Goal: Task Accomplishment & Management: Manage account settings

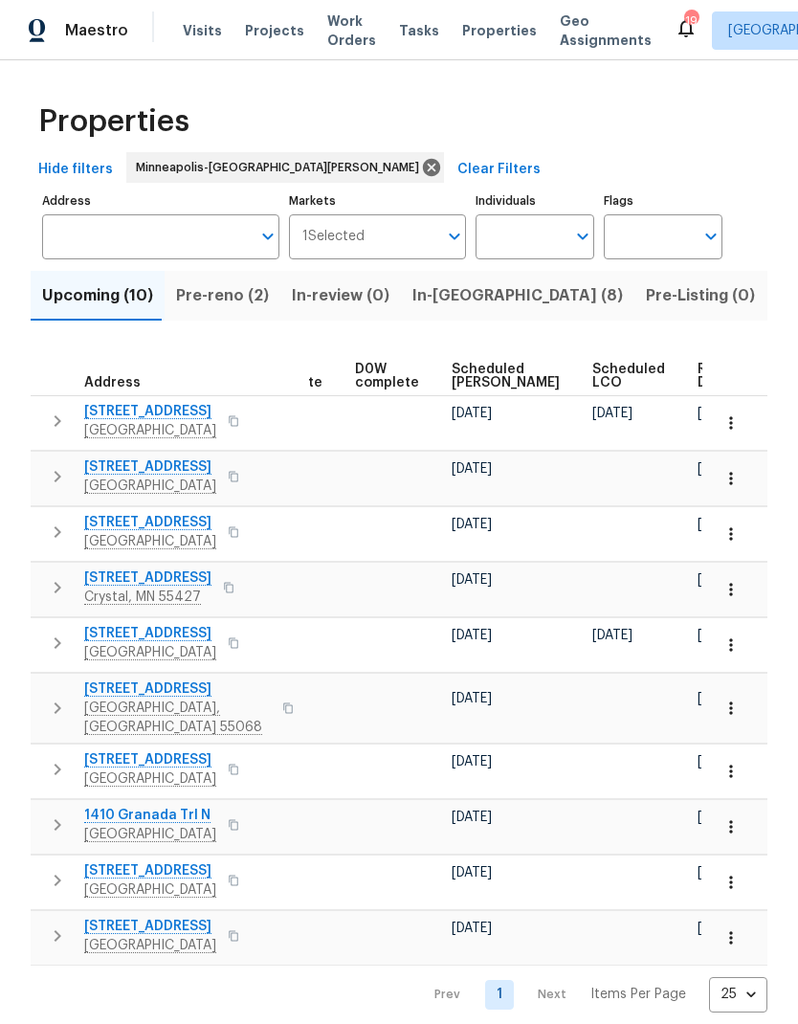
scroll to position [0, 480]
click at [254, 28] on span "Projects" at bounding box center [274, 30] width 59 height 19
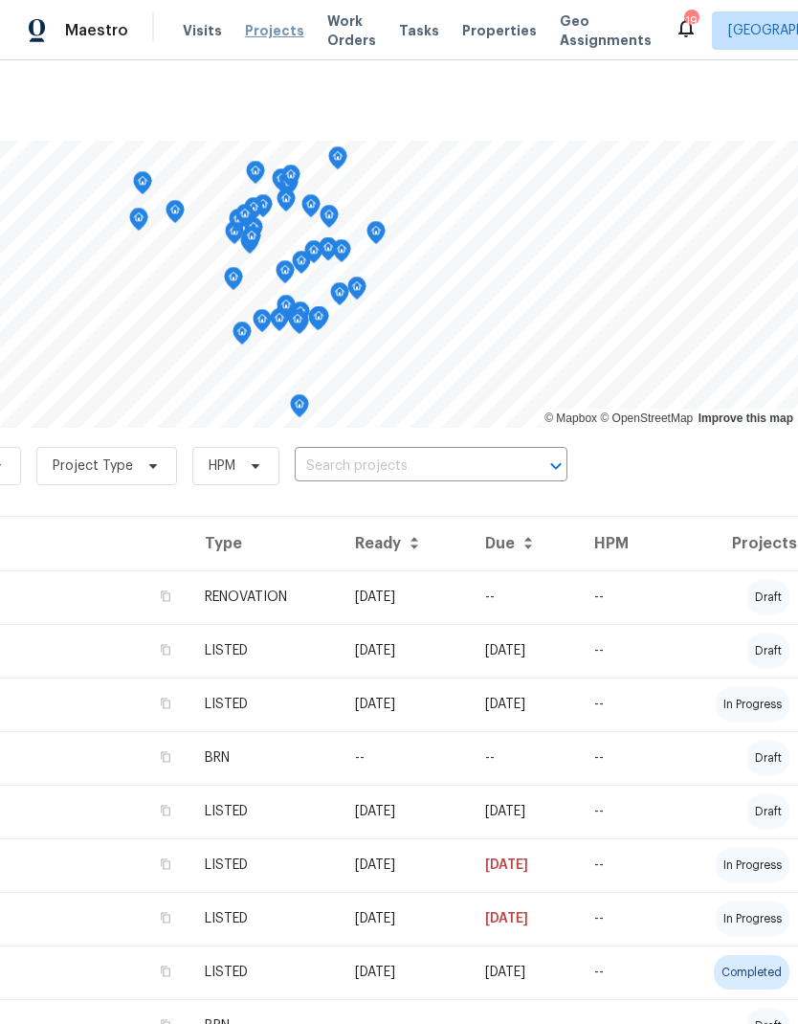
scroll to position [0, 283]
click at [403, 469] on input "text" at bounding box center [404, 467] width 219 height 30
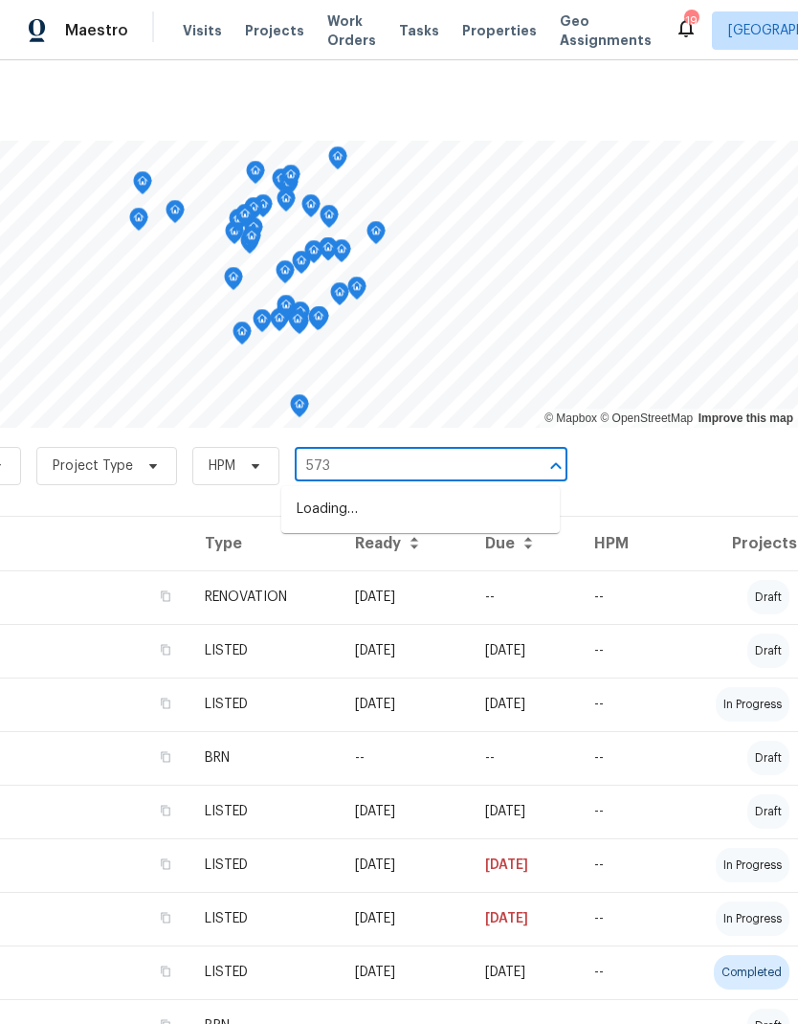
type input "573 k"
click at [374, 514] on li "[STREET_ADDRESS][PERSON_NAME]" at bounding box center [420, 510] width 279 height 32
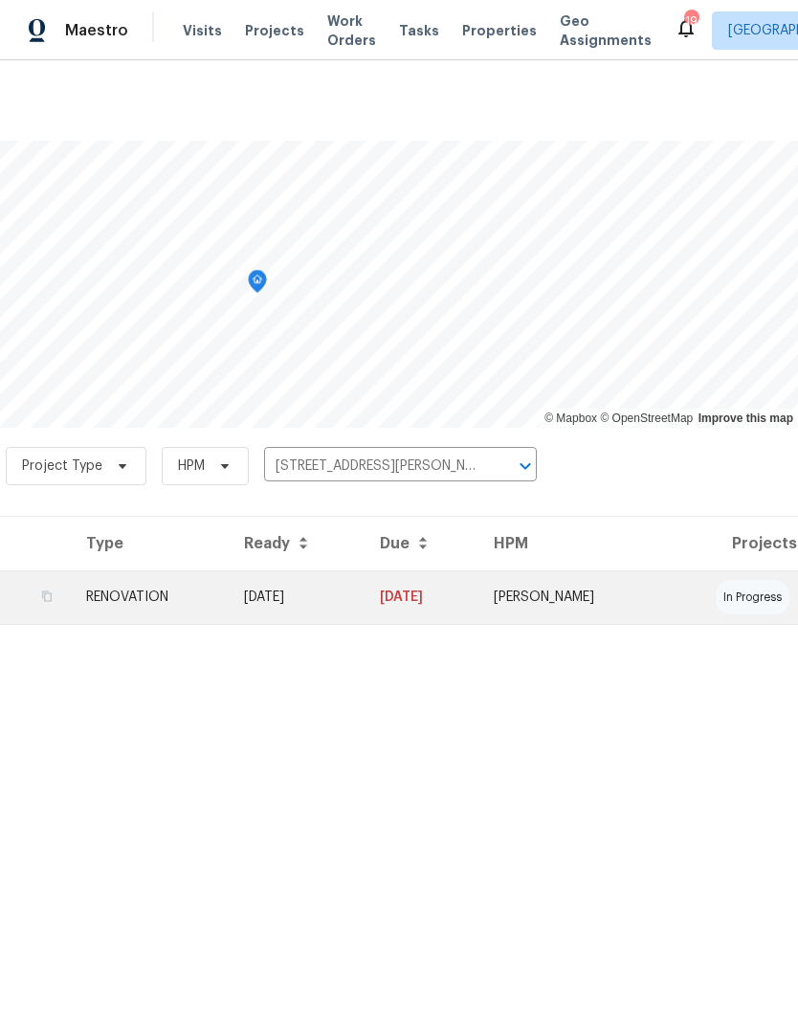
click at [106, 606] on td "RENOVATION" at bounding box center [150, 598] width 158 height 54
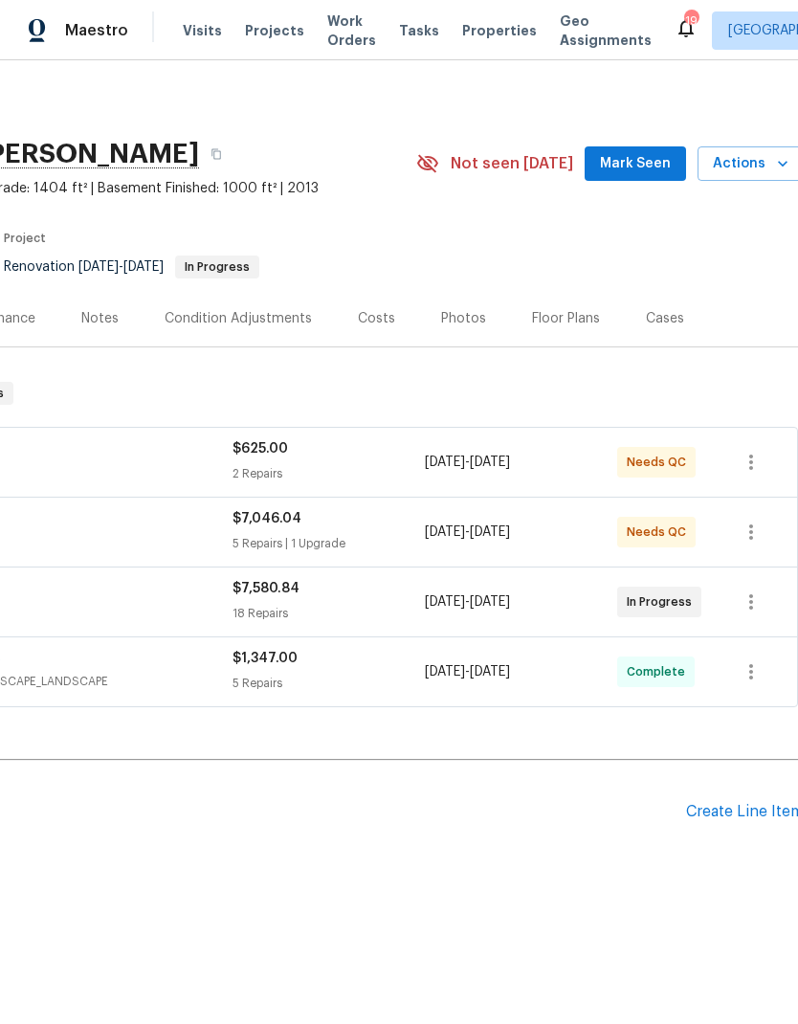
scroll to position [0, 277]
click at [465, 314] on div "Photos" at bounding box center [464, 318] width 45 height 19
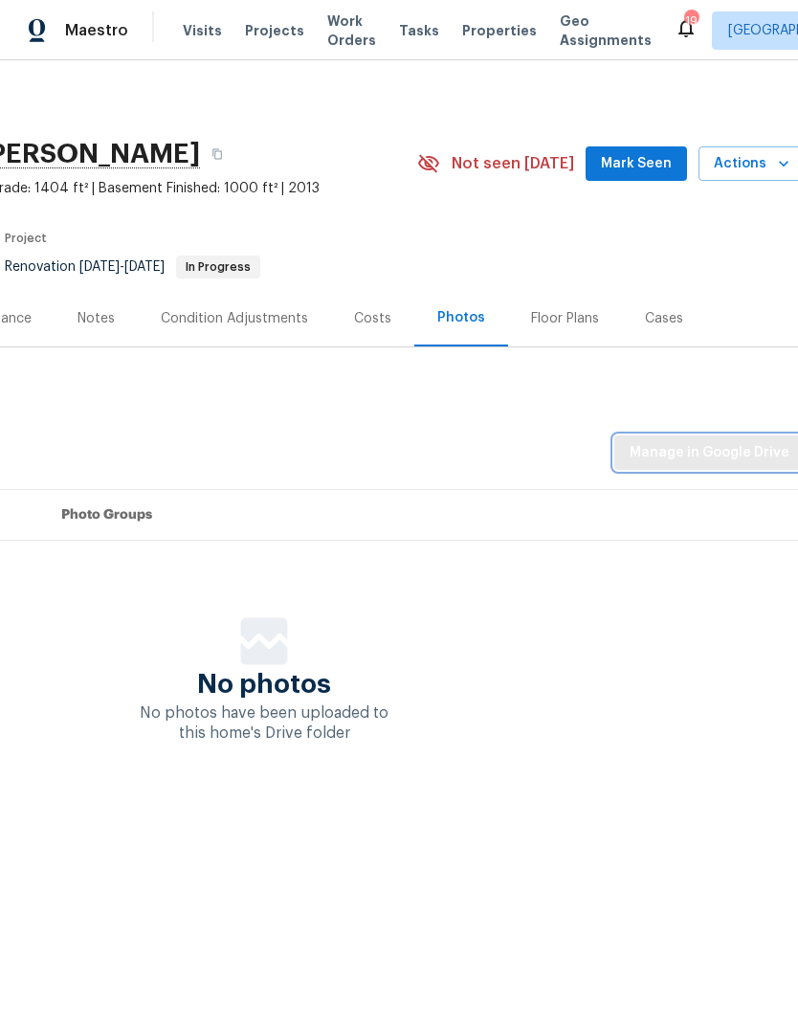
click at [752, 465] on button "Manage in Google Drive" at bounding box center [710, 453] width 191 height 35
click at [711, 449] on span "Manage in Google Drive" at bounding box center [710, 453] width 160 height 24
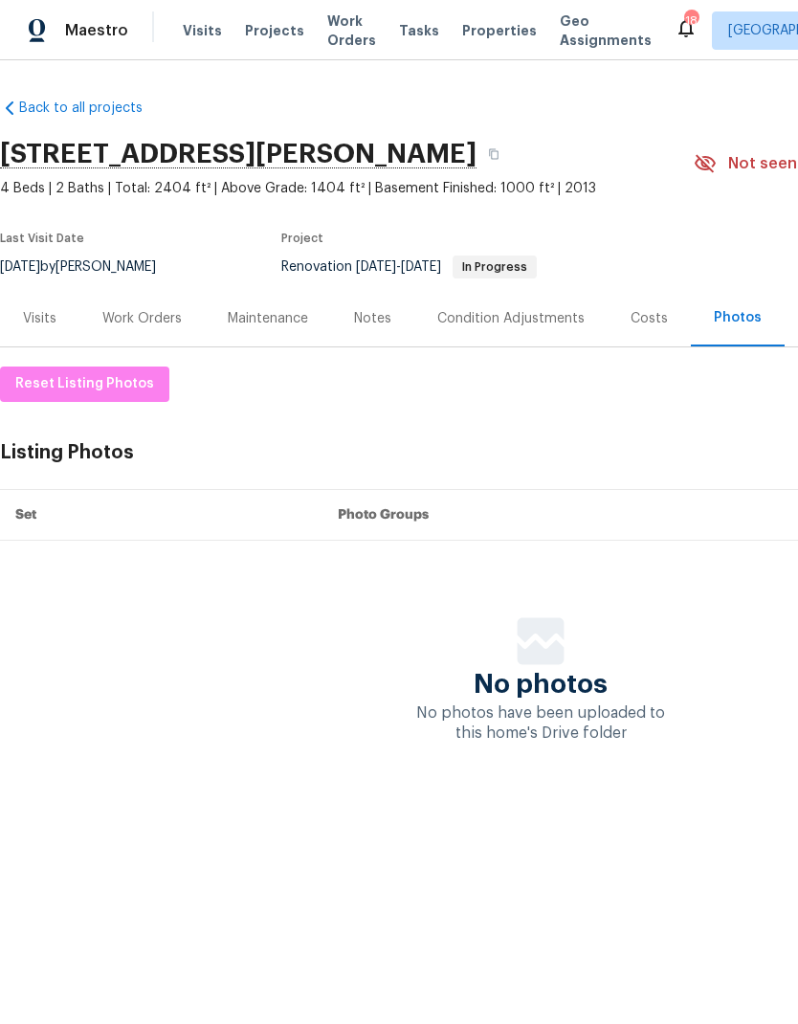
click at [125, 319] on div "Work Orders" at bounding box center [141, 318] width 79 height 19
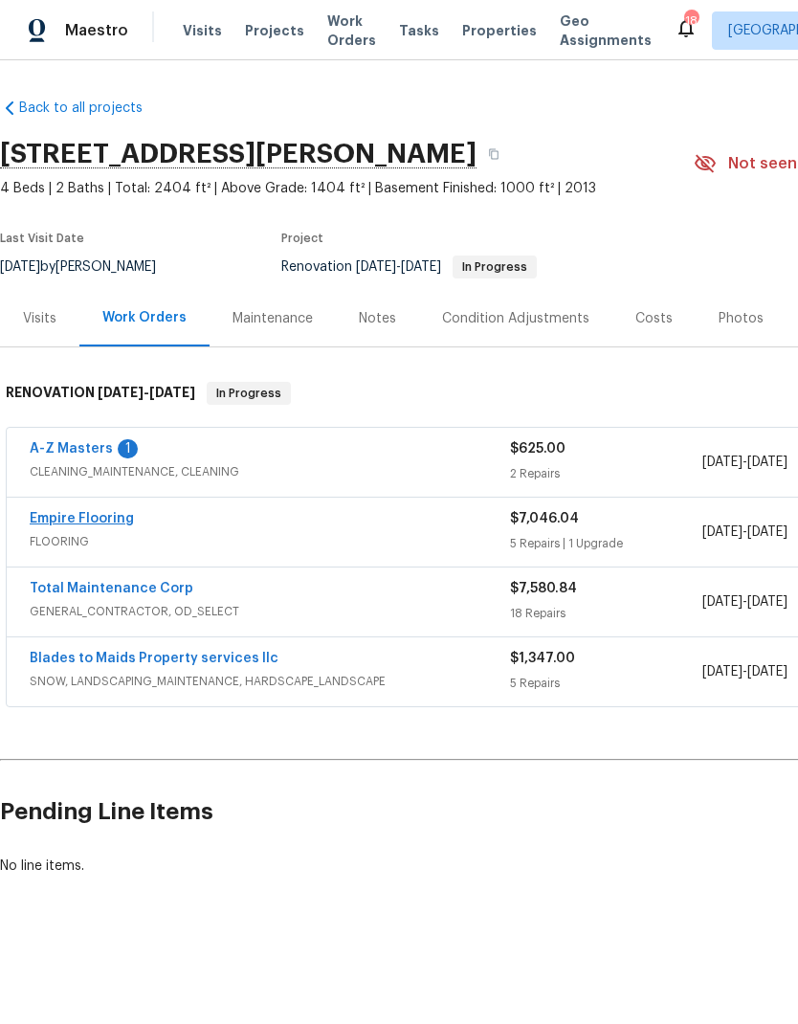
click at [84, 524] on link "Empire Flooring" at bounding box center [82, 518] width 104 height 13
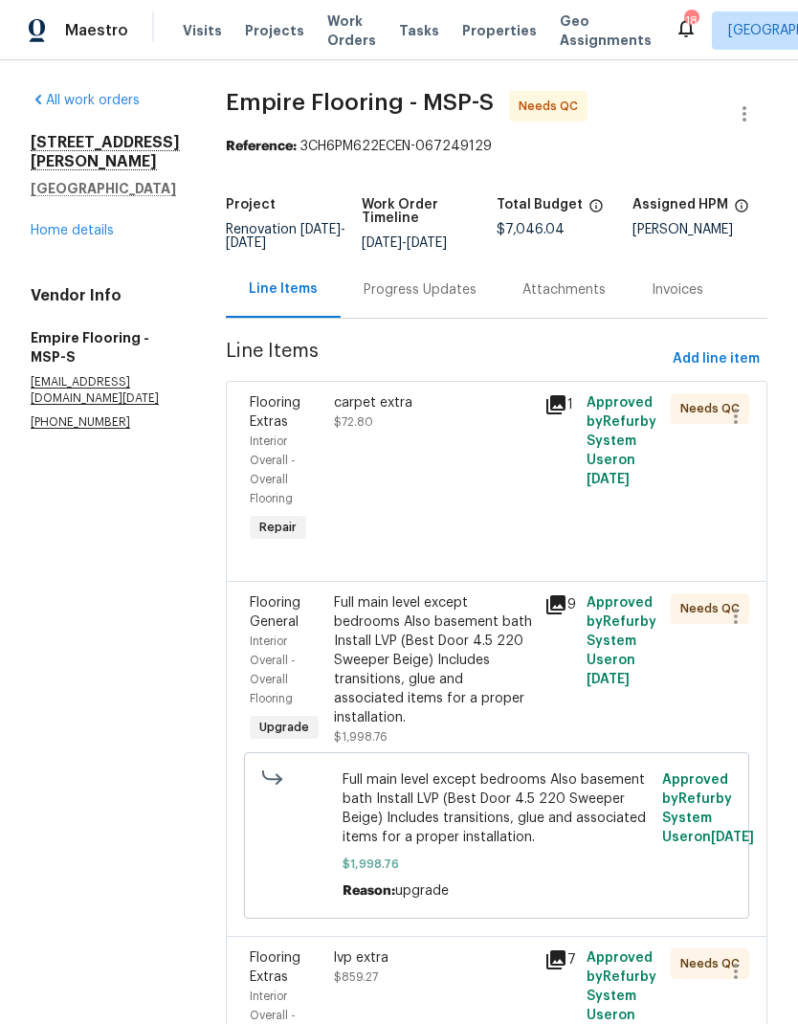
click at [449, 300] on div "Progress Updates" at bounding box center [420, 290] width 113 height 19
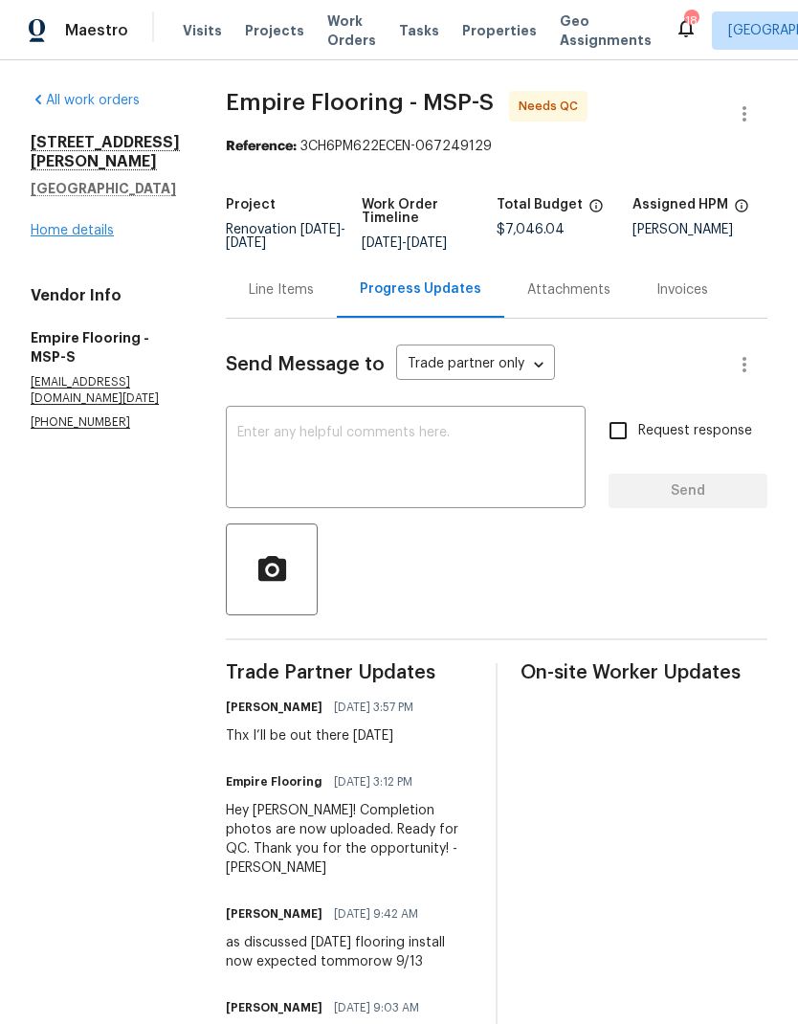
click at [91, 224] on link "Home details" at bounding box center [72, 230] width 83 height 13
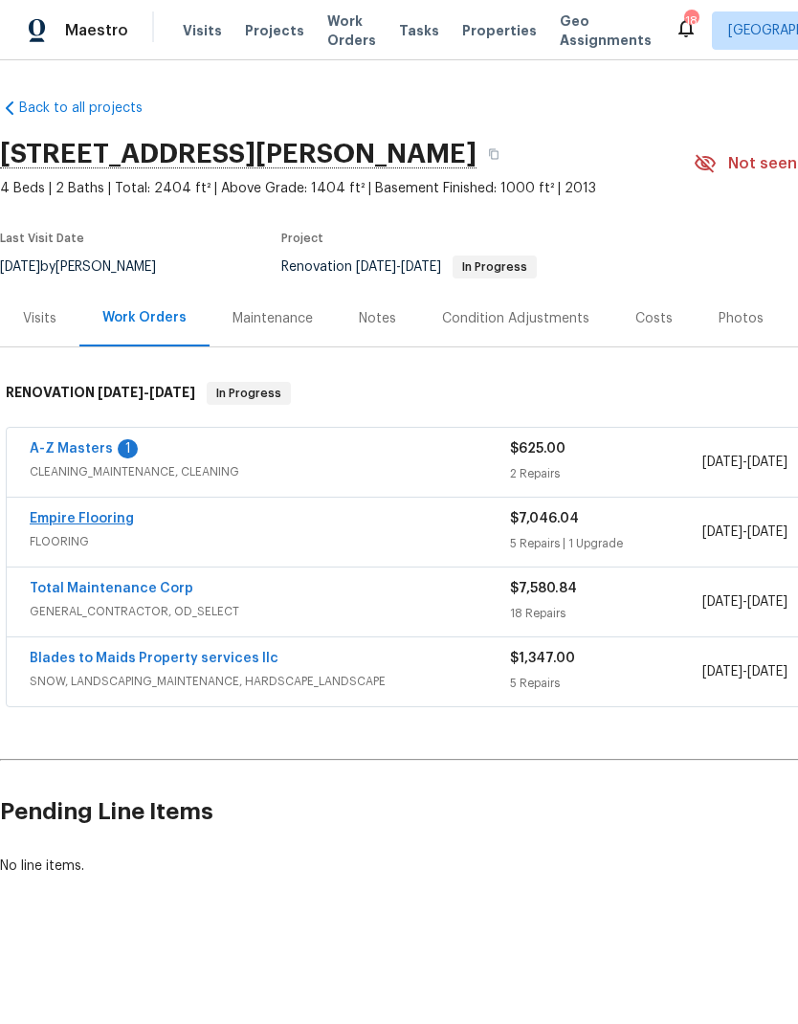
click at [98, 524] on link "Empire Flooring" at bounding box center [82, 518] width 104 height 13
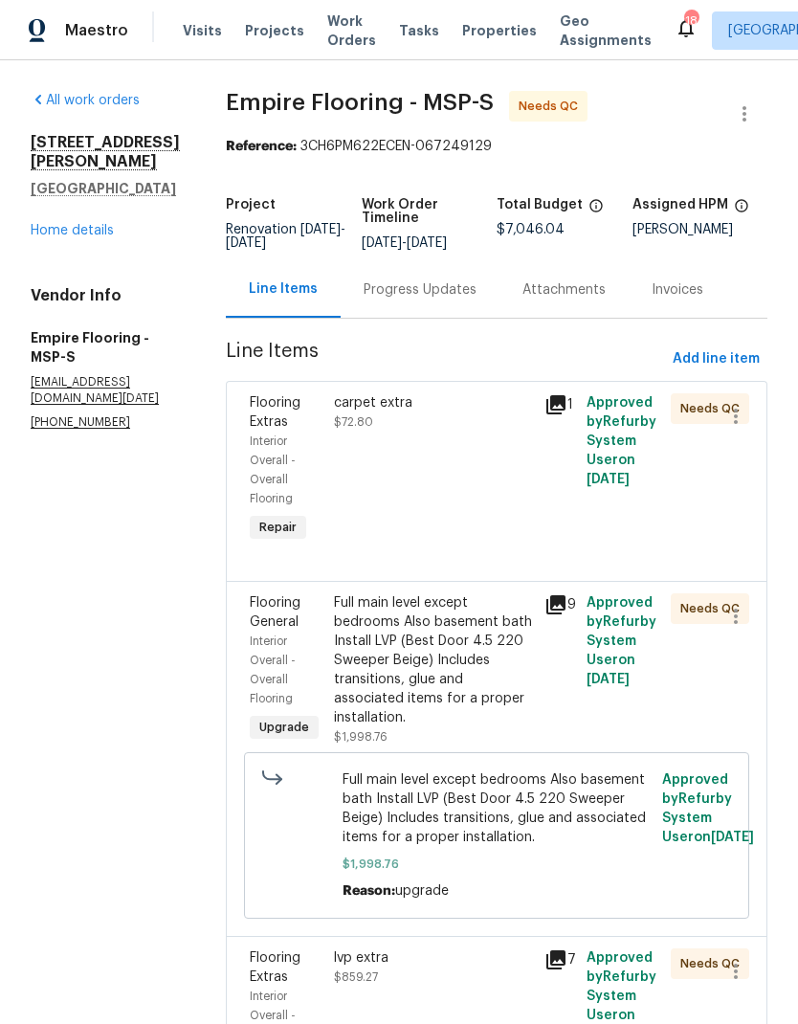
click at [437, 473] on div "carpet extra $72.80" at bounding box center [433, 470] width 211 height 165
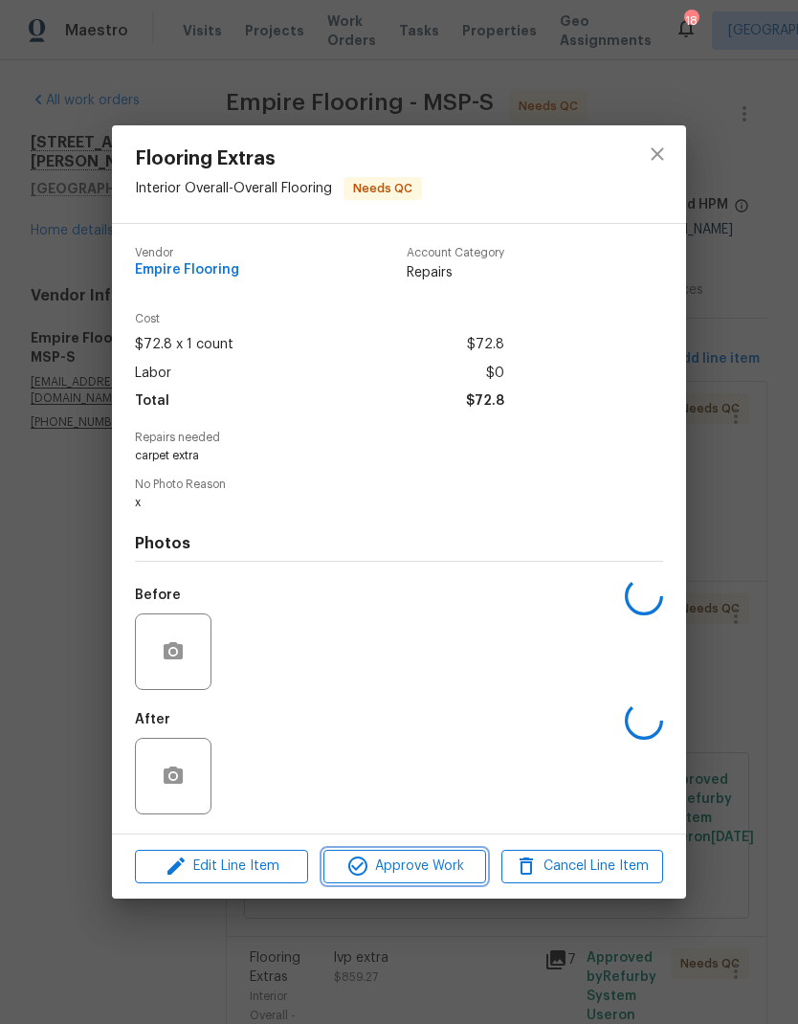
click at [435, 874] on span "Approve Work" at bounding box center [404, 867] width 150 height 24
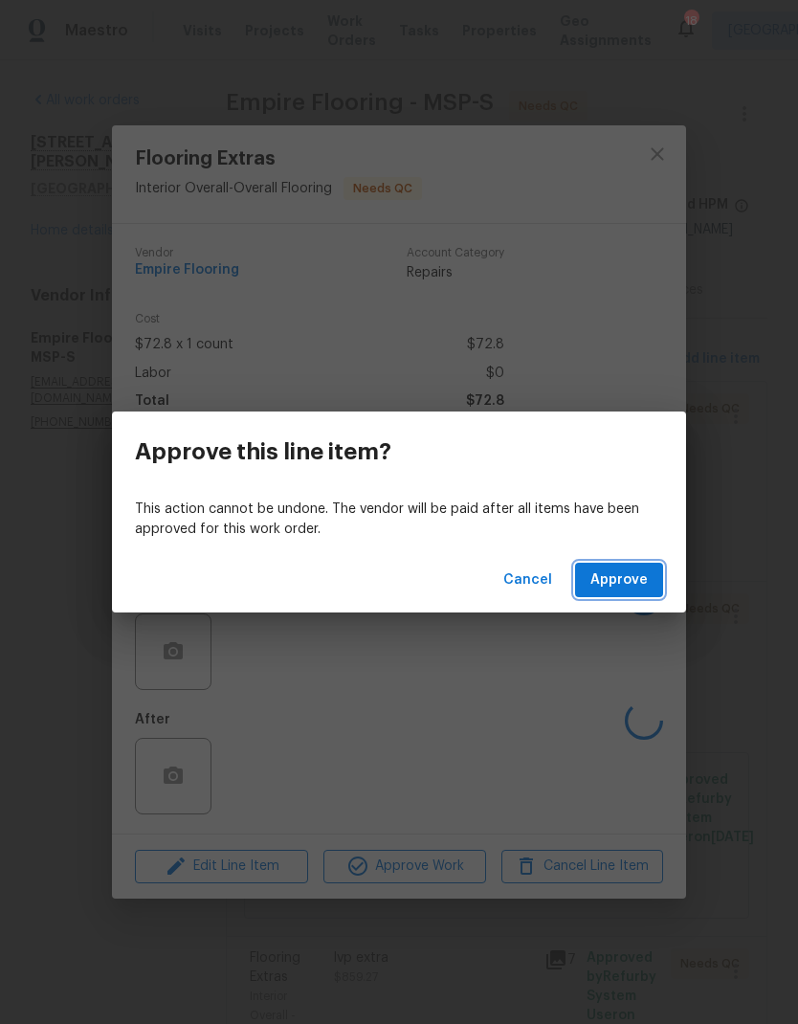
click at [635, 581] on span "Approve" at bounding box center [619, 581] width 57 height 24
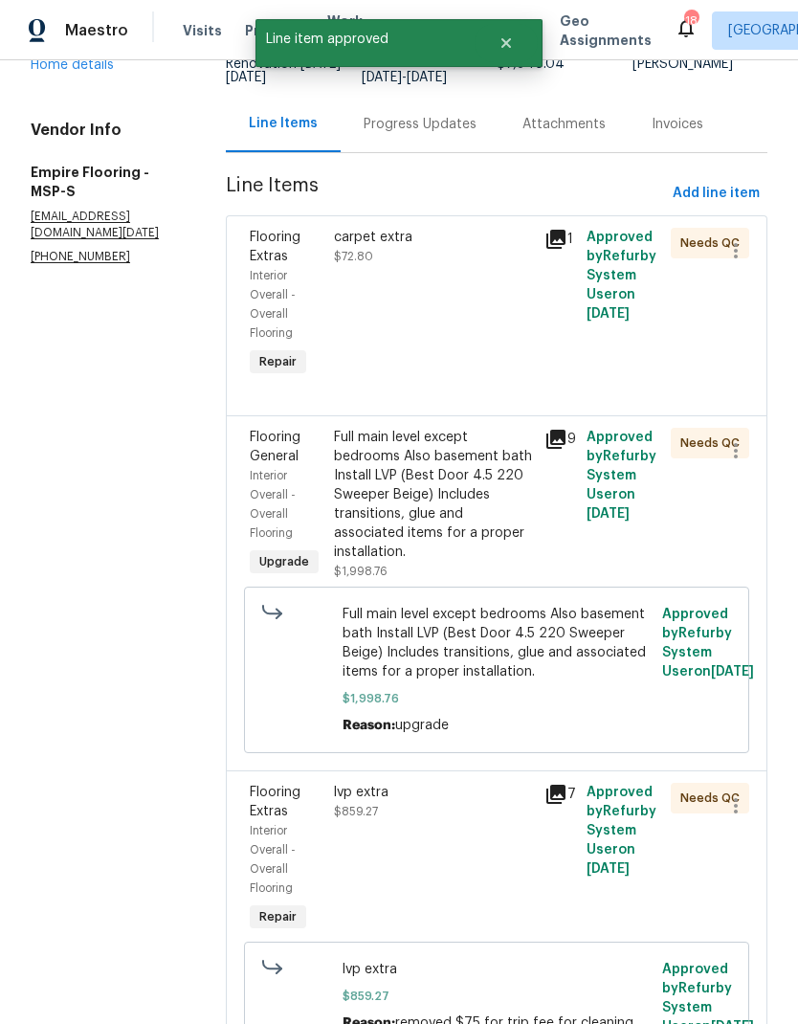
scroll to position [174, 0]
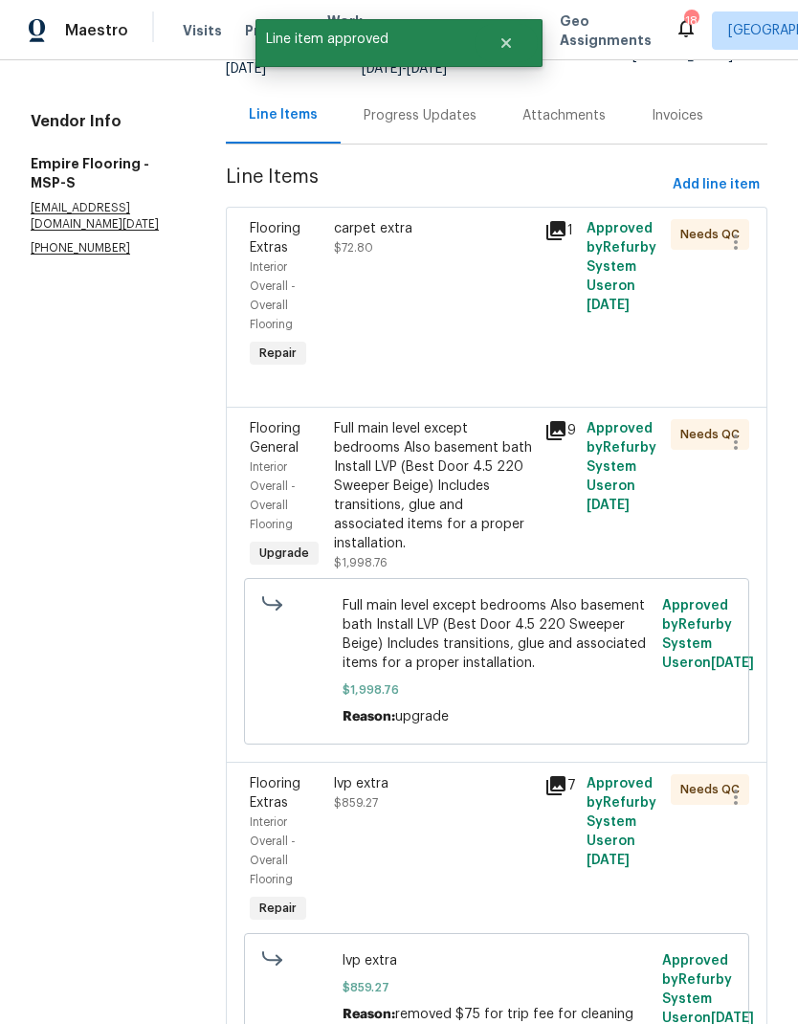
click at [450, 488] on div "Full main level except bedrooms Also basement bath Install LVP (Best Door 4.5 2…" at bounding box center [433, 486] width 199 height 134
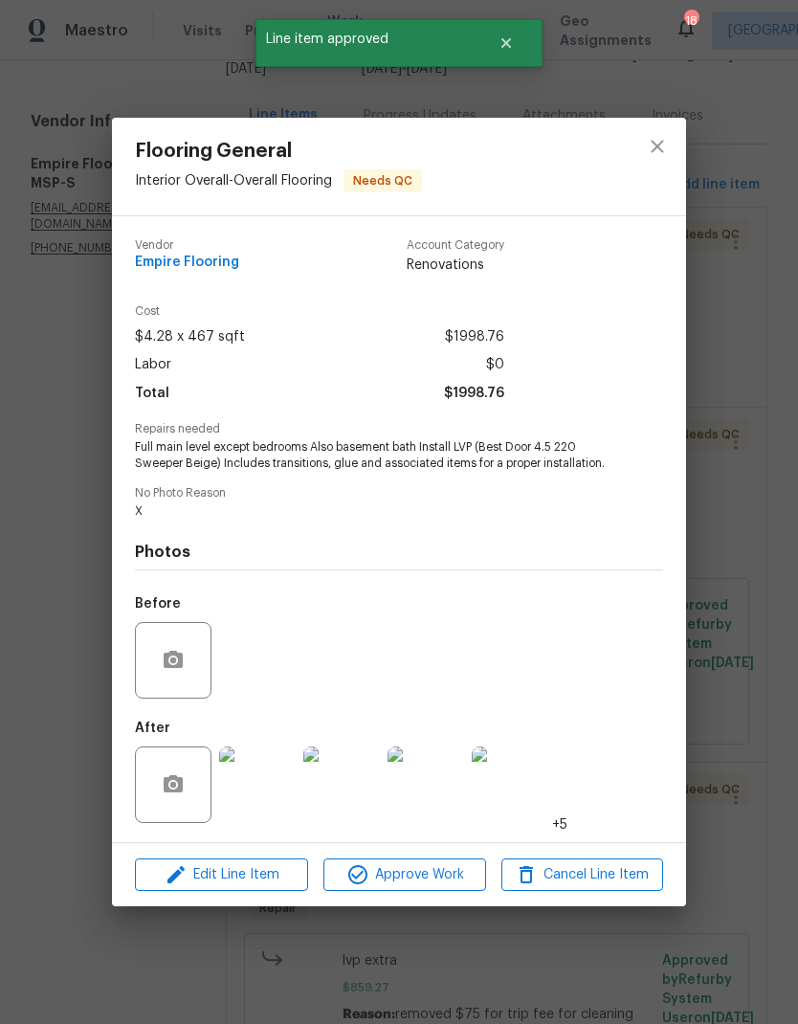
click at [423, 870] on span "Approve Work" at bounding box center [404, 876] width 150 height 24
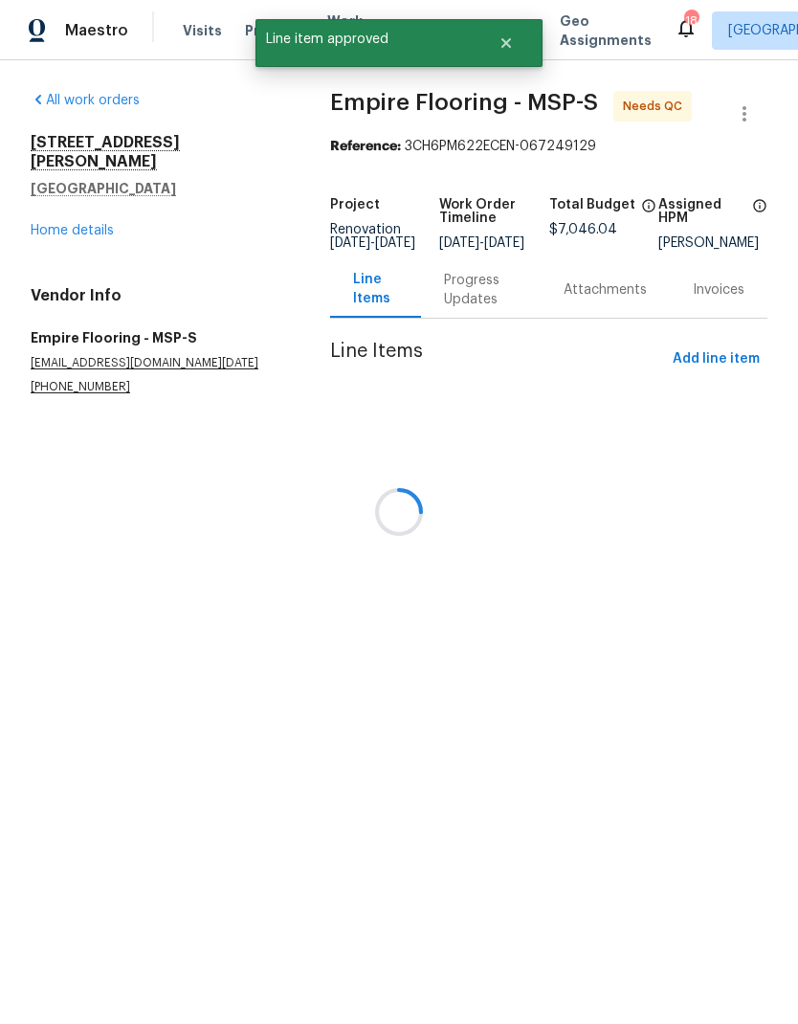
scroll to position [0, 0]
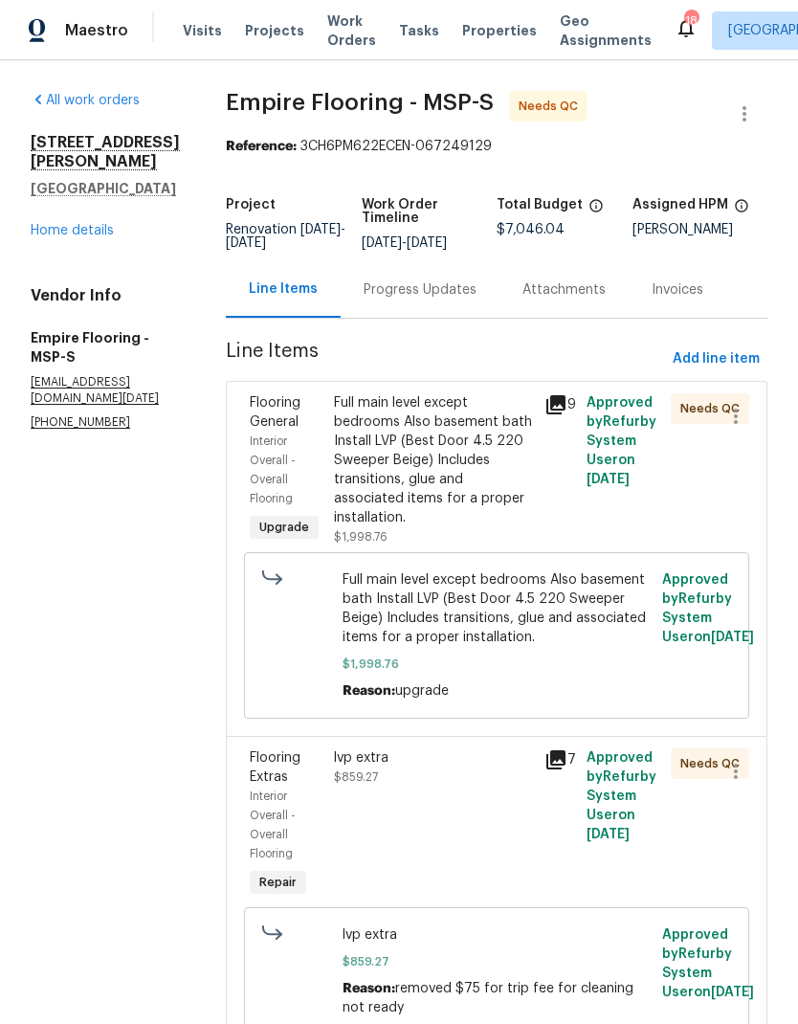
click at [467, 506] on div "Full main level except bedrooms Also basement bath Install LVP (Best Door 4.5 2…" at bounding box center [433, 460] width 199 height 134
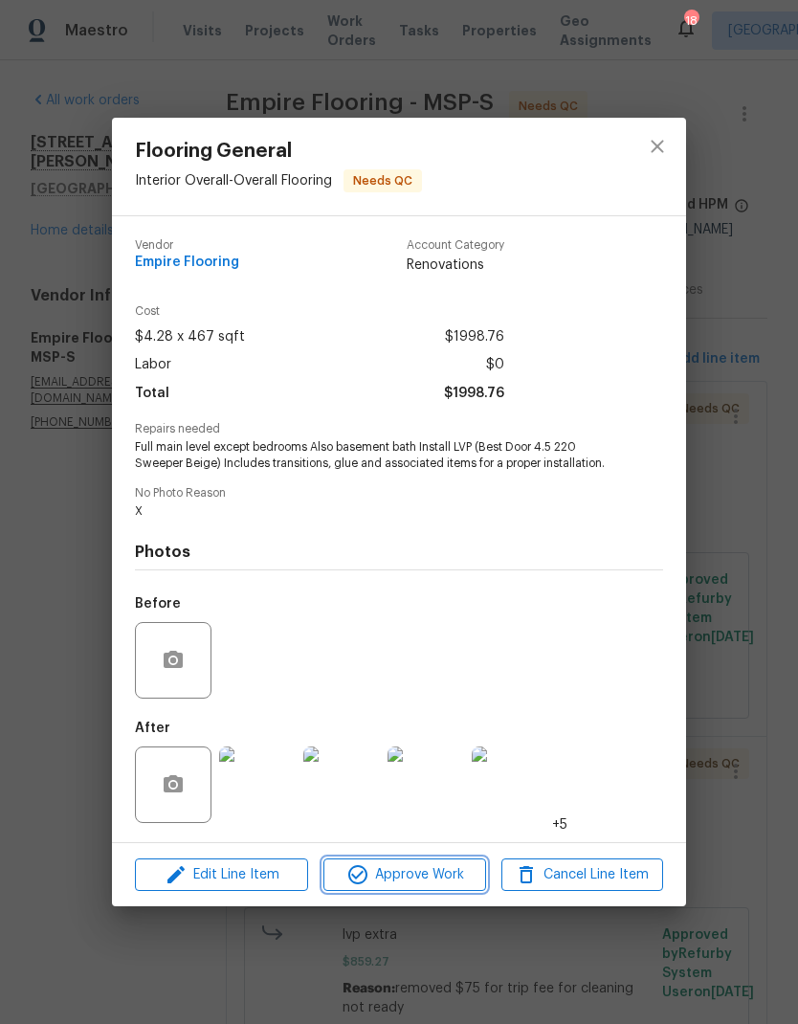
click at [430, 874] on span "Approve Work" at bounding box center [404, 876] width 150 height 24
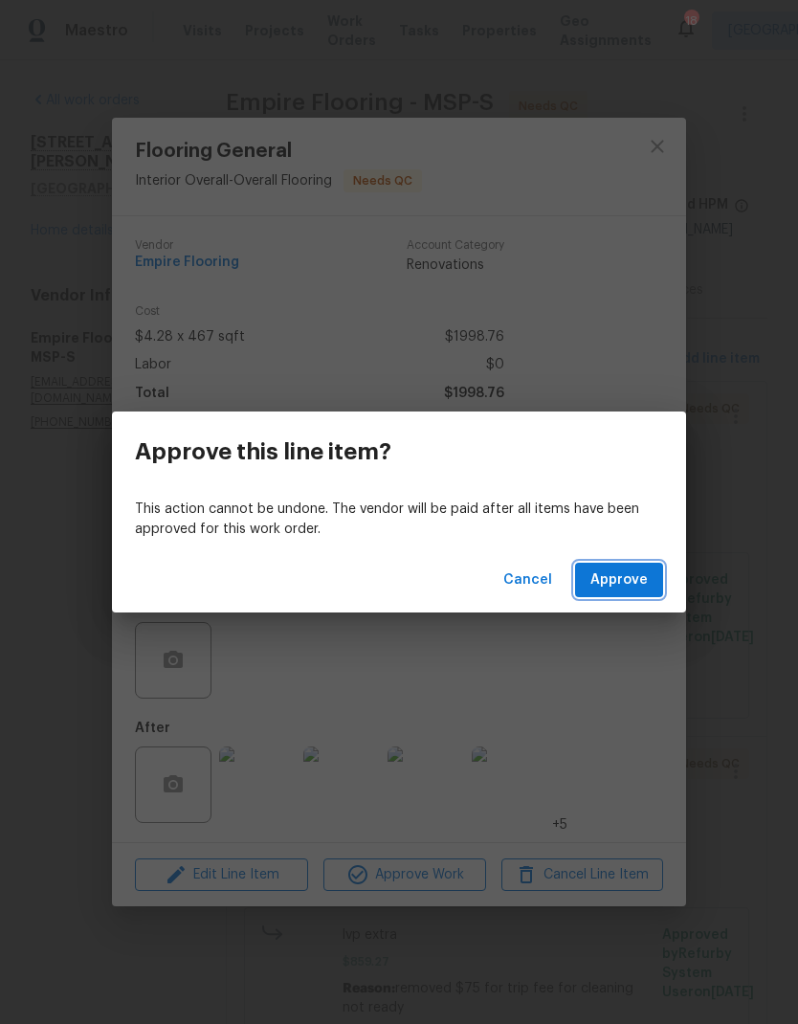
click at [644, 585] on span "Approve" at bounding box center [619, 581] width 57 height 24
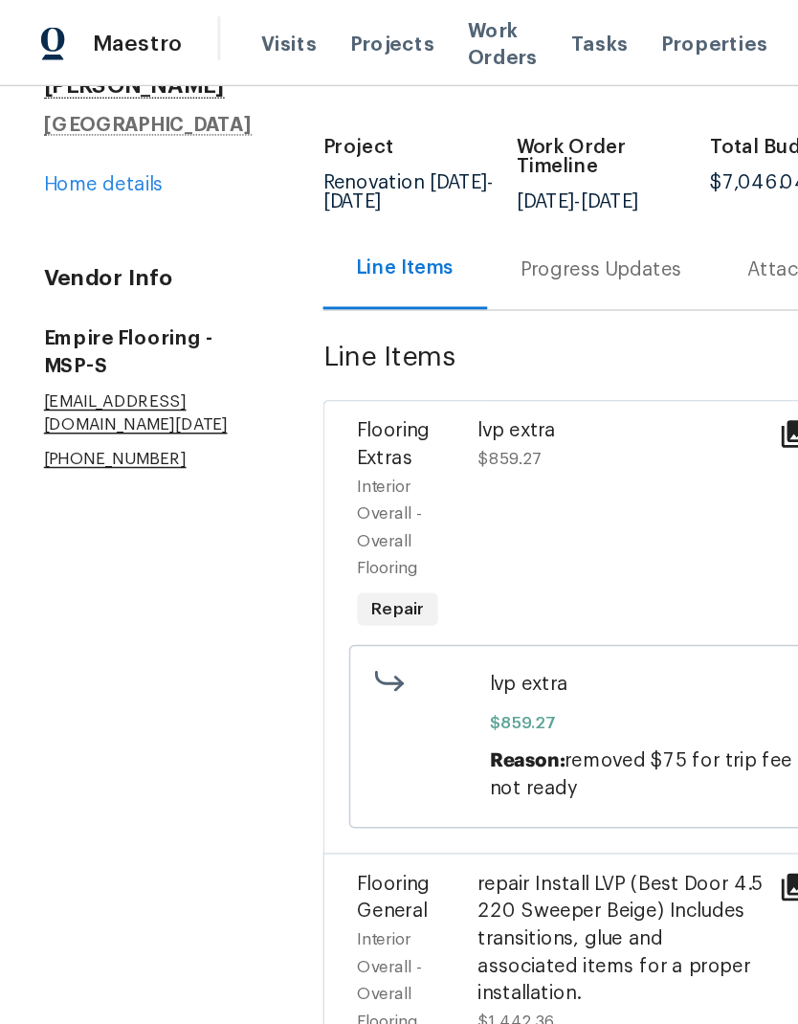
scroll to position [101, 0]
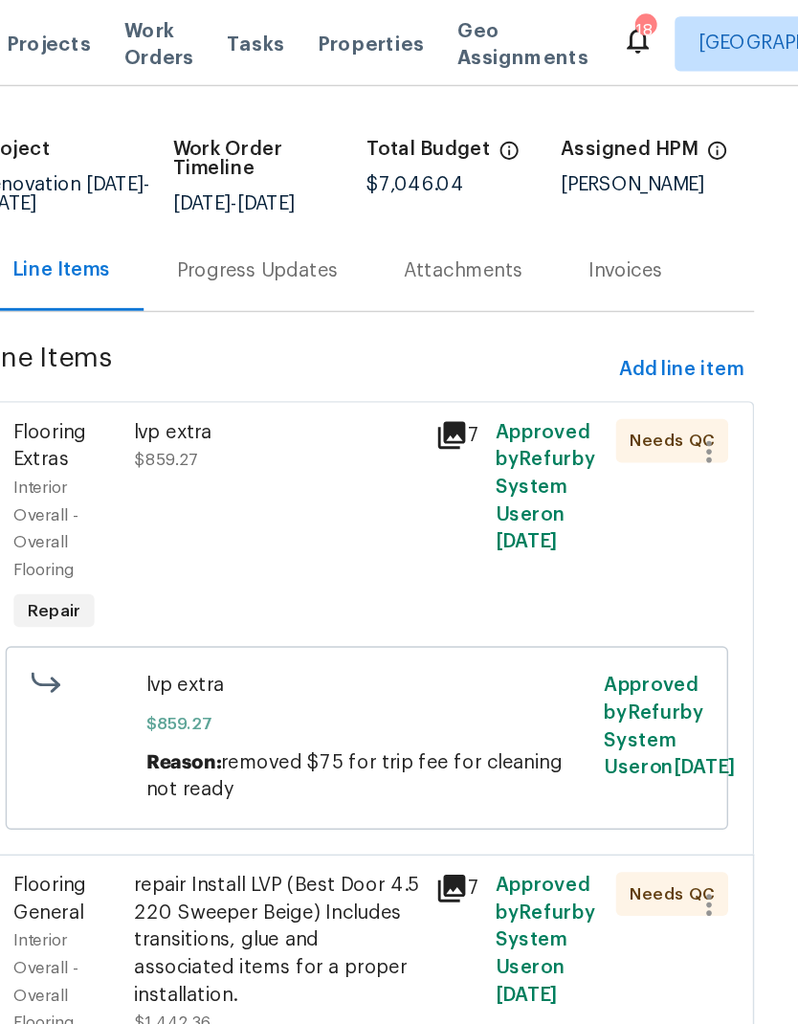
click at [328, 362] on div "lvp extra $859.27" at bounding box center [433, 369] width 211 height 165
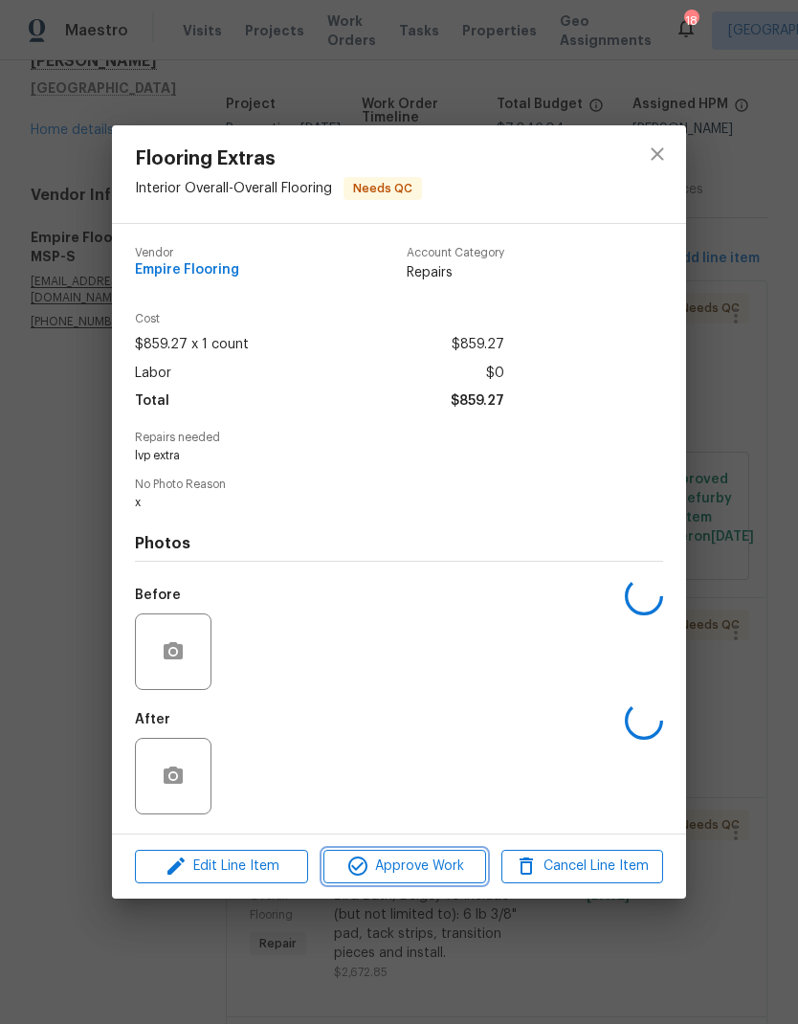
click at [425, 879] on span "Approve Work" at bounding box center [404, 867] width 150 height 24
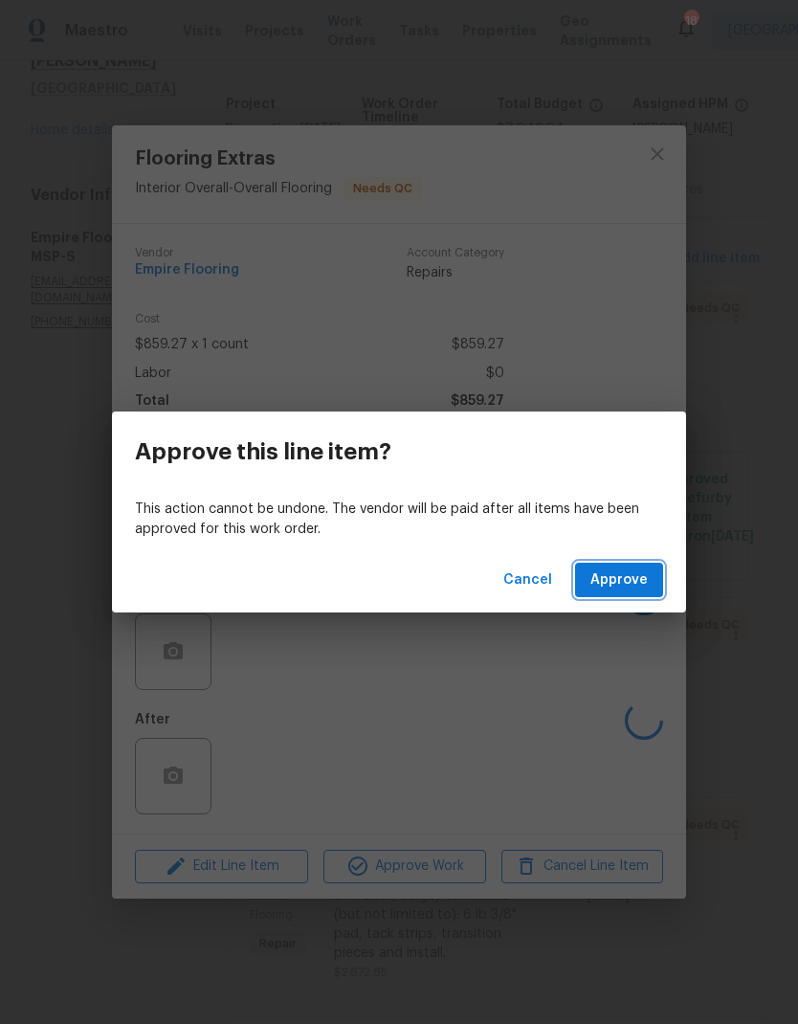
click at [607, 584] on span "Approve" at bounding box center [619, 581] width 57 height 24
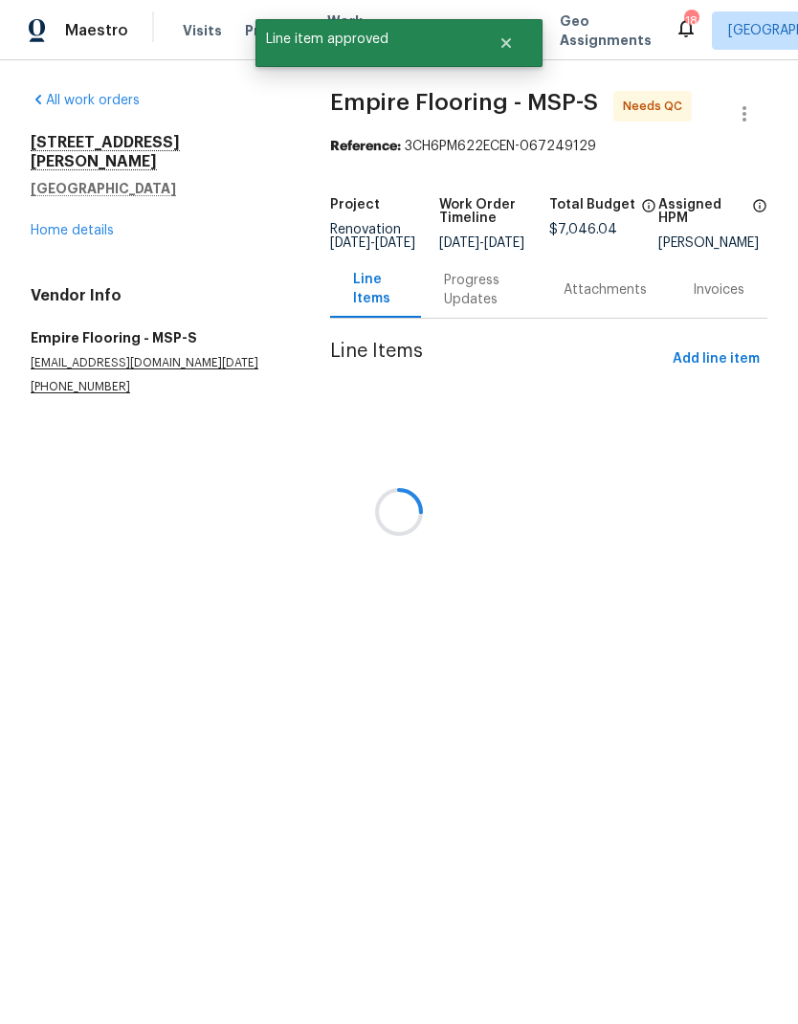
scroll to position [0, 0]
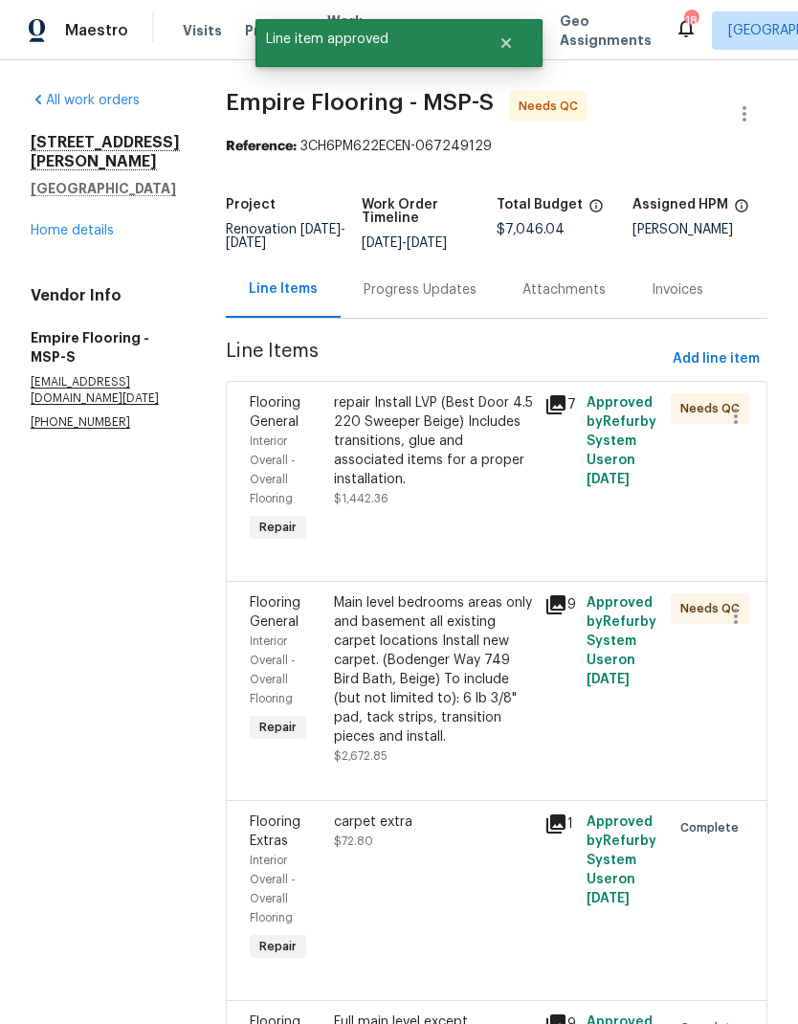
click at [474, 464] on div "repair Install LVP (Best Door 4.5 220 Sweeper Beige) Includes transitions, glue…" at bounding box center [433, 441] width 199 height 96
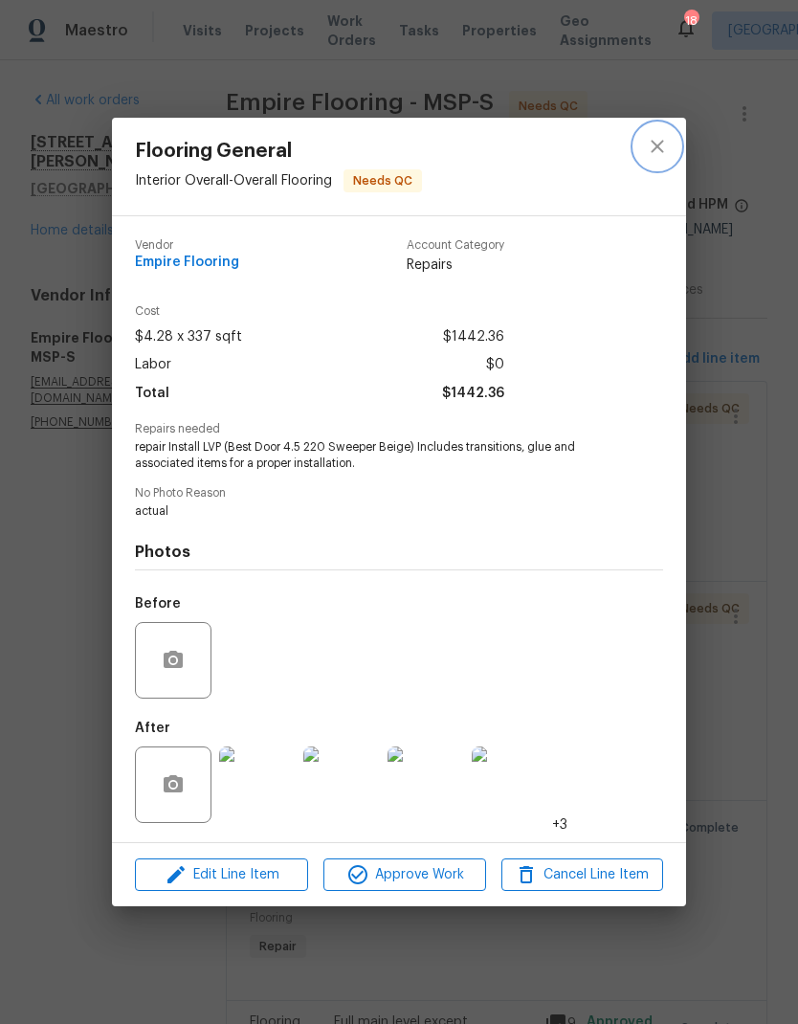
click at [655, 146] on icon "close" at bounding box center [657, 146] width 12 height 12
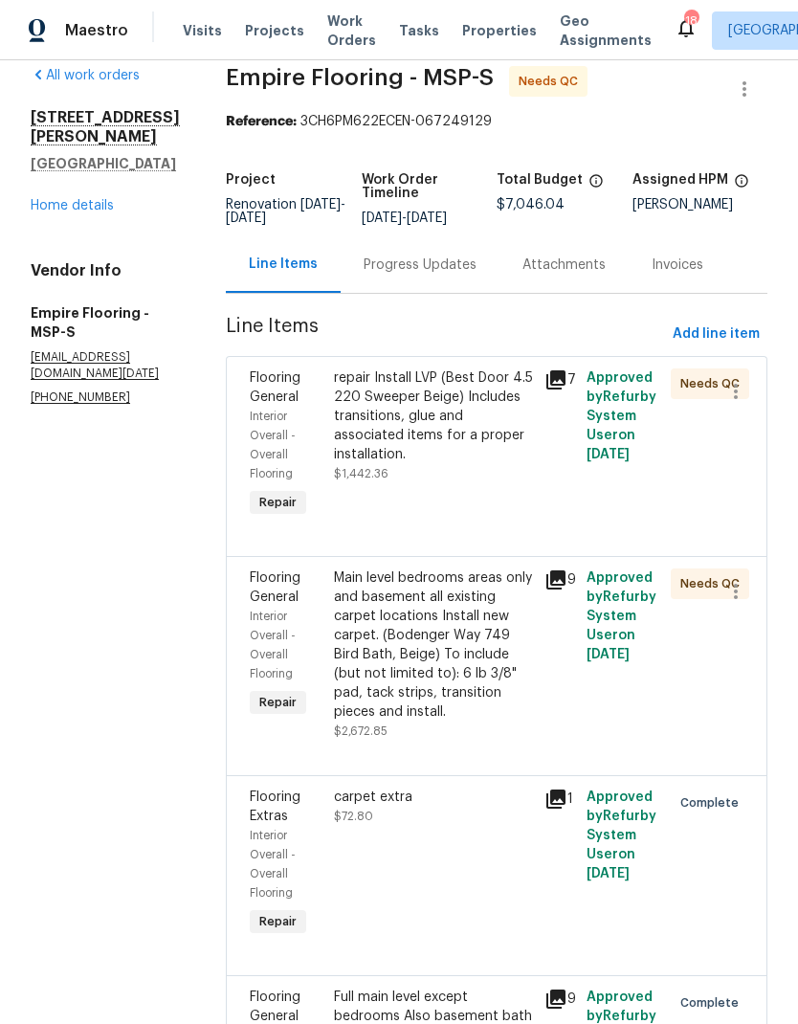
scroll to position [26, 0]
click at [480, 455] on div "repair Install LVP (Best Door 4.5 220 Sweeper Beige) Includes transitions, glue…" at bounding box center [433, 416] width 199 height 96
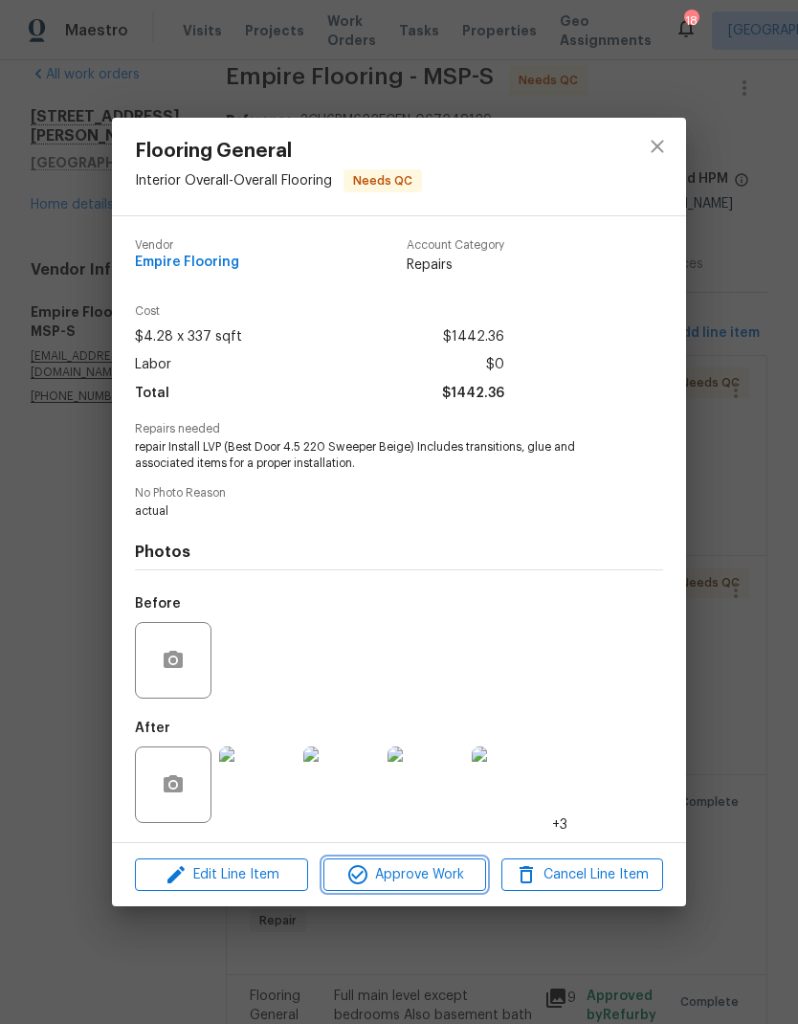
click at [424, 879] on span "Approve Work" at bounding box center [404, 876] width 150 height 24
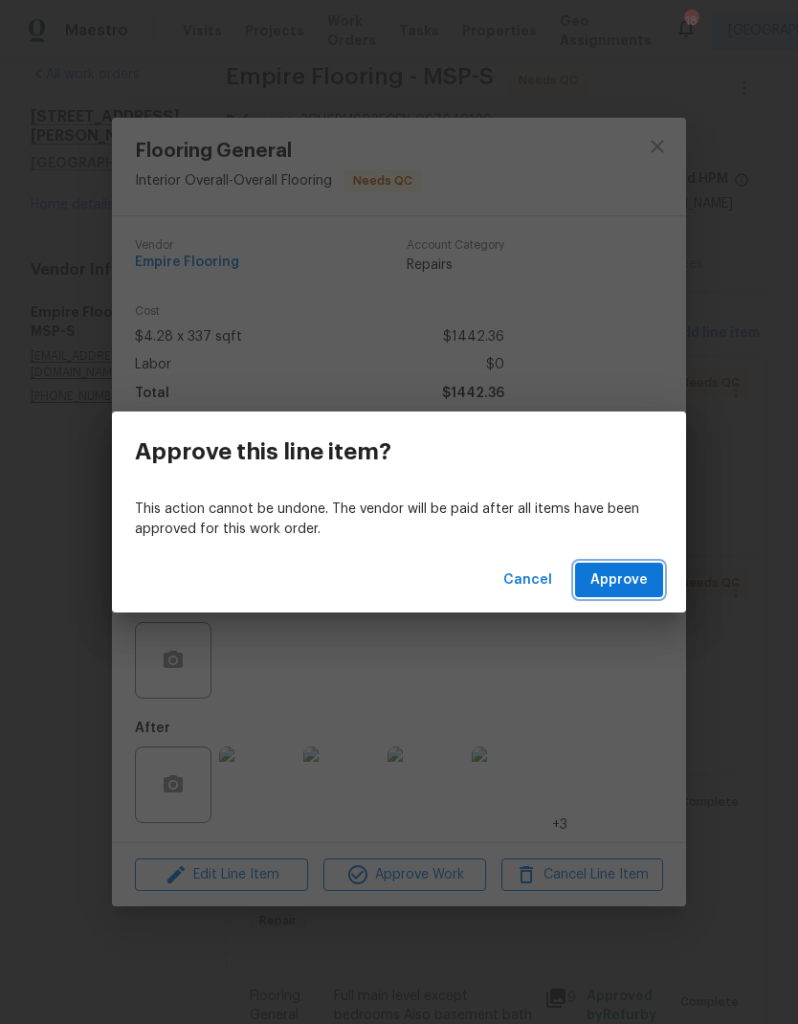
click at [633, 574] on span "Approve" at bounding box center [619, 581] width 57 height 24
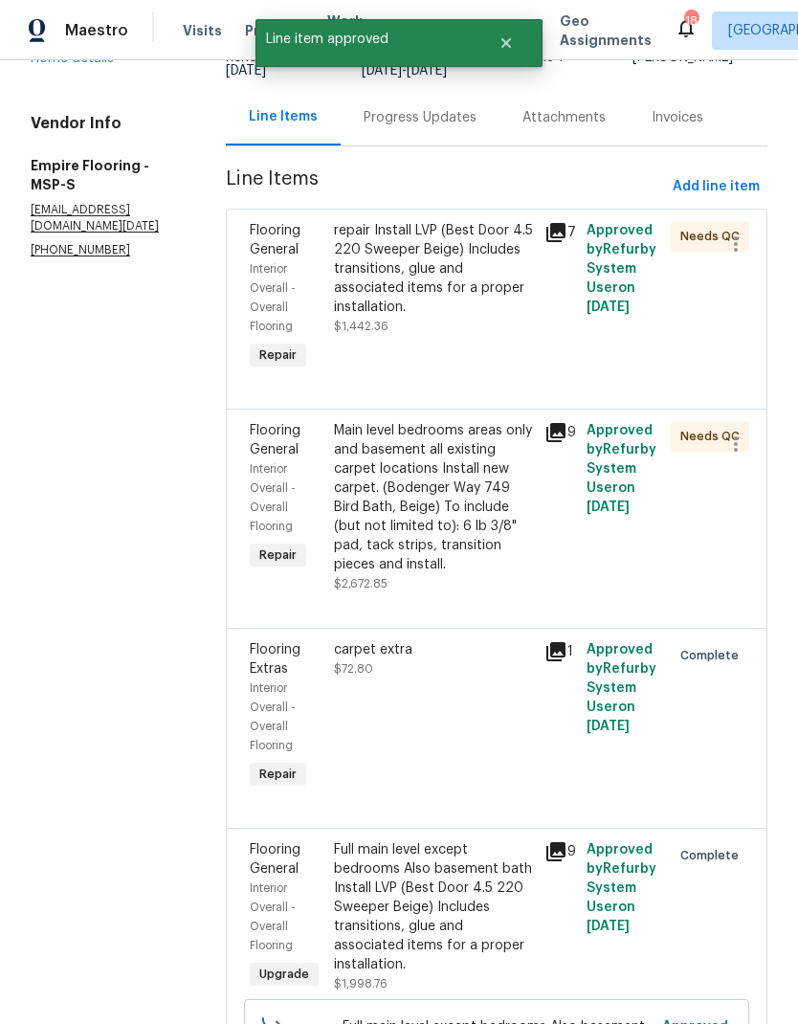
scroll to position [210, 0]
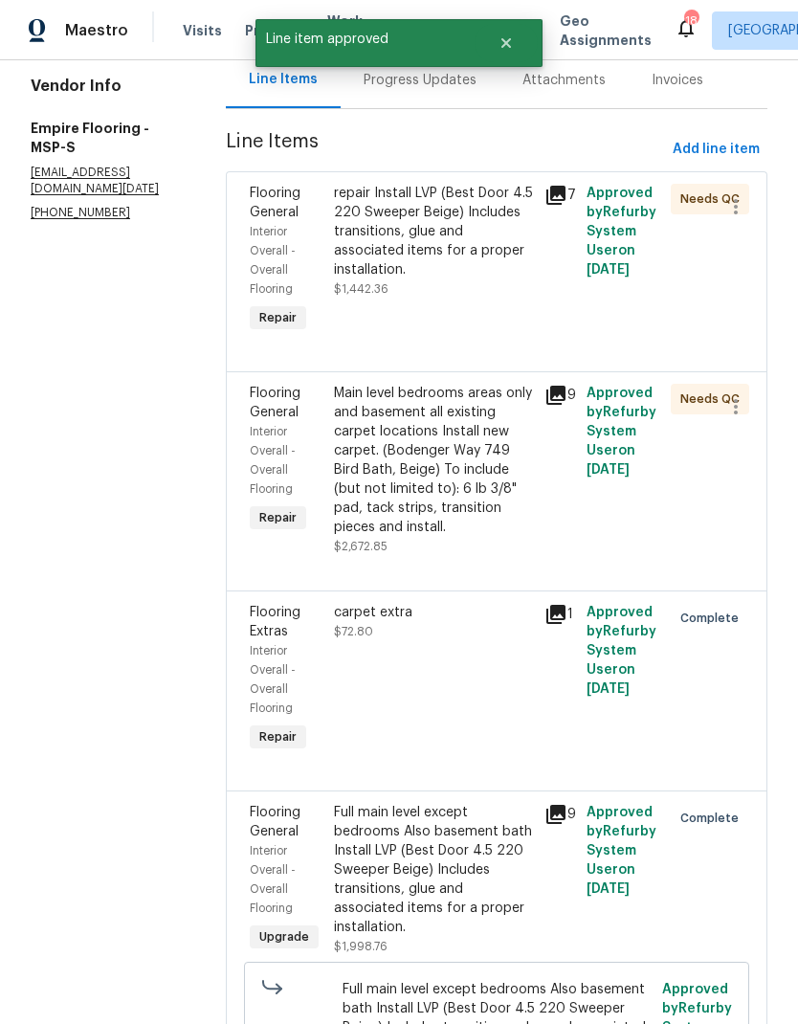
click at [488, 516] on div "Main level bedrooms areas only and basement all existing carpet locations Insta…" at bounding box center [433, 460] width 199 height 153
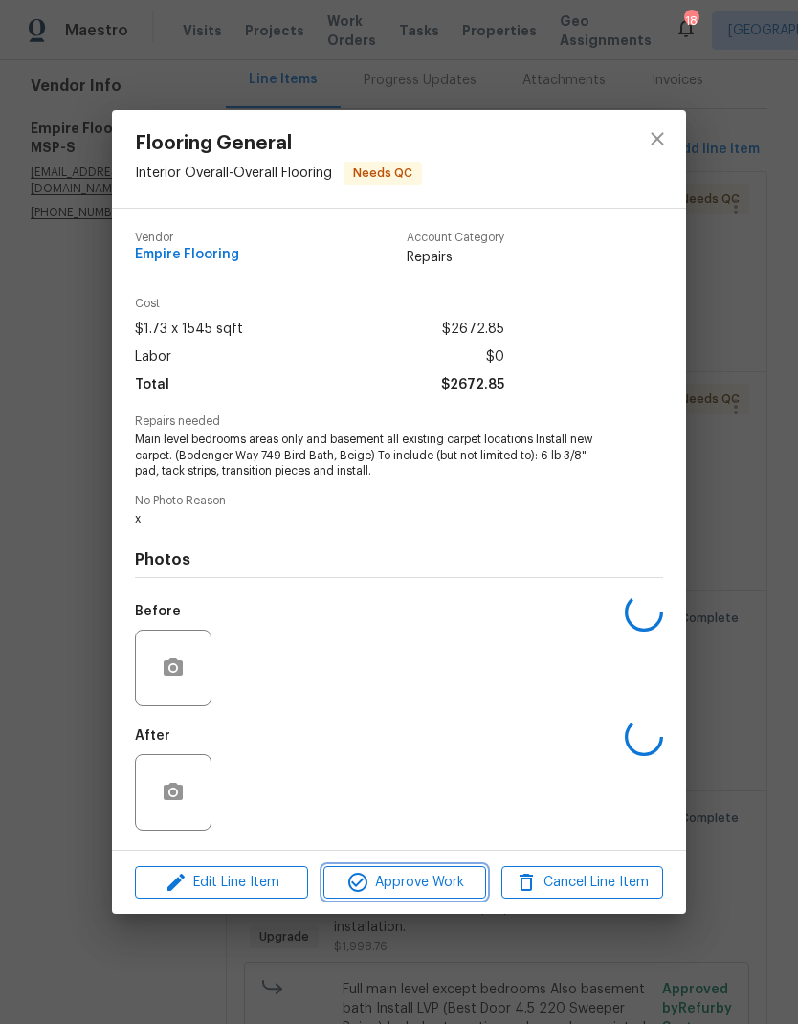
click at [428, 895] on span "Approve Work" at bounding box center [404, 883] width 150 height 24
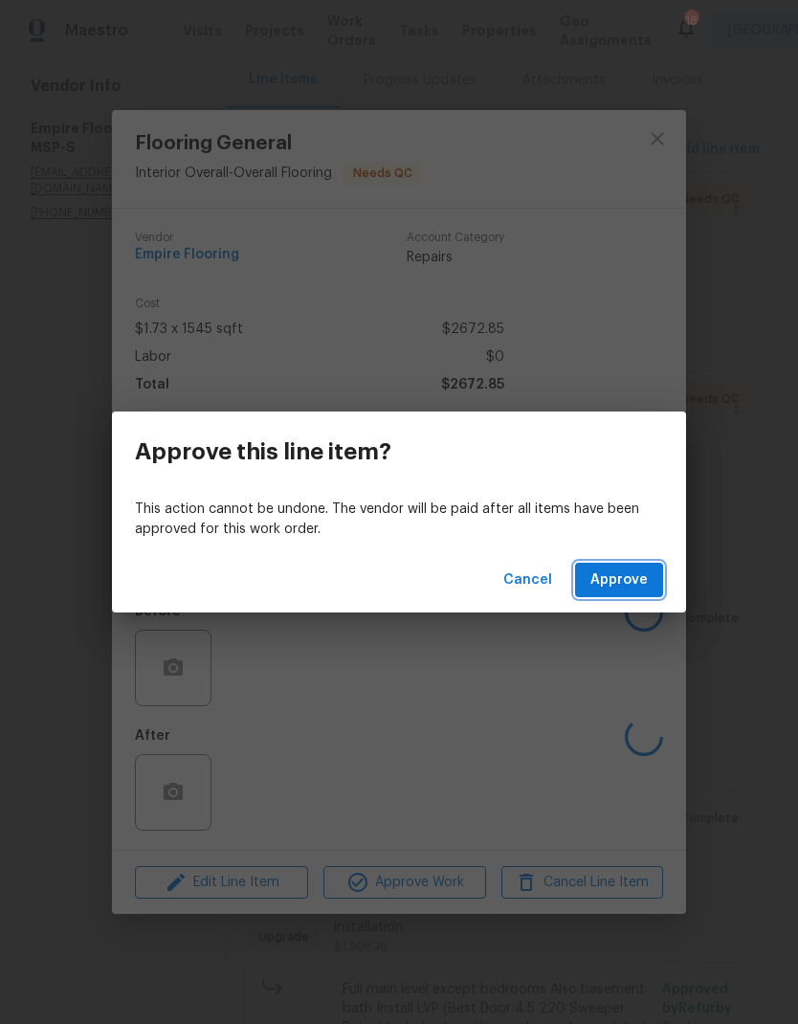
click at [628, 574] on span "Approve" at bounding box center [619, 581] width 57 height 24
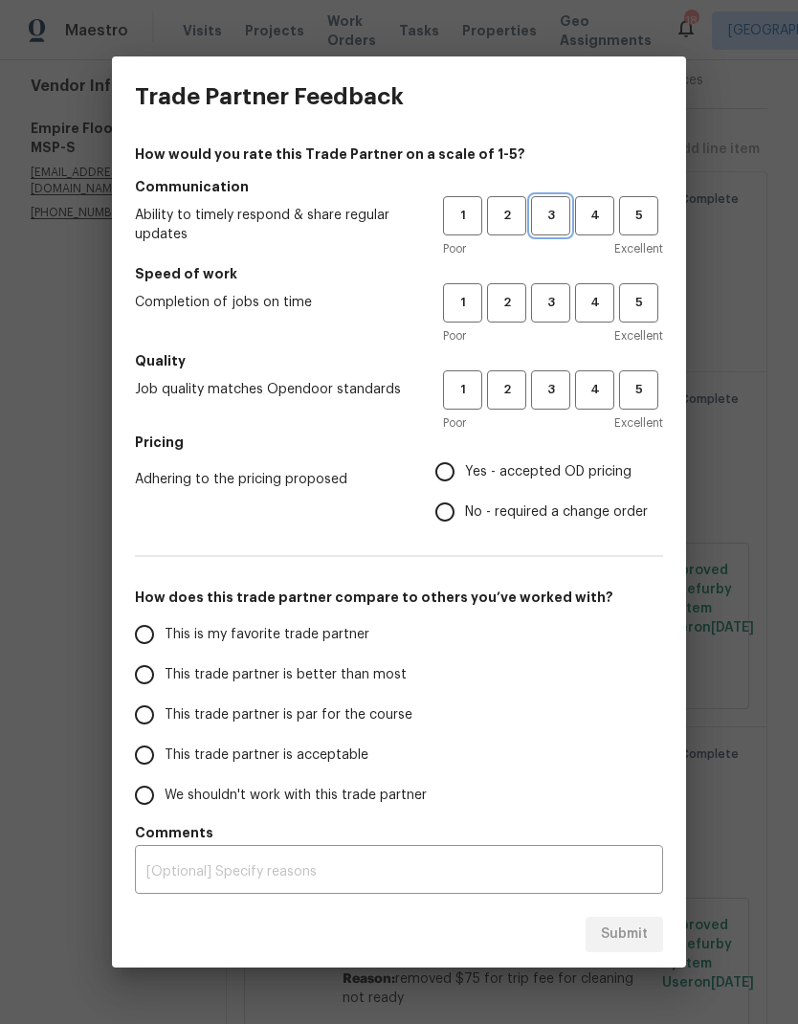
click at [557, 222] on span "3" at bounding box center [550, 216] width 35 height 22
click at [550, 323] on button "3" at bounding box center [550, 302] width 39 height 39
click at [553, 393] on span "3" at bounding box center [550, 390] width 35 height 22
click at [464, 477] on input "Yes - accepted OD pricing" at bounding box center [445, 472] width 40 height 40
radio input "true"
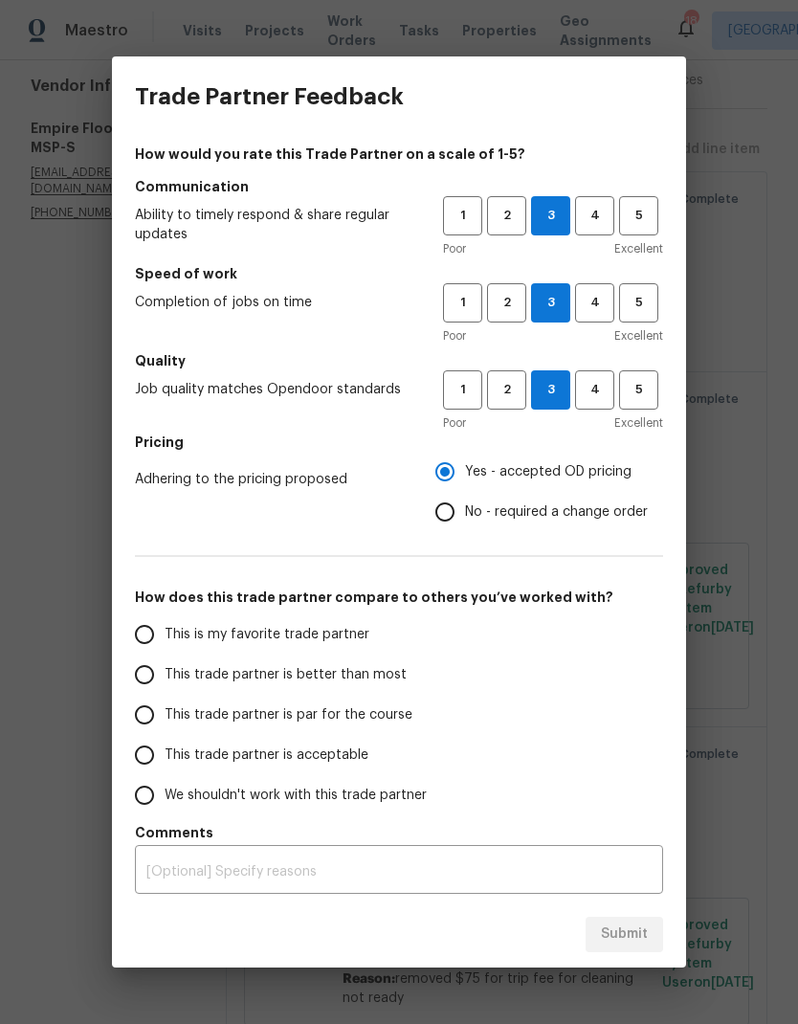
click at [188, 714] on span "This trade partner is par for the course" at bounding box center [289, 716] width 248 height 20
click at [165, 714] on input "This trade partner is par for the course" at bounding box center [144, 715] width 40 height 40
click at [652, 908] on div "Submit" at bounding box center [399, 935] width 574 height 66
click at [651, 907] on div "Submit" at bounding box center [399, 935] width 574 height 66
click at [629, 939] on span "Submit" at bounding box center [624, 935] width 47 height 24
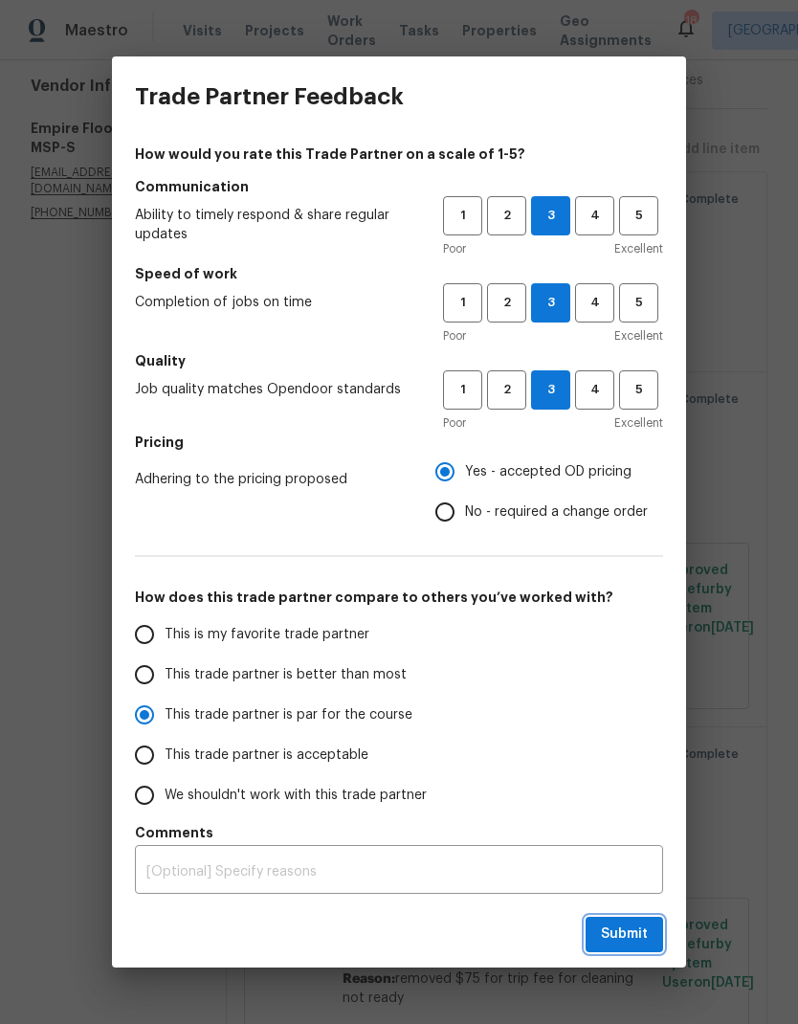
radio input "true"
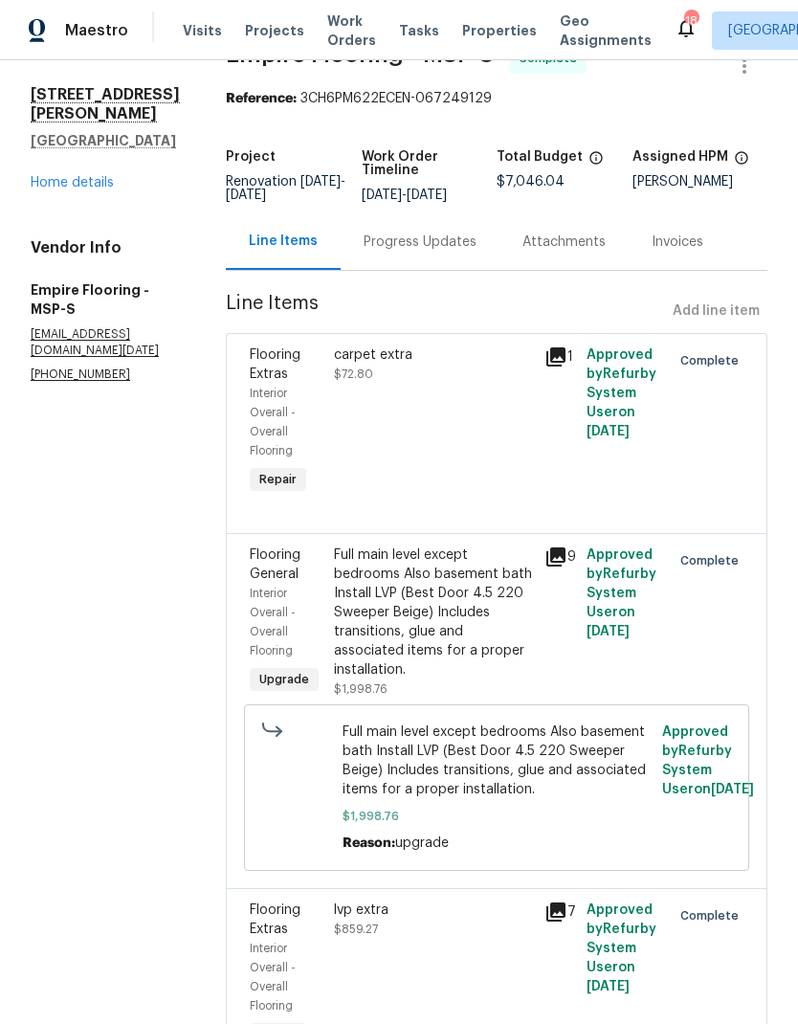
scroll to position [51, 0]
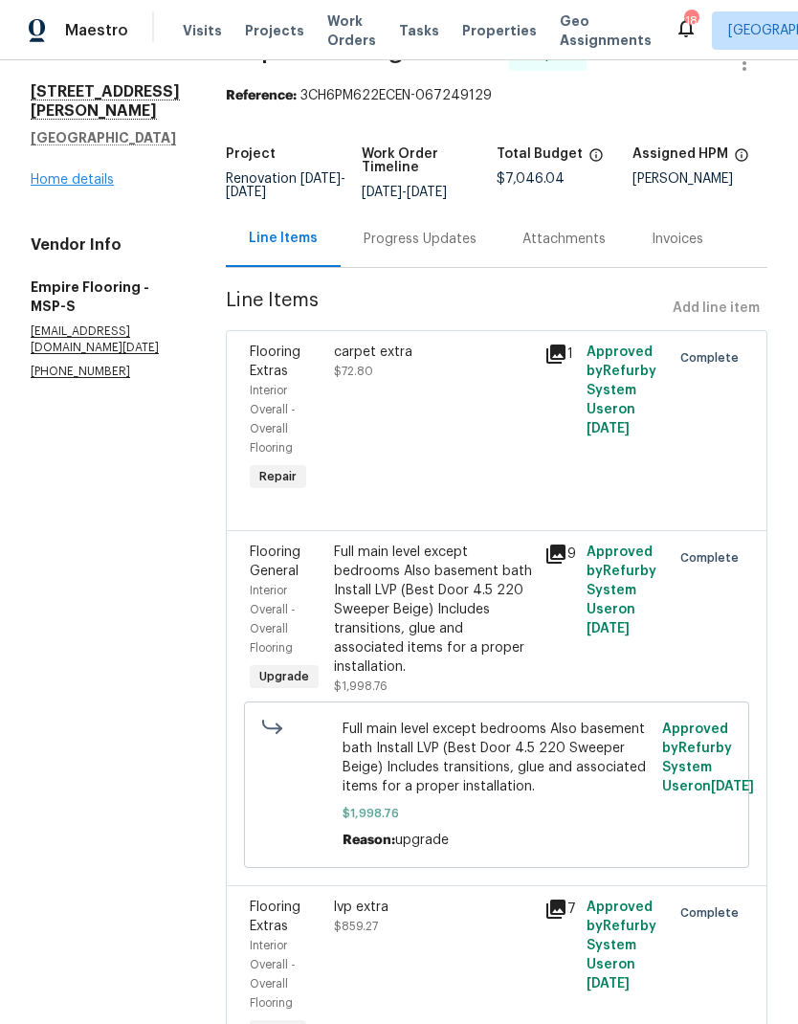
click at [94, 173] on link "Home details" at bounding box center [72, 179] width 83 height 13
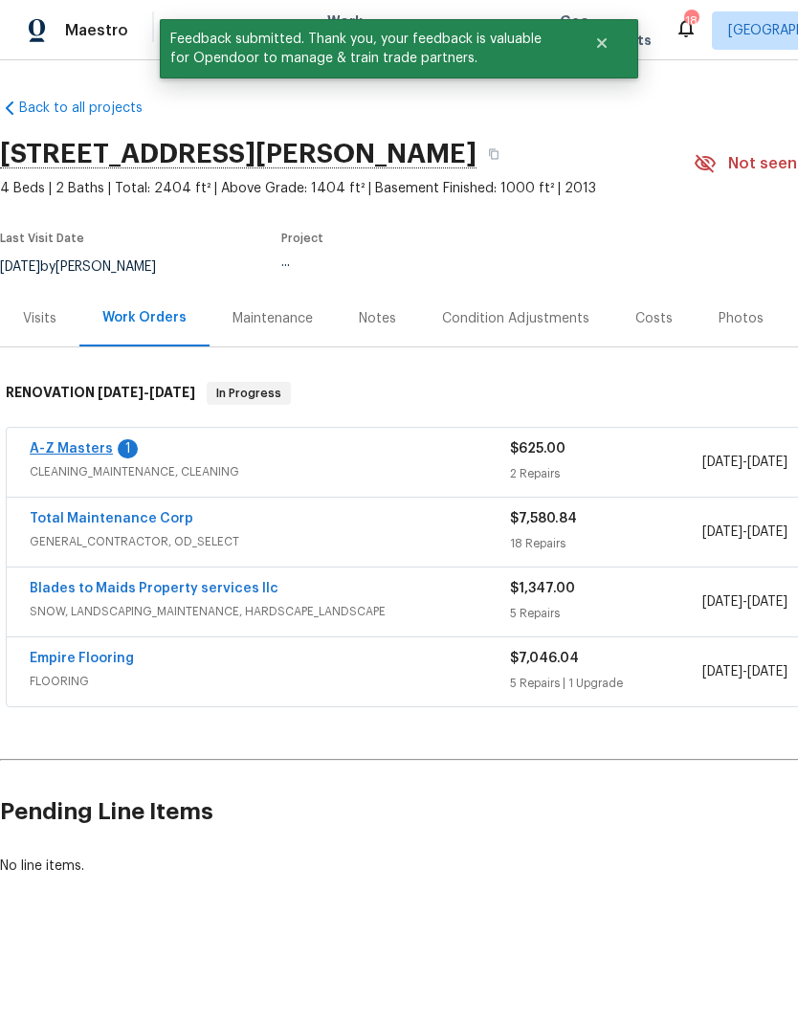
click at [74, 454] on link "A-Z Masters" at bounding box center [71, 448] width 83 height 13
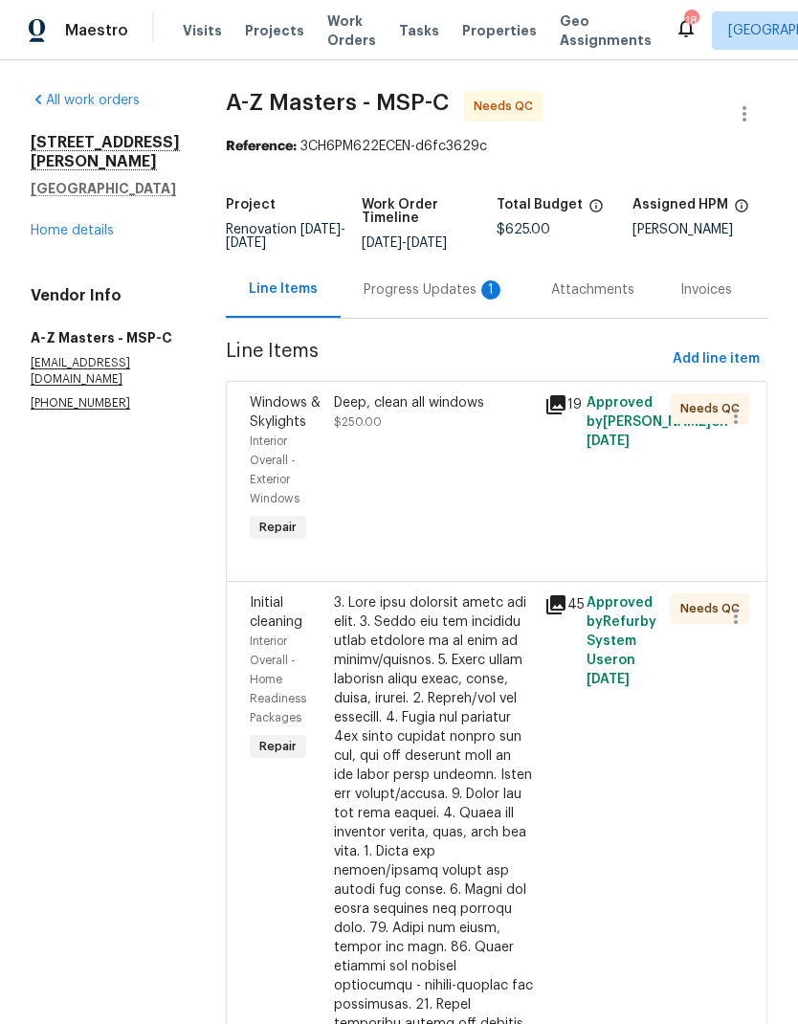
click at [382, 416] on div "Deep, clean all windows $250.00" at bounding box center [433, 412] width 199 height 38
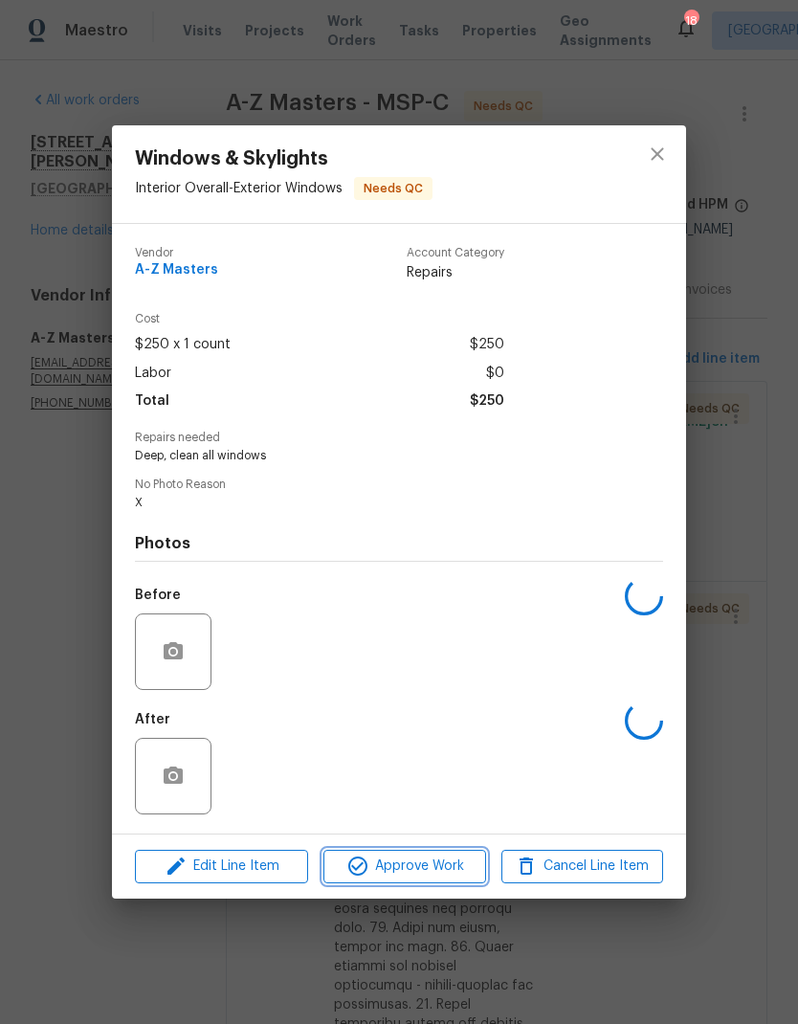
click at [426, 877] on span "Approve Work" at bounding box center [404, 867] width 150 height 24
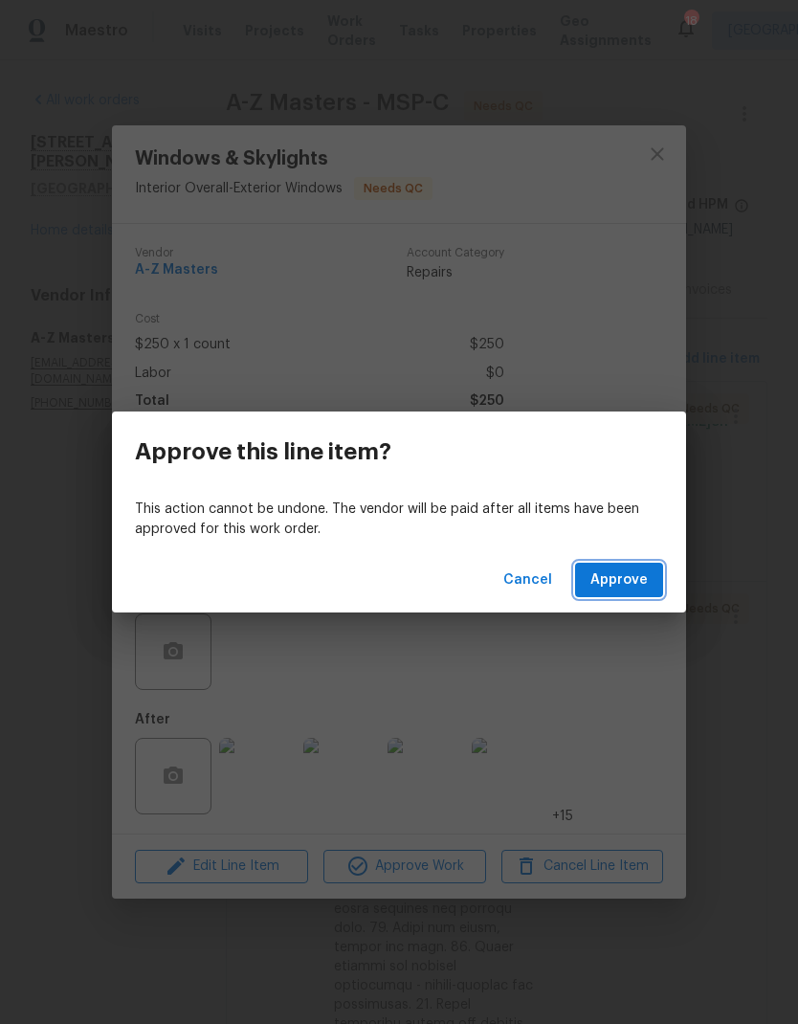
click at [632, 583] on span "Approve" at bounding box center [619, 581] width 57 height 24
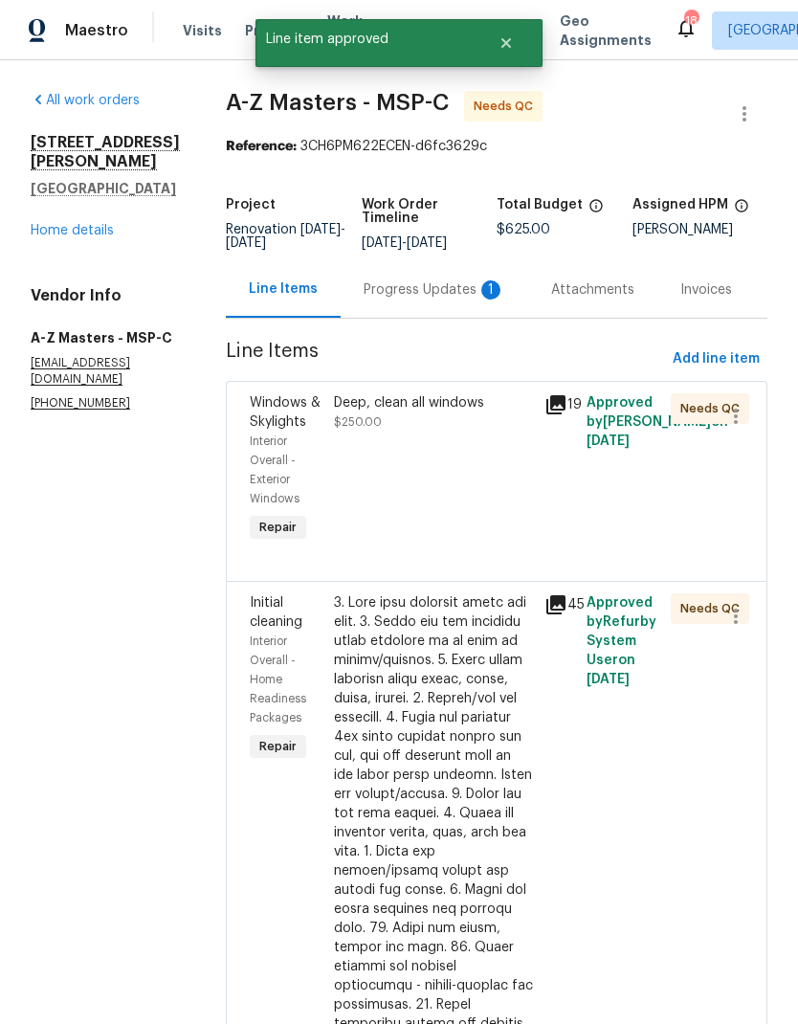
click at [383, 283] on div "Progress Updates 1" at bounding box center [435, 290] width 142 height 19
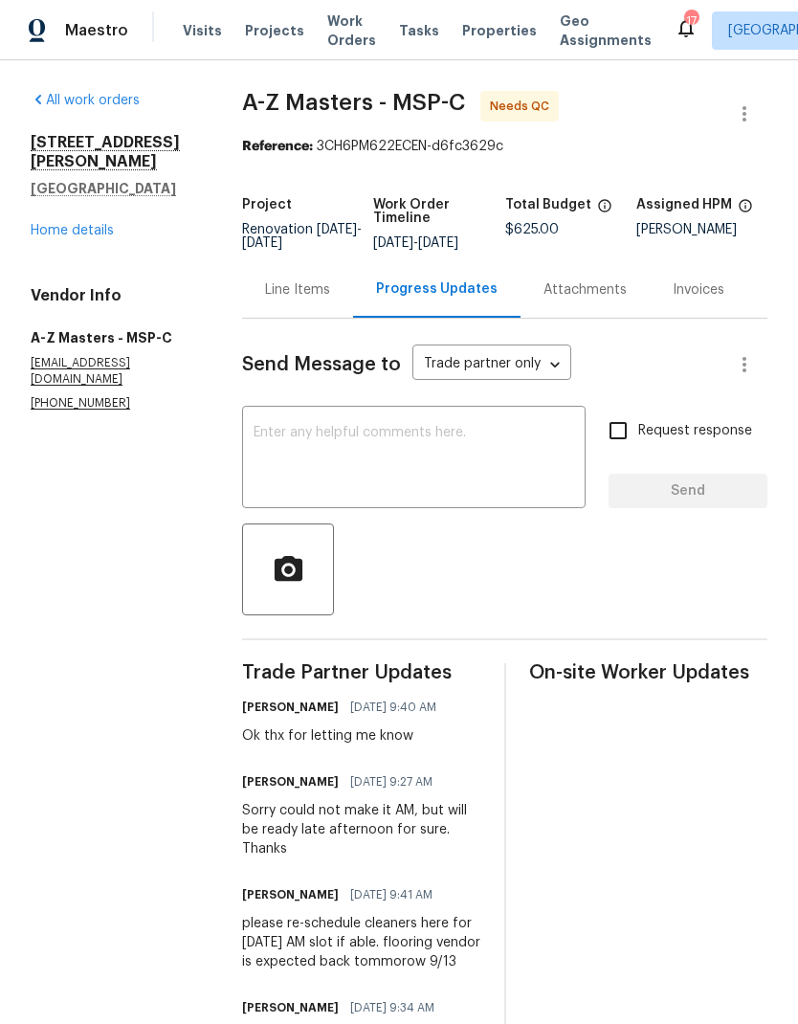
click at [300, 300] on div "Line Items" at bounding box center [297, 290] width 65 height 19
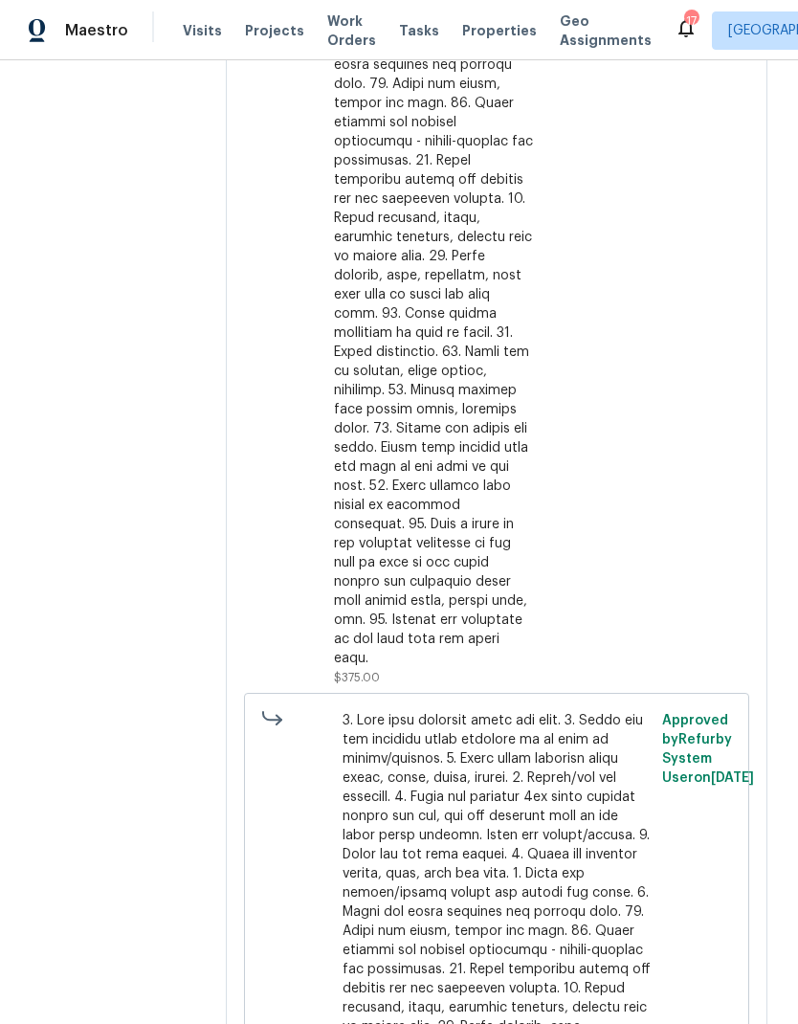
scroll to position [419, 0]
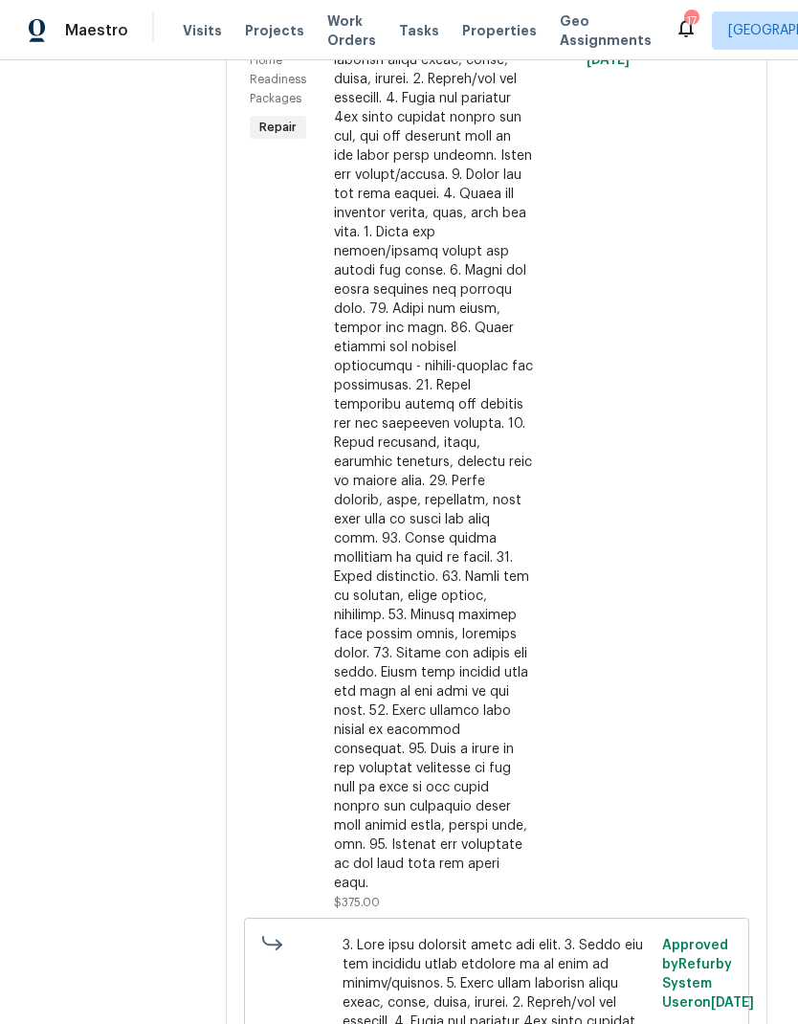
click at [411, 520] on div at bounding box center [433, 433] width 199 height 919
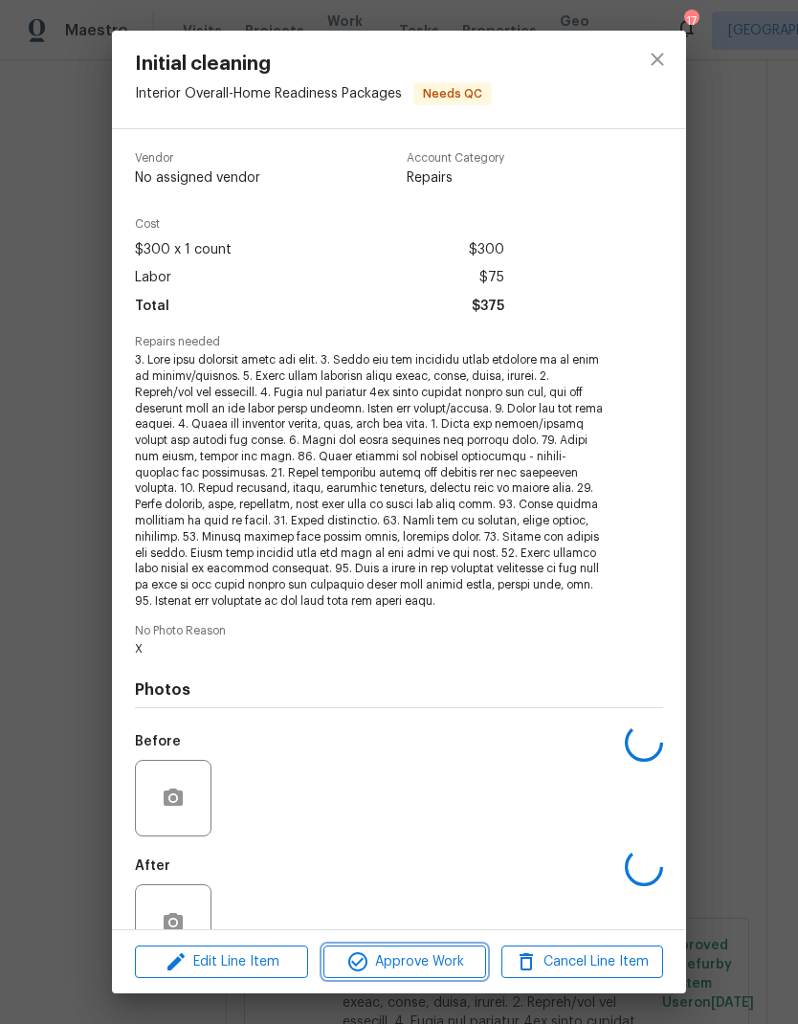
click at [426, 968] on span "Approve Work" at bounding box center [404, 963] width 150 height 24
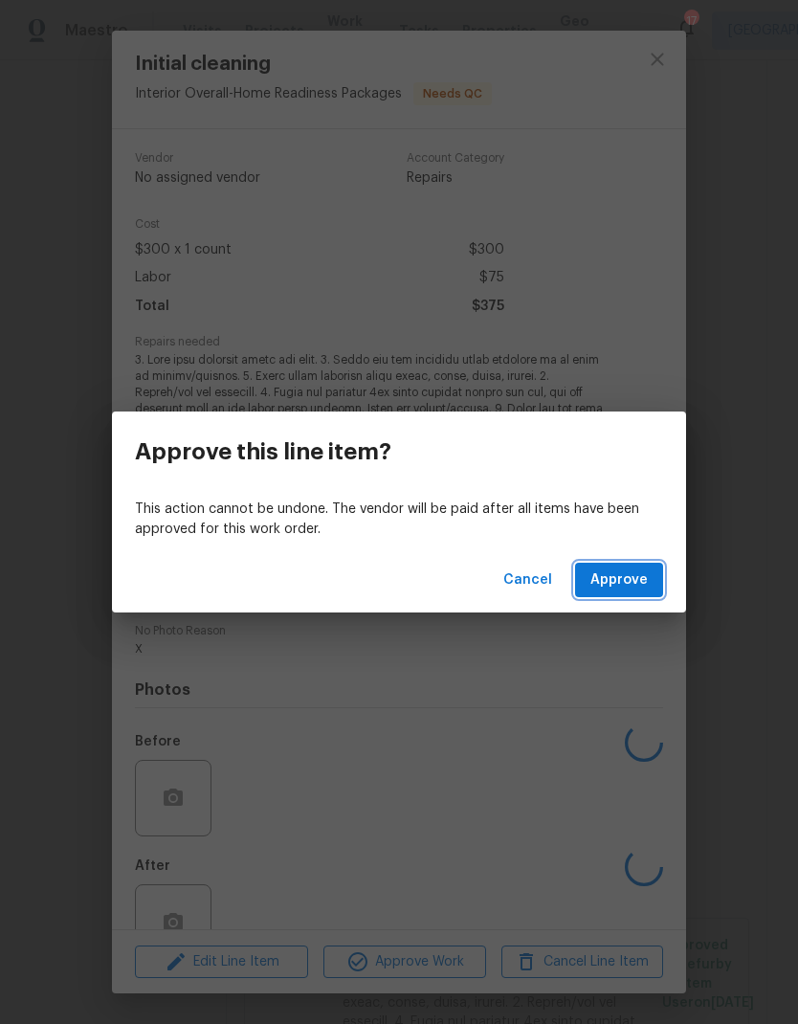
click at [629, 578] on span "Approve" at bounding box center [619, 581] width 57 height 24
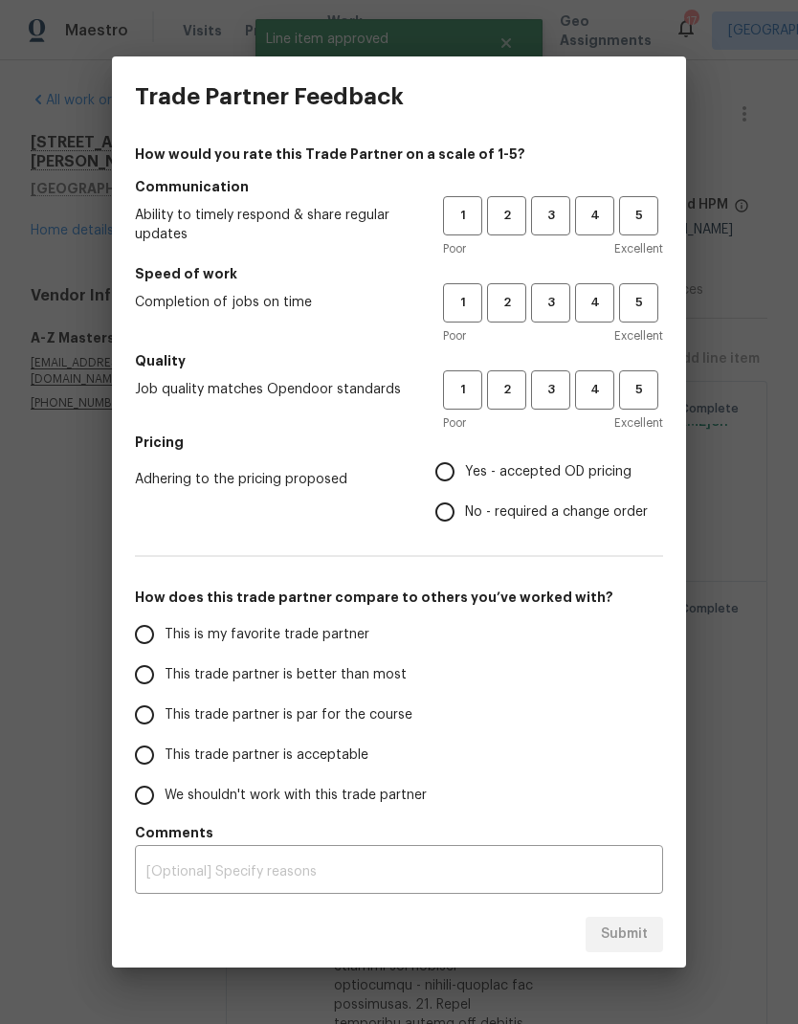
scroll to position [0, 0]
click at [54, 281] on div "Trade Partner Feedback How would you rate this Trade Partner on a scale of 1-5?…" at bounding box center [399, 512] width 798 height 1024
click at [562, 223] on span "3" at bounding box center [550, 216] width 35 height 22
click at [547, 310] on span "3" at bounding box center [550, 303] width 35 height 22
click at [558, 390] on span "3" at bounding box center [550, 390] width 35 height 22
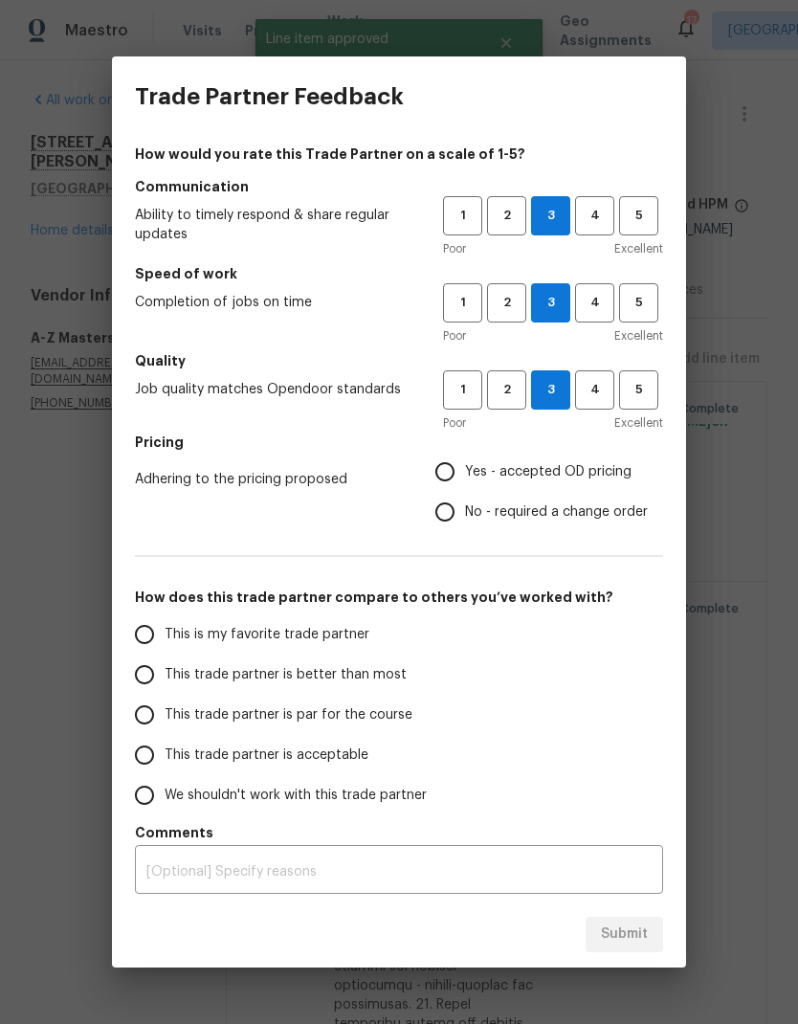
click at [452, 481] on input "Yes - accepted OD pricing" at bounding box center [445, 472] width 40 height 40
radio input "true"
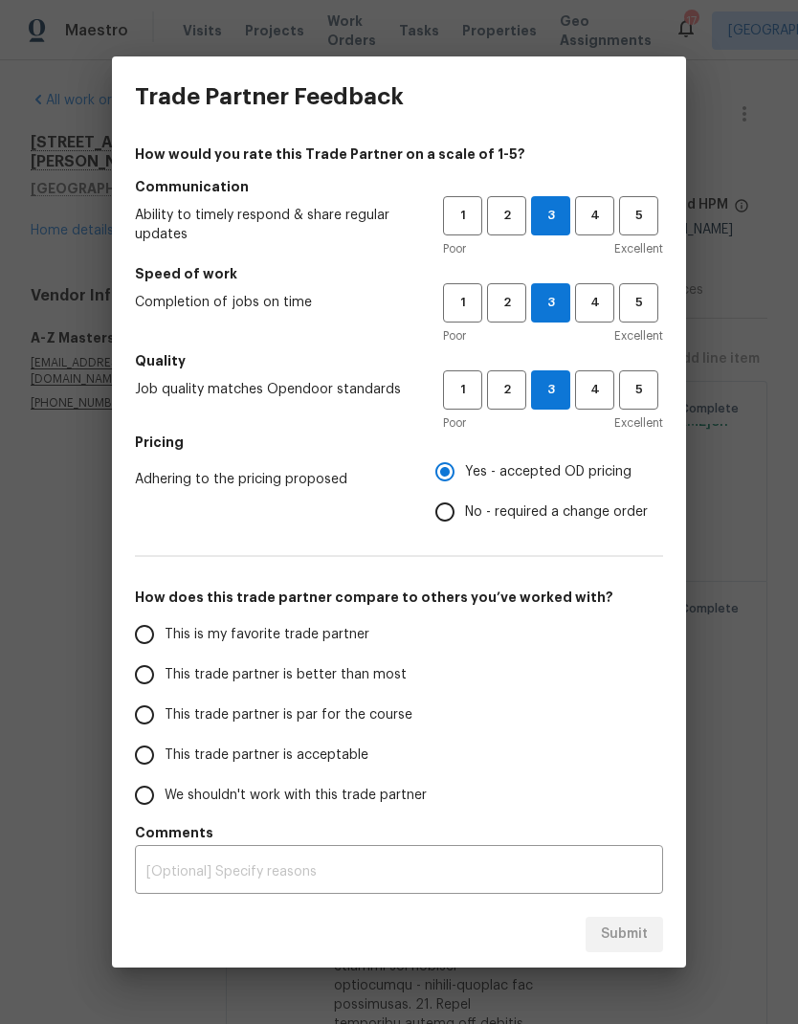
click at [156, 708] on input "This trade partner is par for the course" at bounding box center [144, 715] width 40 height 40
click at [640, 935] on span "Submit" at bounding box center [624, 935] width 47 height 24
radio input "true"
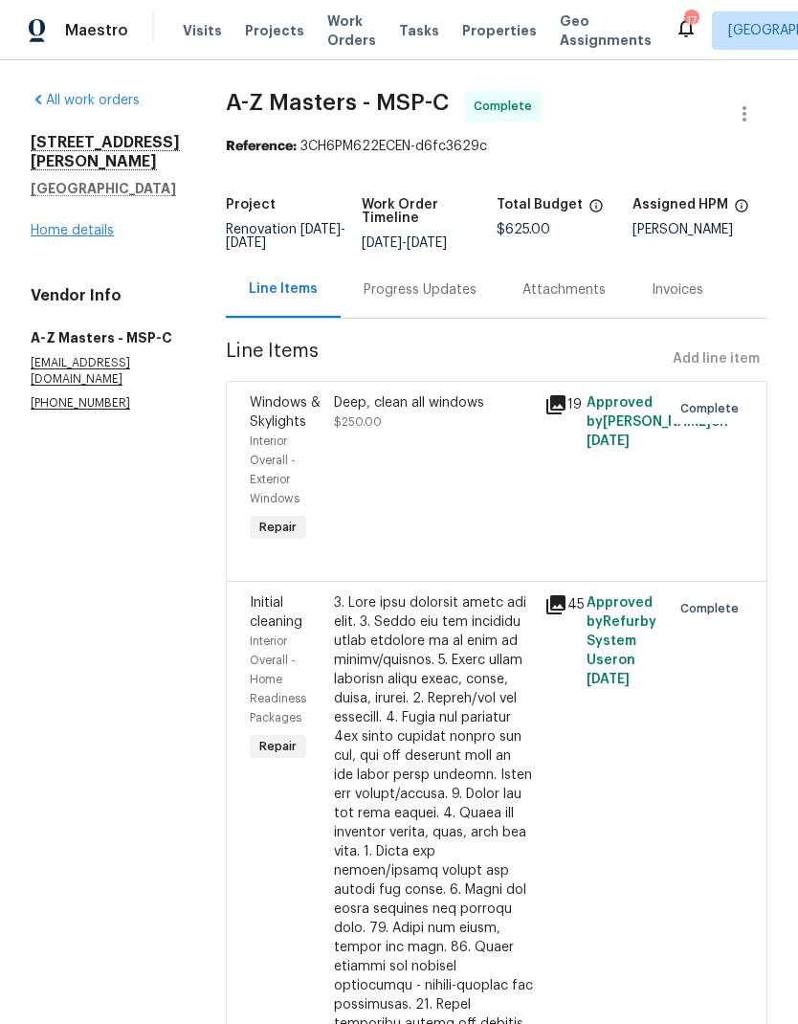
click at [48, 237] on link "Home details" at bounding box center [72, 230] width 83 height 13
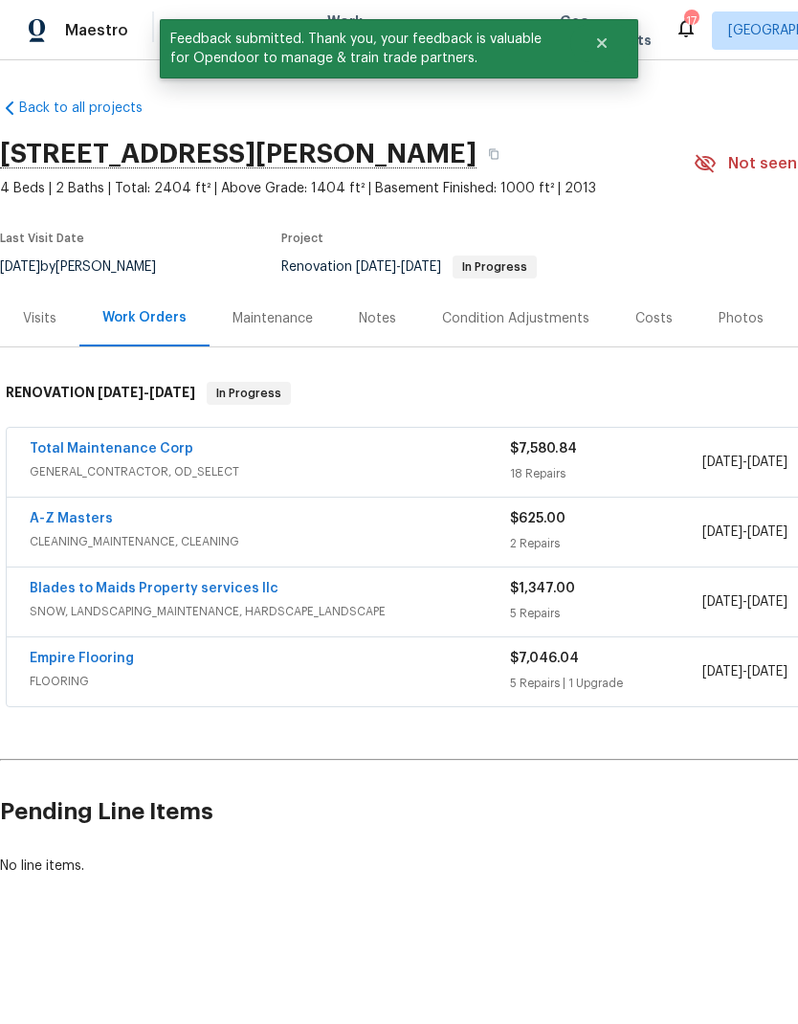
click at [528, 1004] on div "Back to all projects 573 Kayla Ln, Hanover, MN 55341 4 Beds | 2 Baths | Total: …" at bounding box center [399, 533] width 798 height 946
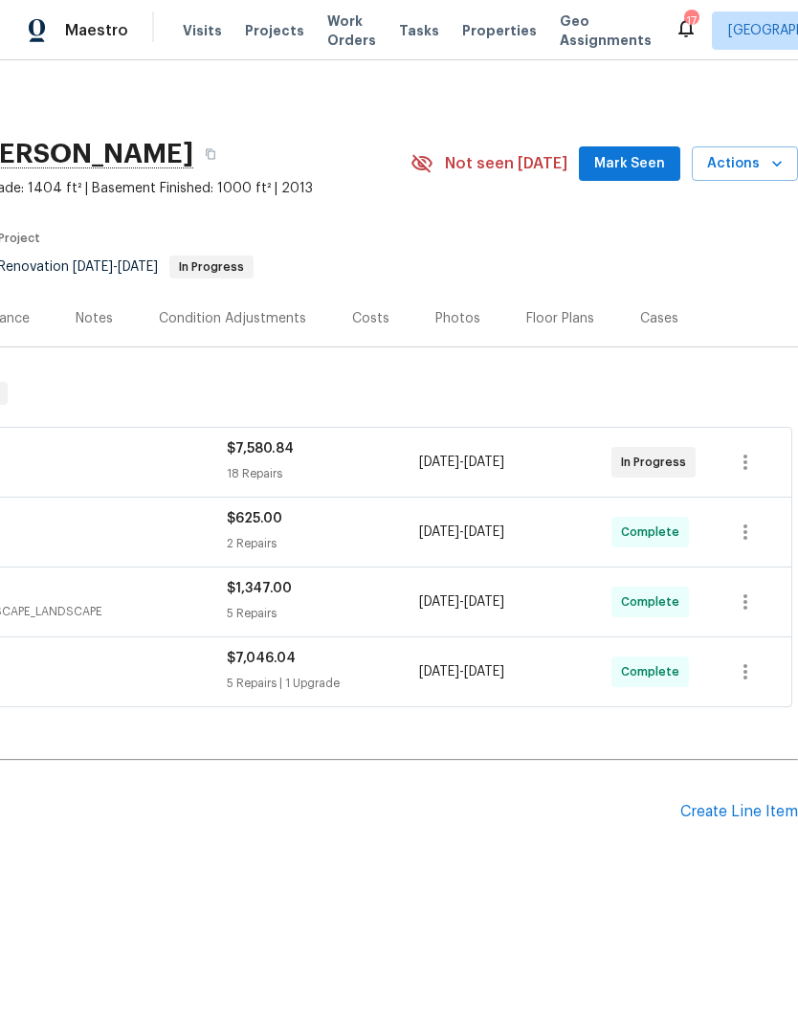
scroll to position [0, 283]
click at [749, 161] on span "Actions" at bounding box center [746, 164] width 76 height 24
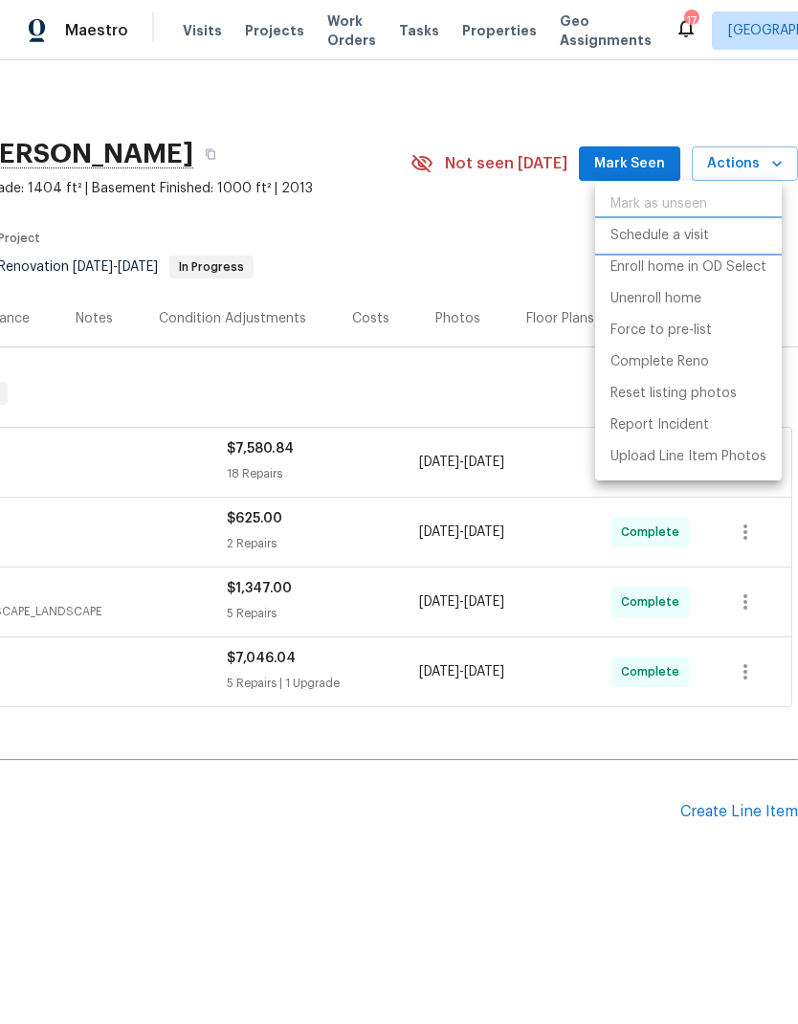
click at [668, 240] on p "Schedule a visit" at bounding box center [660, 236] width 99 height 20
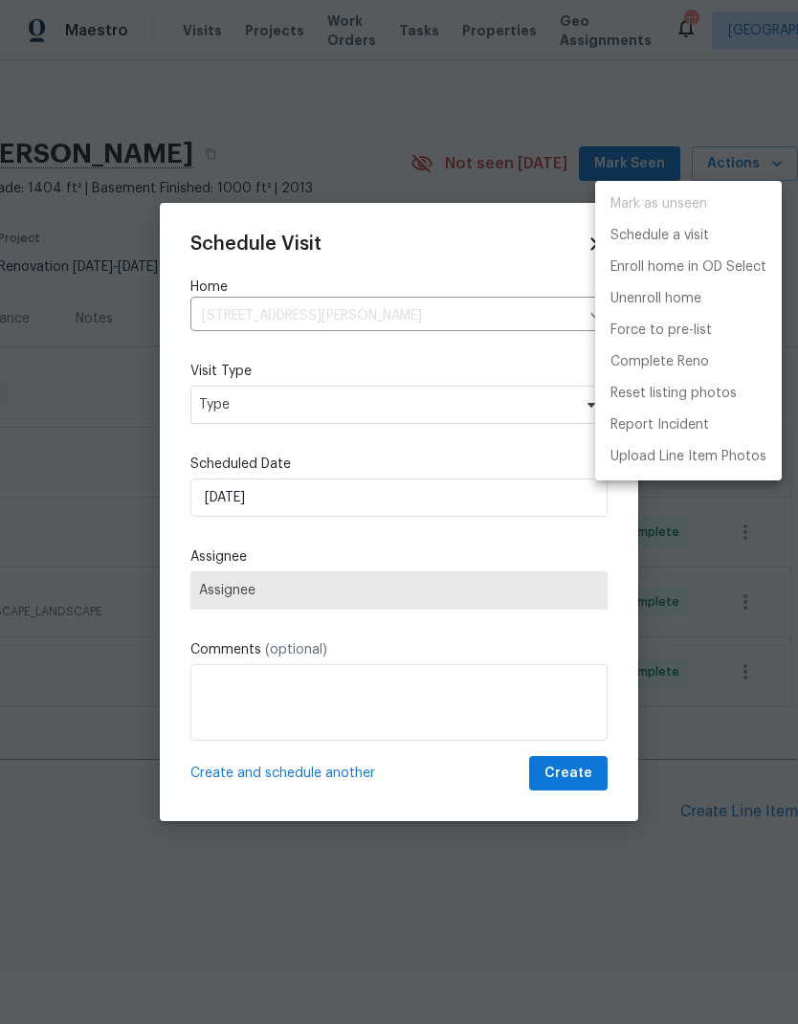
click at [293, 411] on div at bounding box center [399, 512] width 798 height 1024
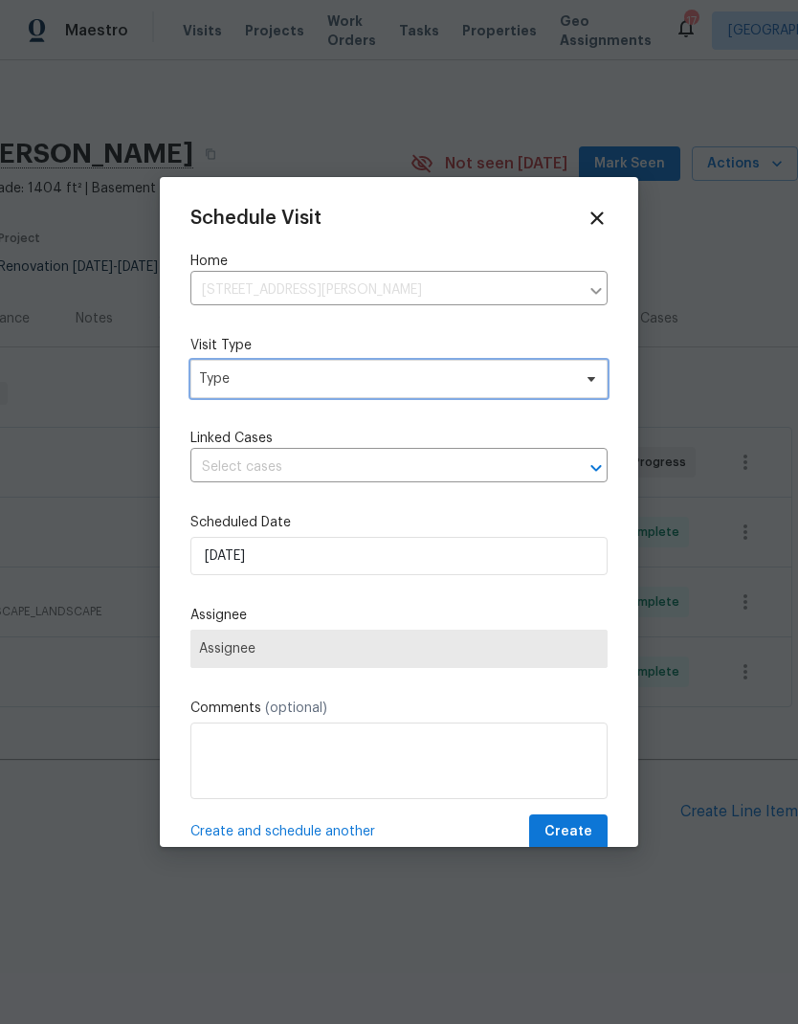
click at [325, 389] on span "Type" at bounding box center [385, 379] width 372 height 19
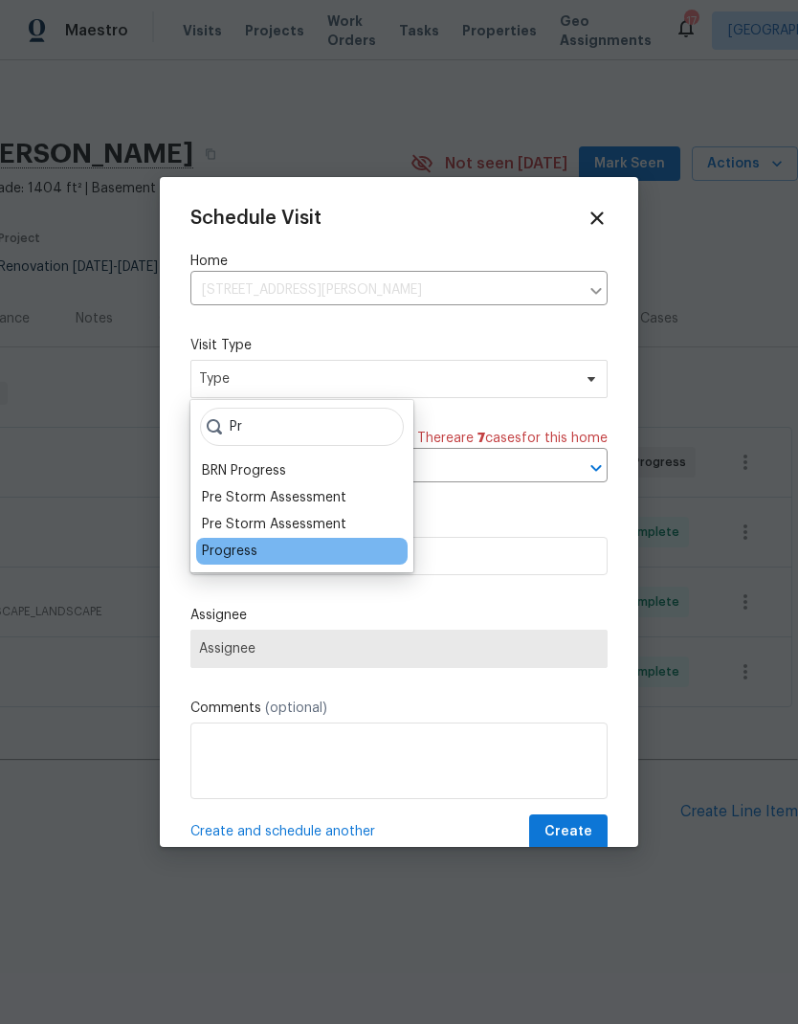
type input "Pr"
click at [266, 552] on div "Progress" at bounding box center [302, 551] width 212 height 27
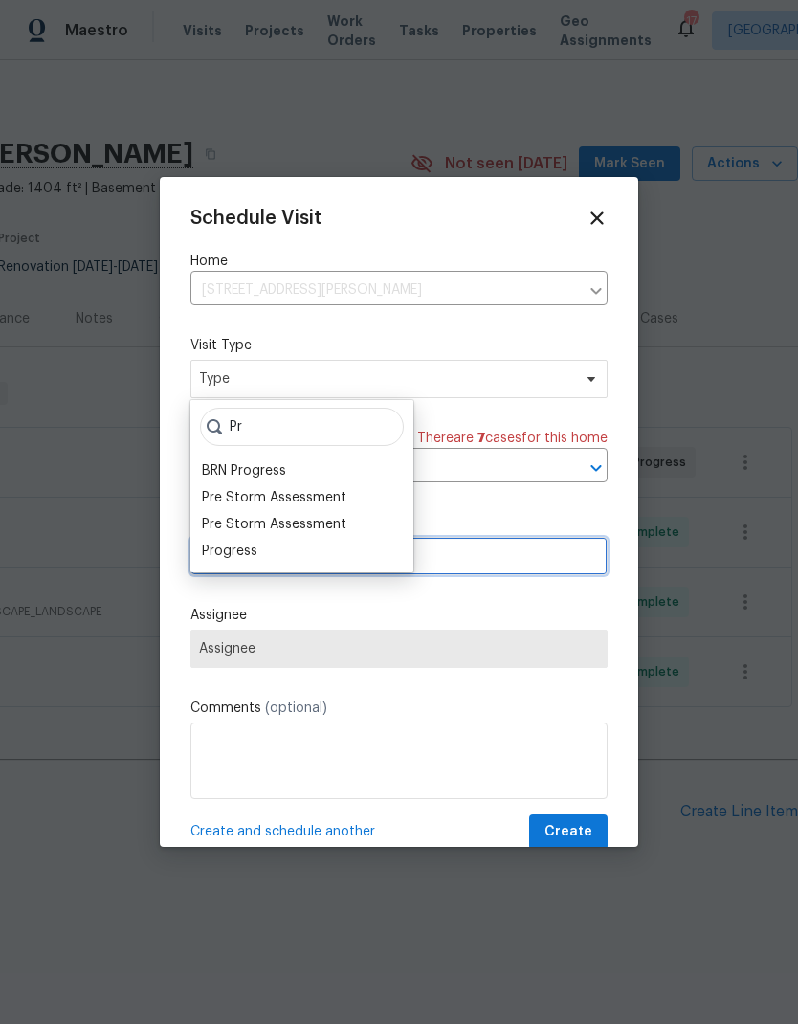
click at [511, 558] on input "9/16/2025" at bounding box center [399, 556] width 417 height 38
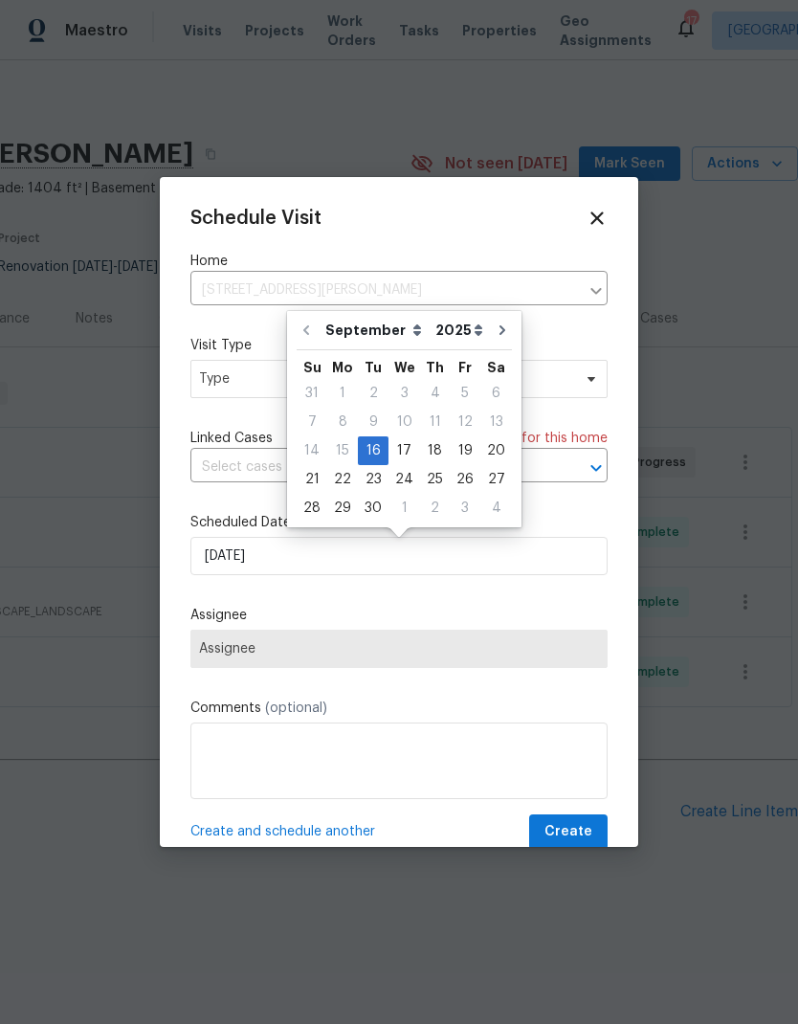
click at [189, 440] on div "Schedule Visit Home 573 Kayla Ln, Hanover, MN 55341 ​ Visit Type Type Linked Ca…" at bounding box center [399, 512] width 479 height 670
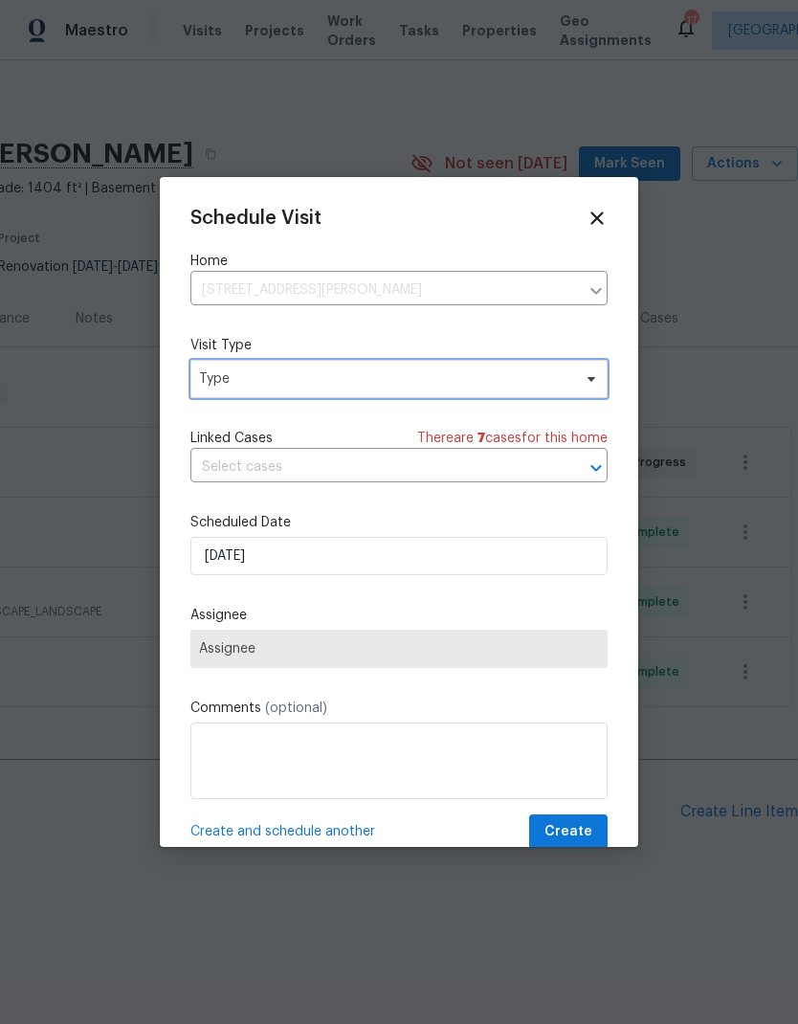
click at [263, 388] on span "Type" at bounding box center [385, 379] width 372 height 19
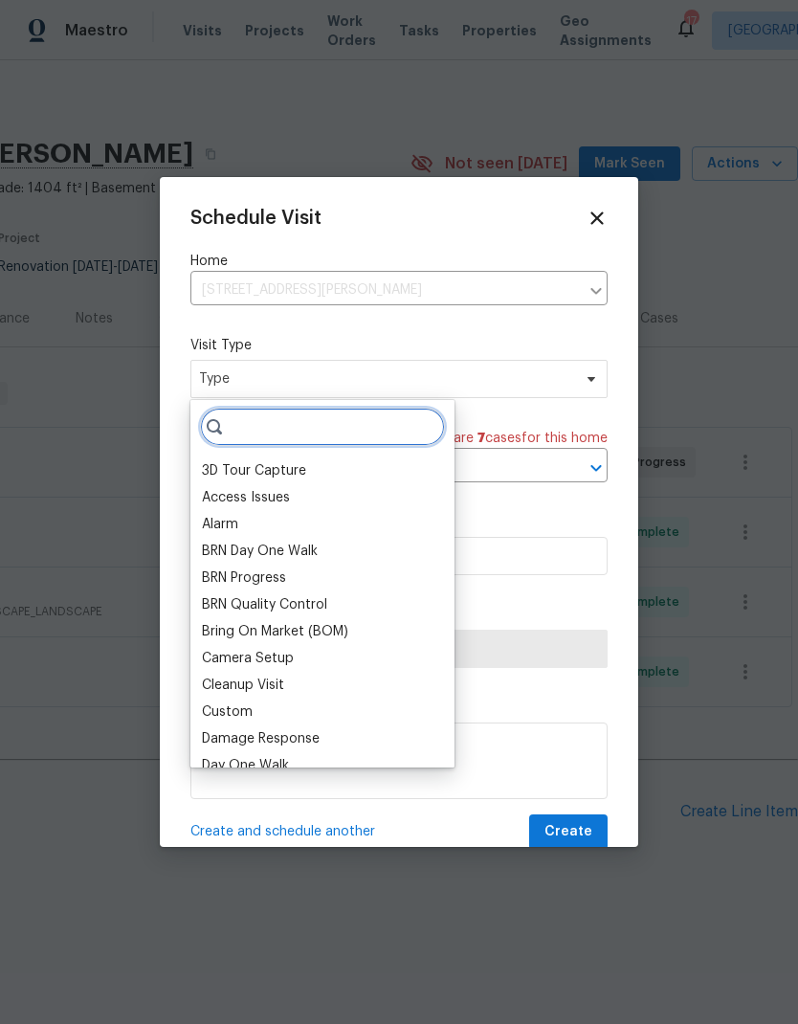
click at [358, 434] on input "search" at bounding box center [322, 427] width 245 height 38
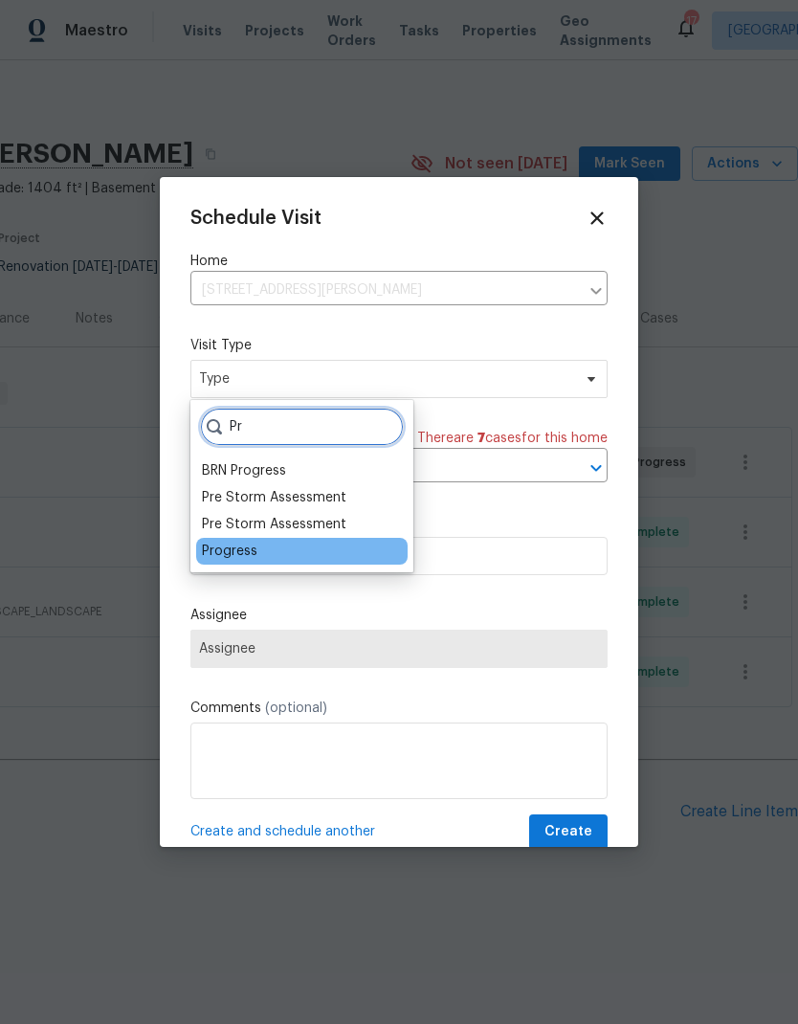
type input "Pr"
click at [242, 549] on div "Progress" at bounding box center [230, 551] width 56 height 19
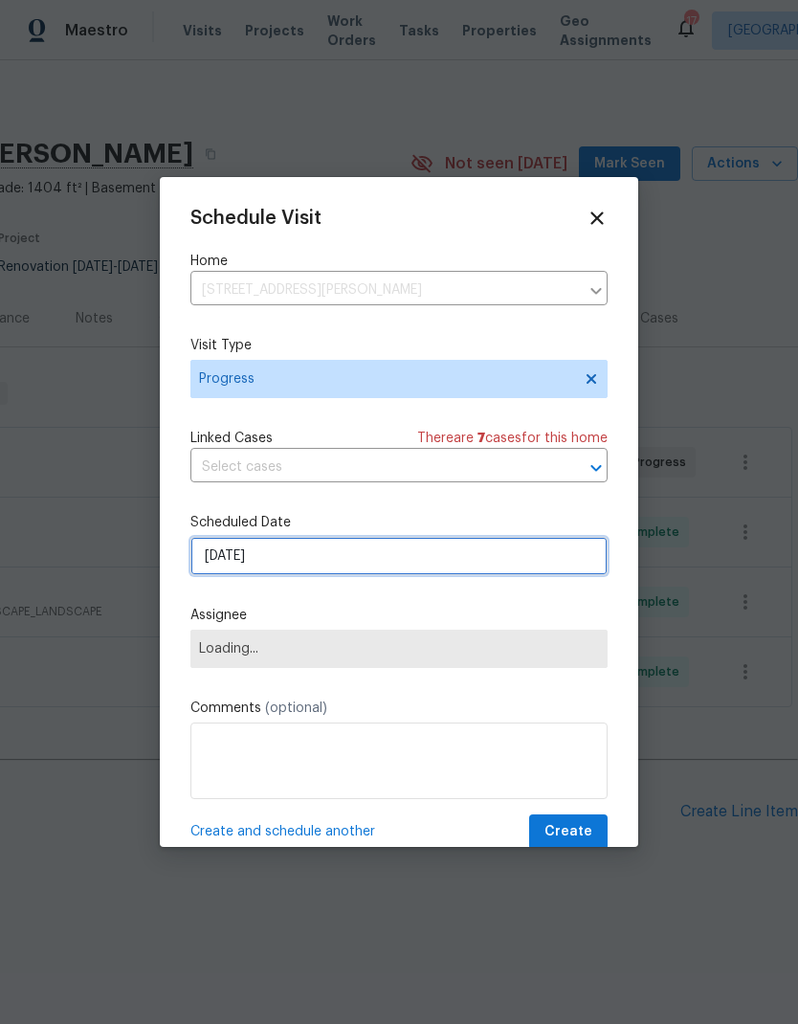
click at [372, 554] on input "9/16/2025" at bounding box center [399, 556] width 417 height 38
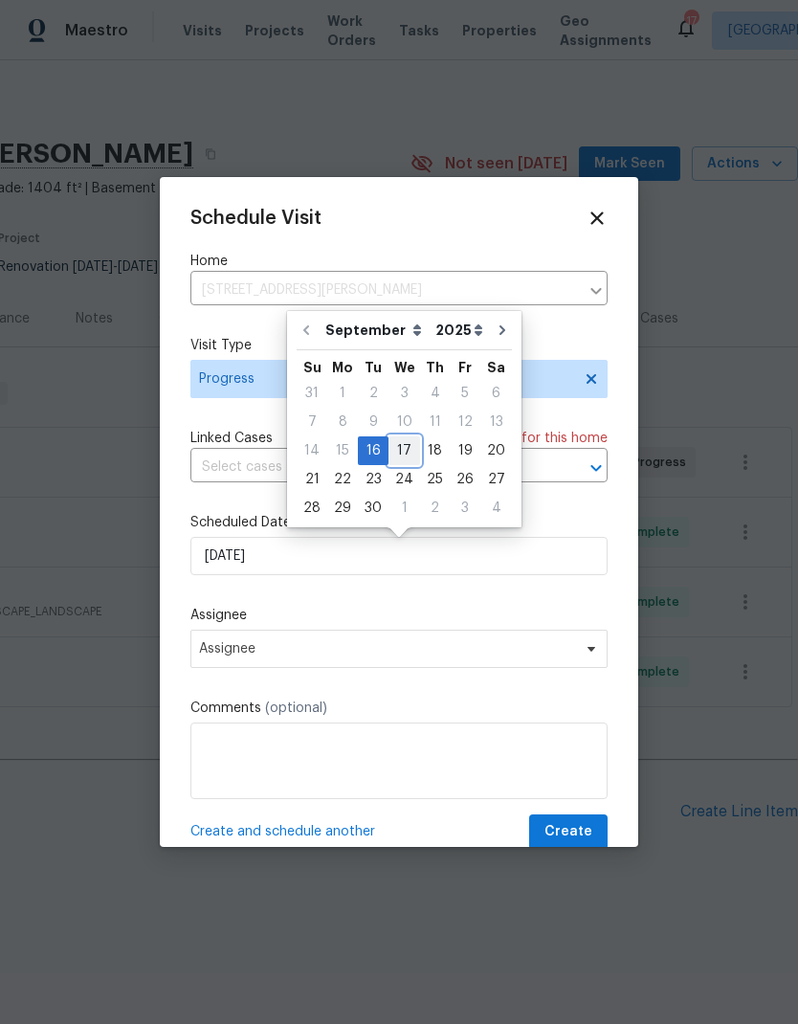
click at [412, 444] on div "17" at bounding box center [405, 451] width 32 height 27
type input "9/17/2025"
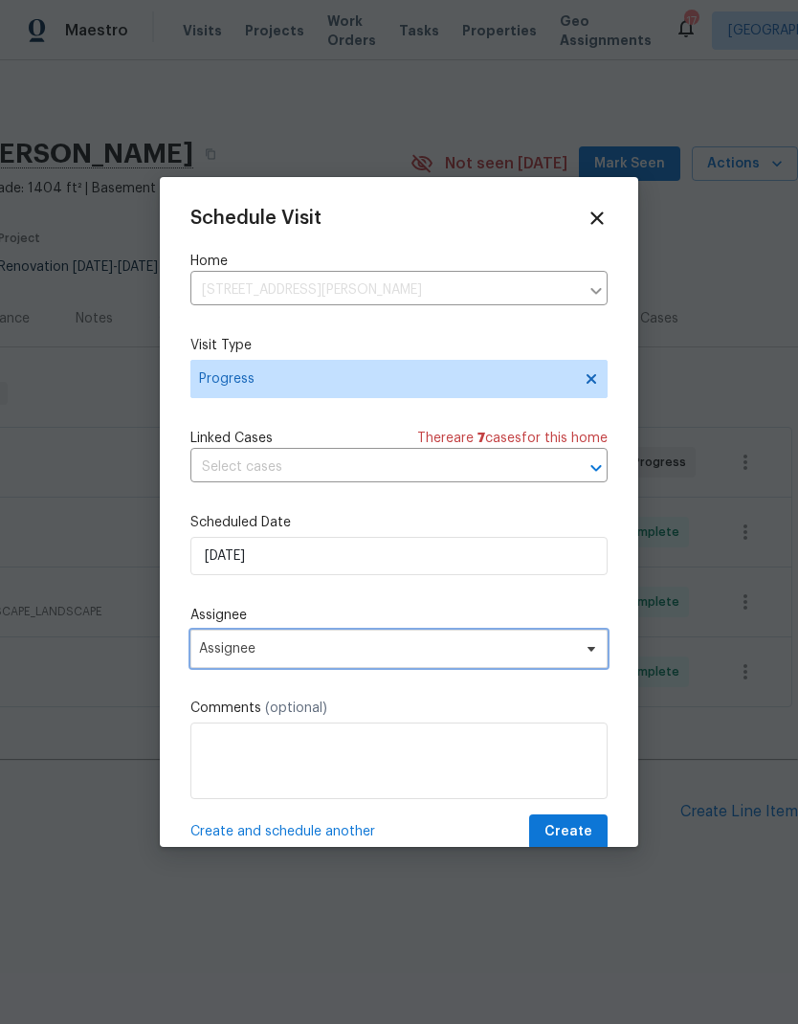
click at [304, 657] on span "Assignee" at bounding box center [386, 648] width 375 height 15
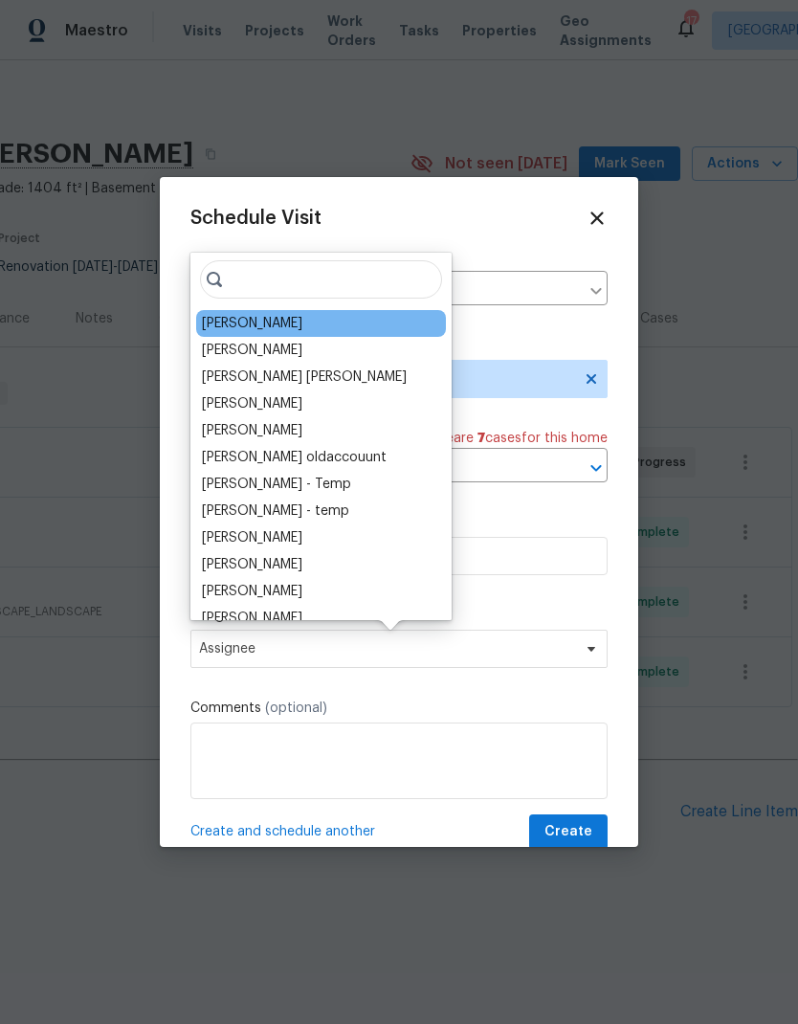
click at [259, 317] on div "[PERSON_NAME]" at bounding box center [252, 323] width 101 height 19
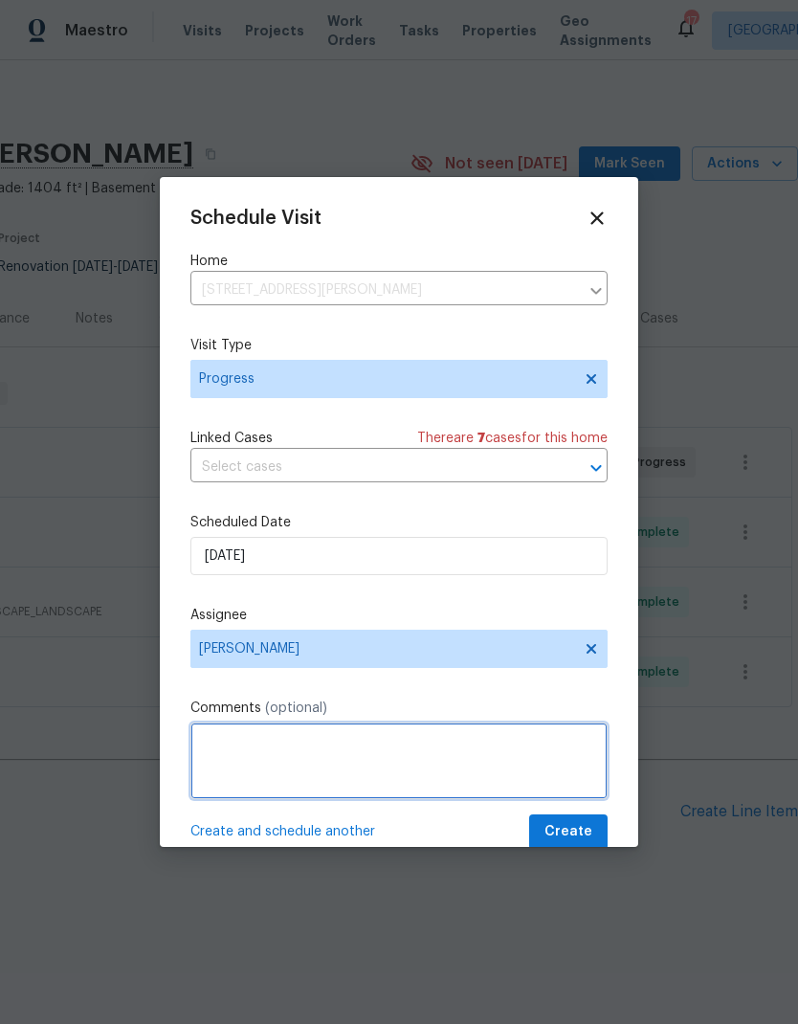
click at [326, 762] on textarea at bounding box center [399, 761] width 417 height 77
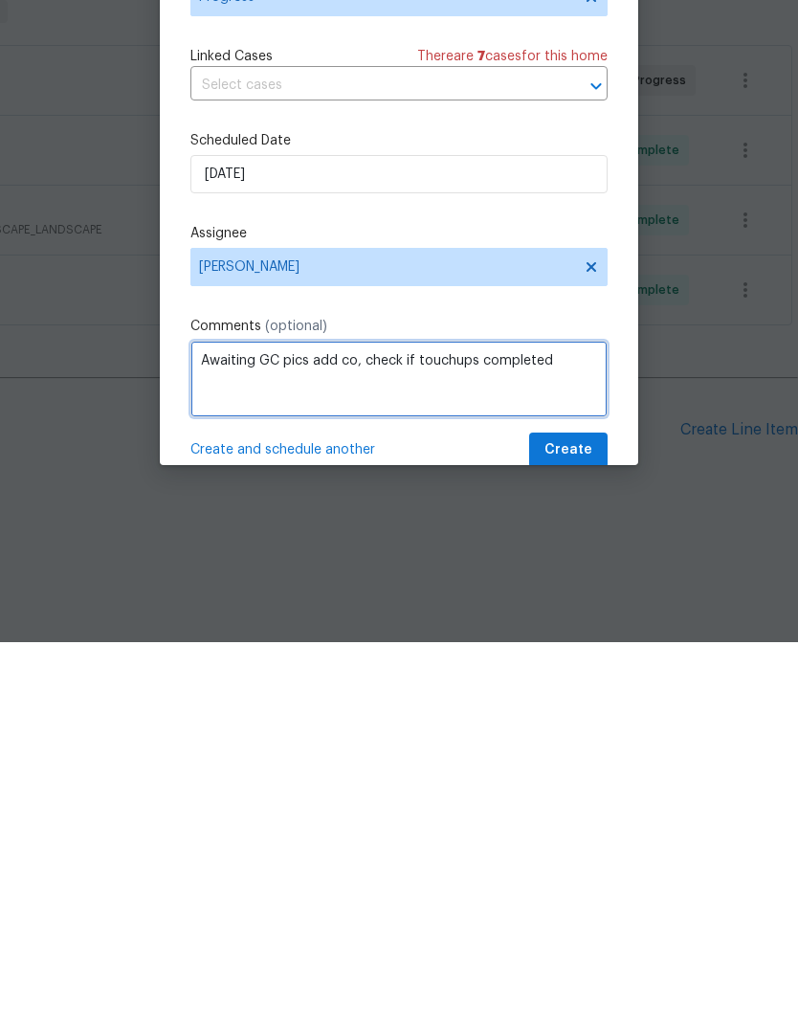
type textarea "Awaiting GC pics add co, check if touchups completed"
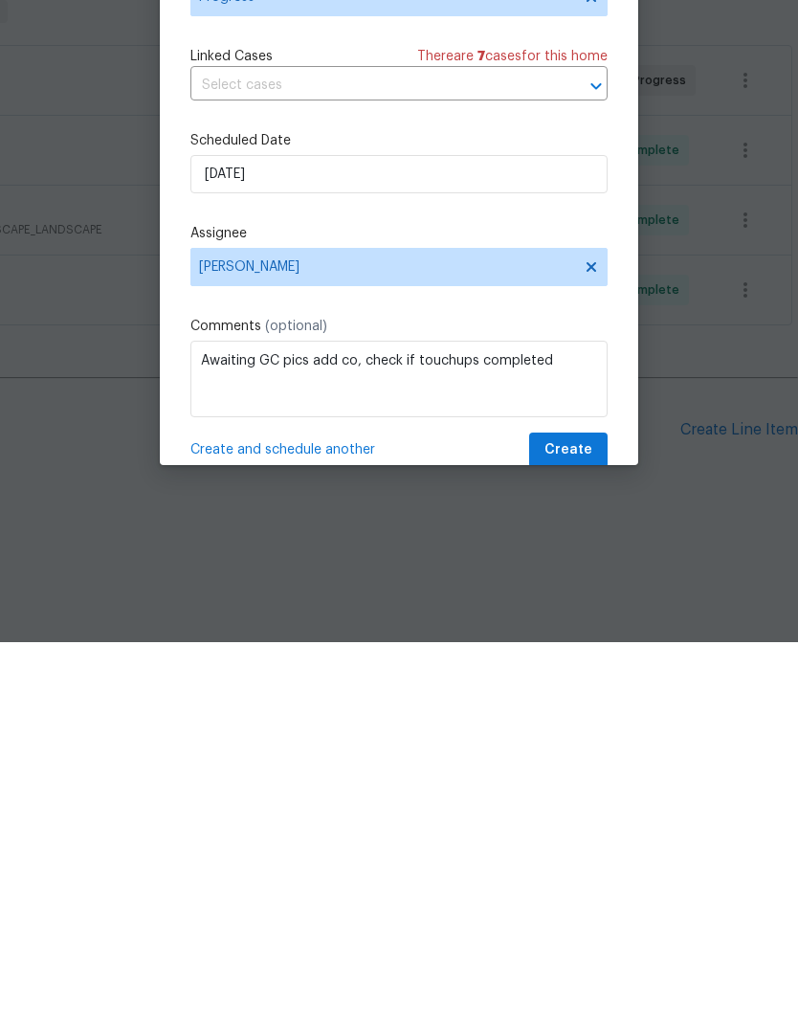
click at [518, 307] on div "Schedule Visit Home 573 Kayla Ln, Hanover, MN 55341 ​ Visit Type Progress Linke…" at bounding box center [399, 529] width 417 height 642
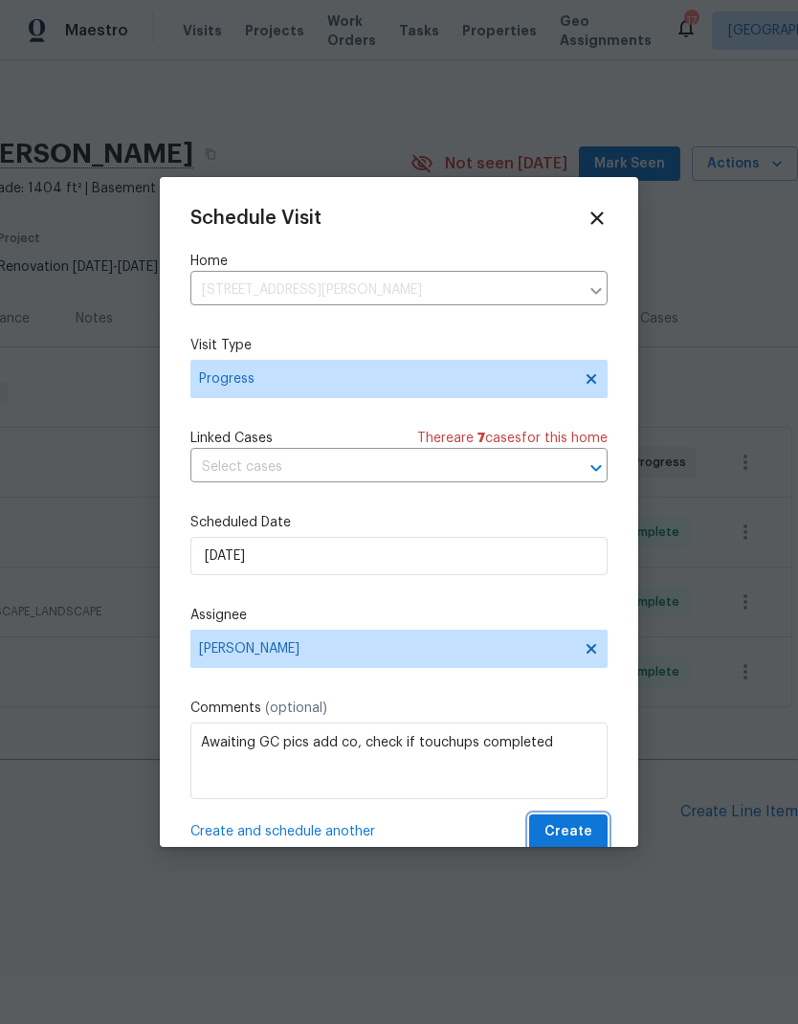
click at [569, 829] on span "Create" at bounding box center [569, 833] width 48 height 24
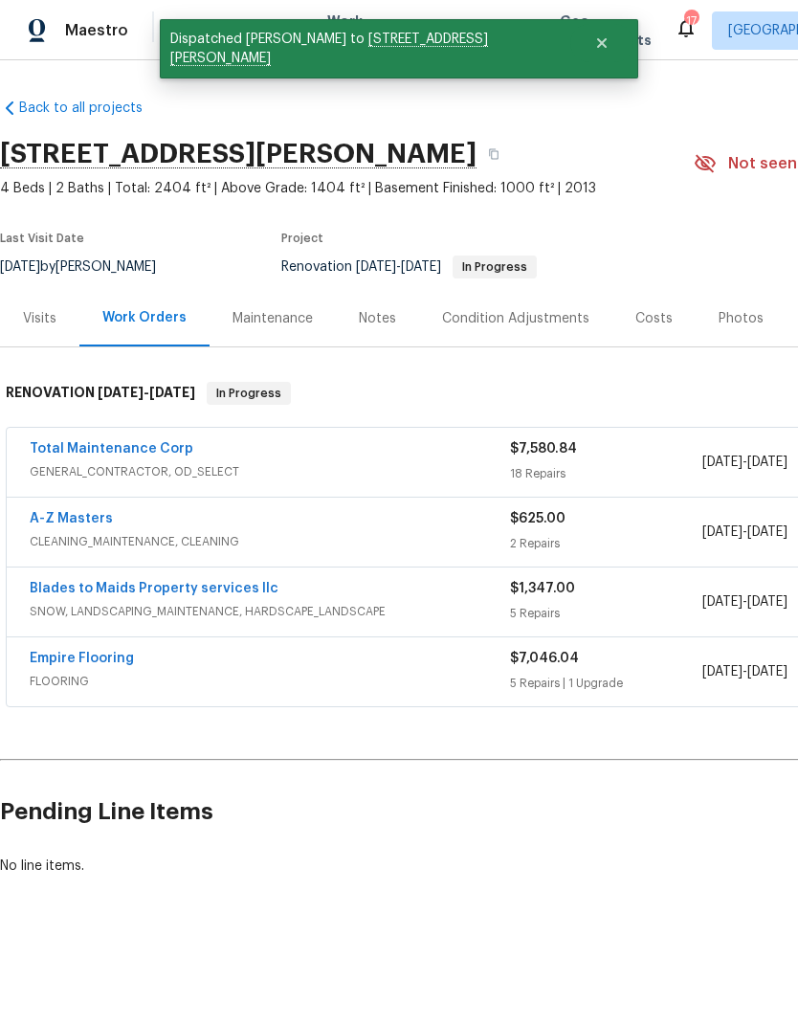
scroll to position [0, 0]
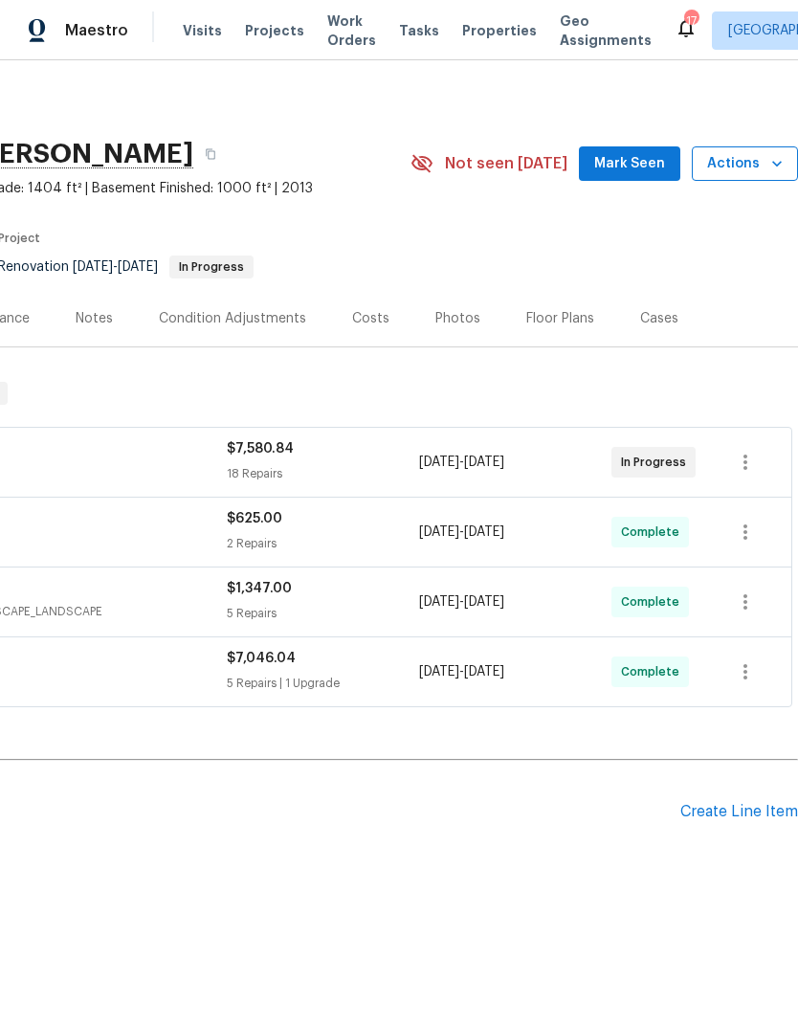
click at [743, 163] on span "Actions" at bounding box center [746, 164] width 76 height 24
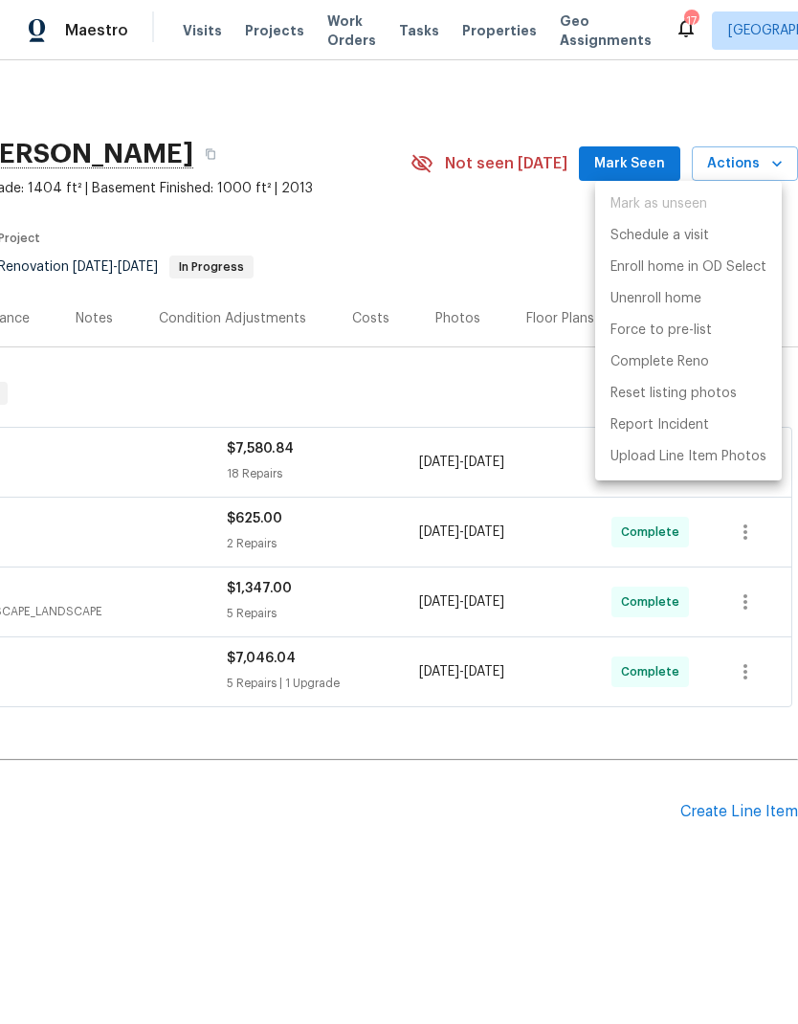
click at [469, 390] on div at bounding box center [399, 512] width 798 height 1024
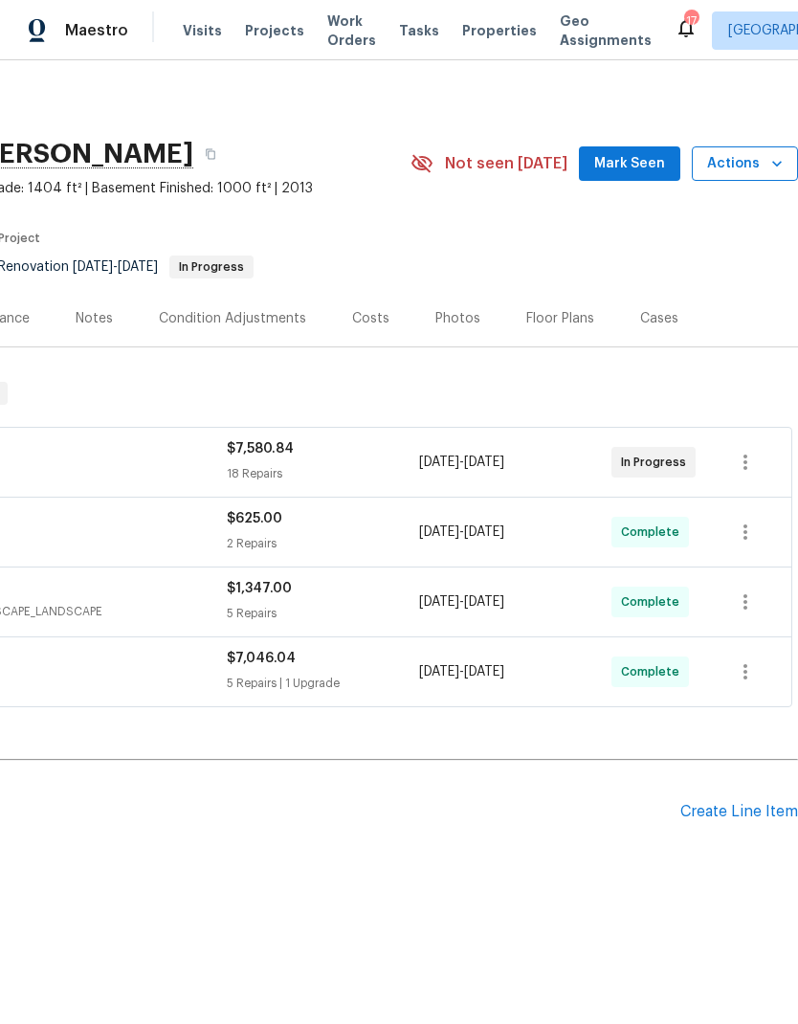
click at [764, 158] on span "Actions" at bounding box center [746, 164] width 76 height 24
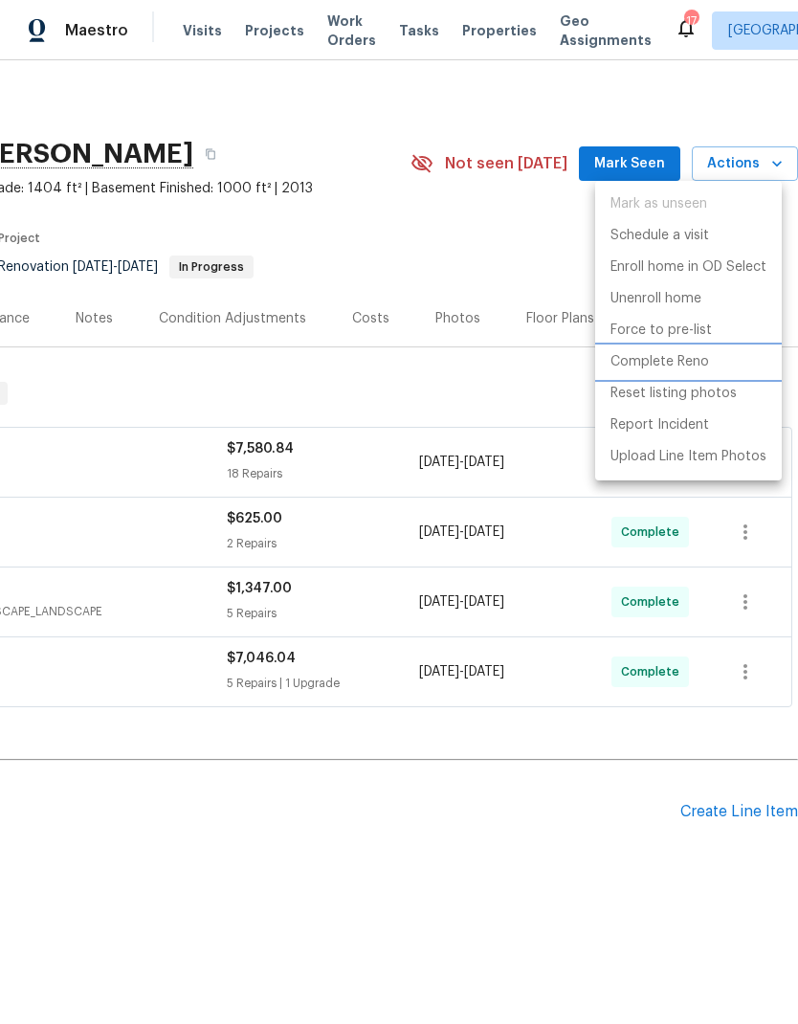
click at [667, 366] on p "Complete Reno" at bounding box center [660, 362] width 99 height 20
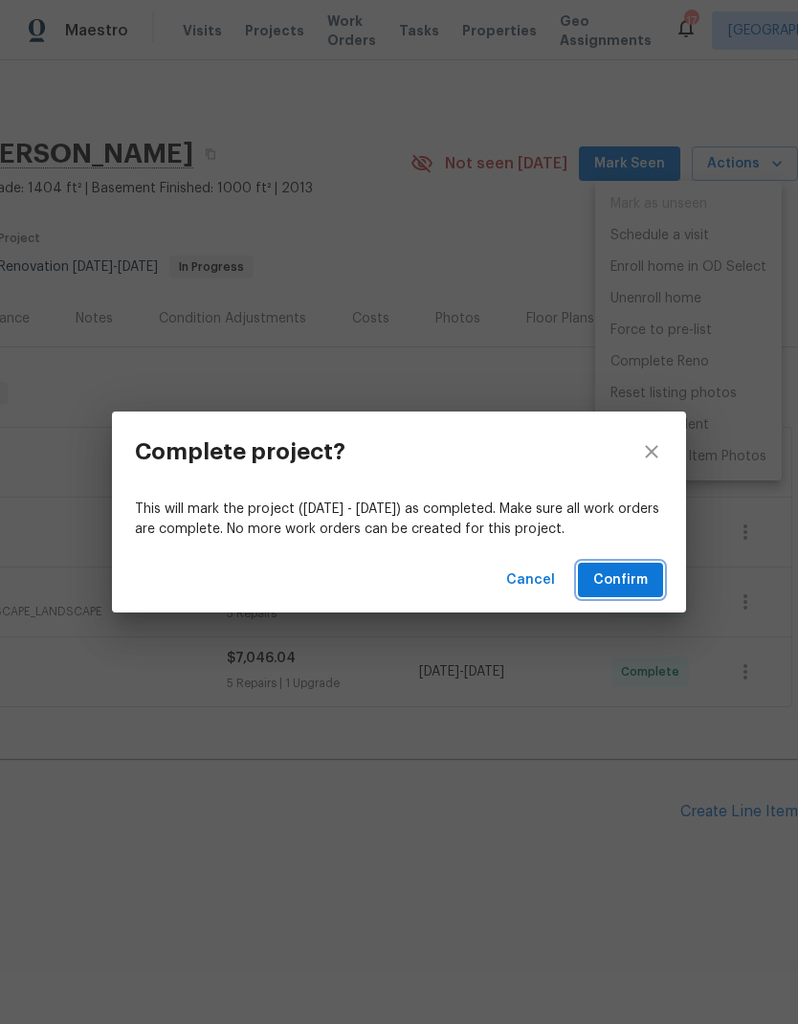
click at [630, 576] on span "Confirm" at bounding box center [621, 581] width 55 height 24
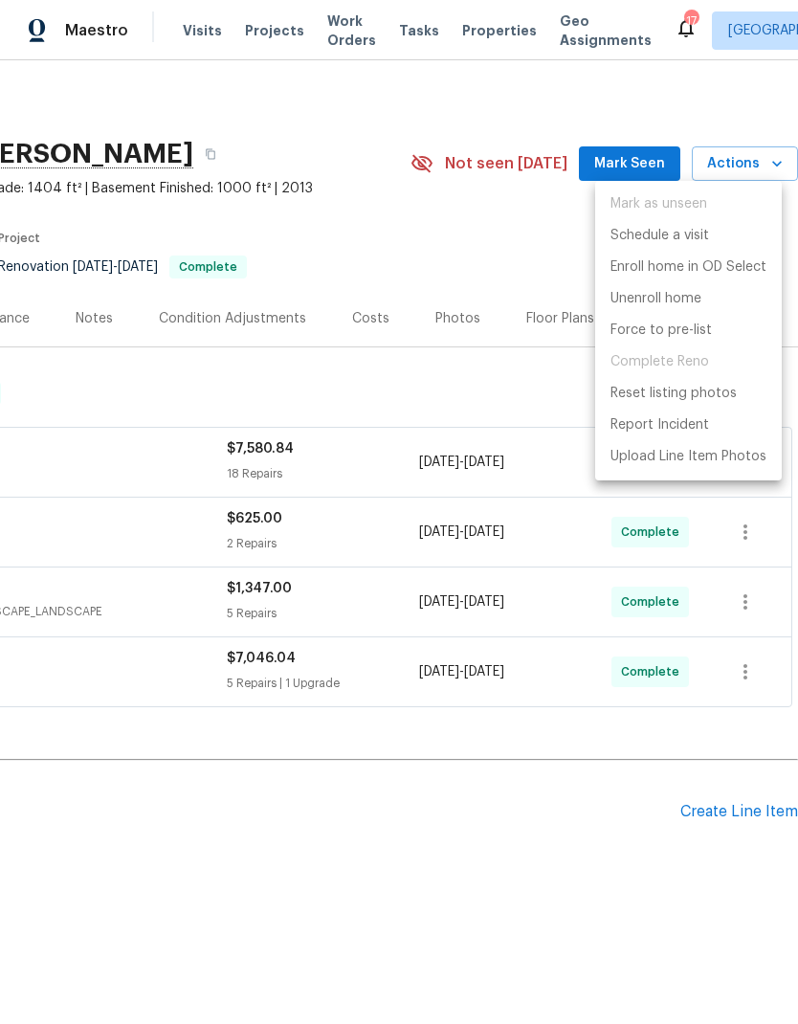
click at [482, 37] on div at bounding box center [399, 512] width 798 height 1024
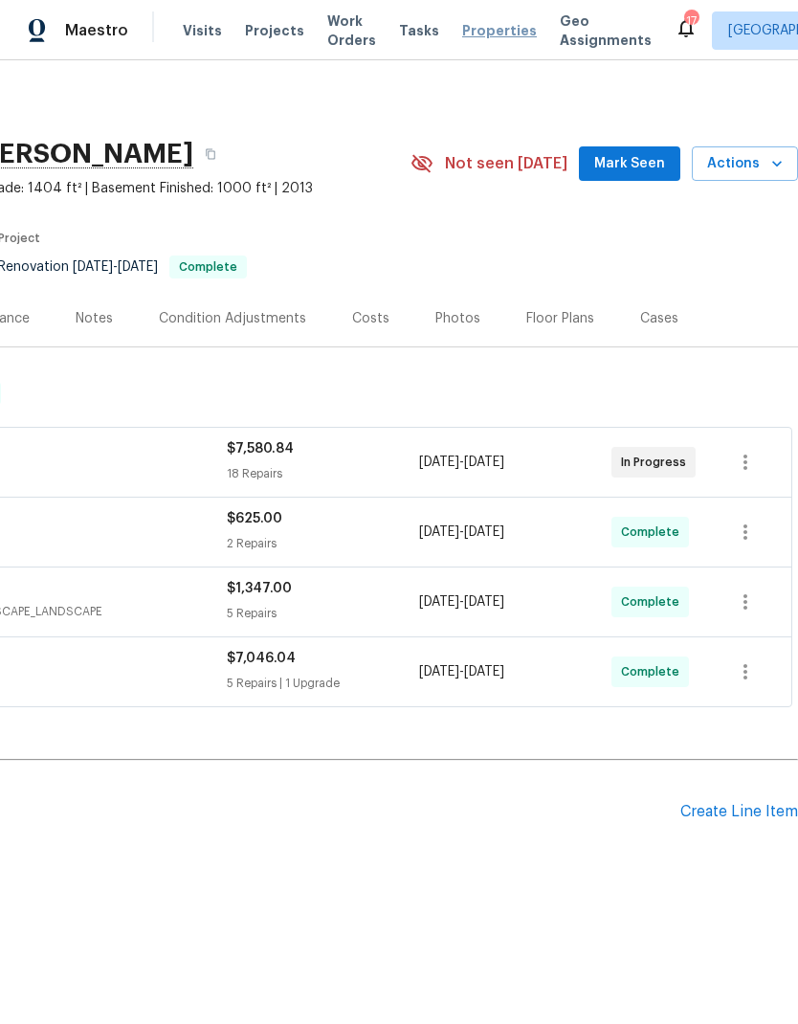
click at [462, 38] on span "Properties" at bounding box center [499, 30] width 75 height 19
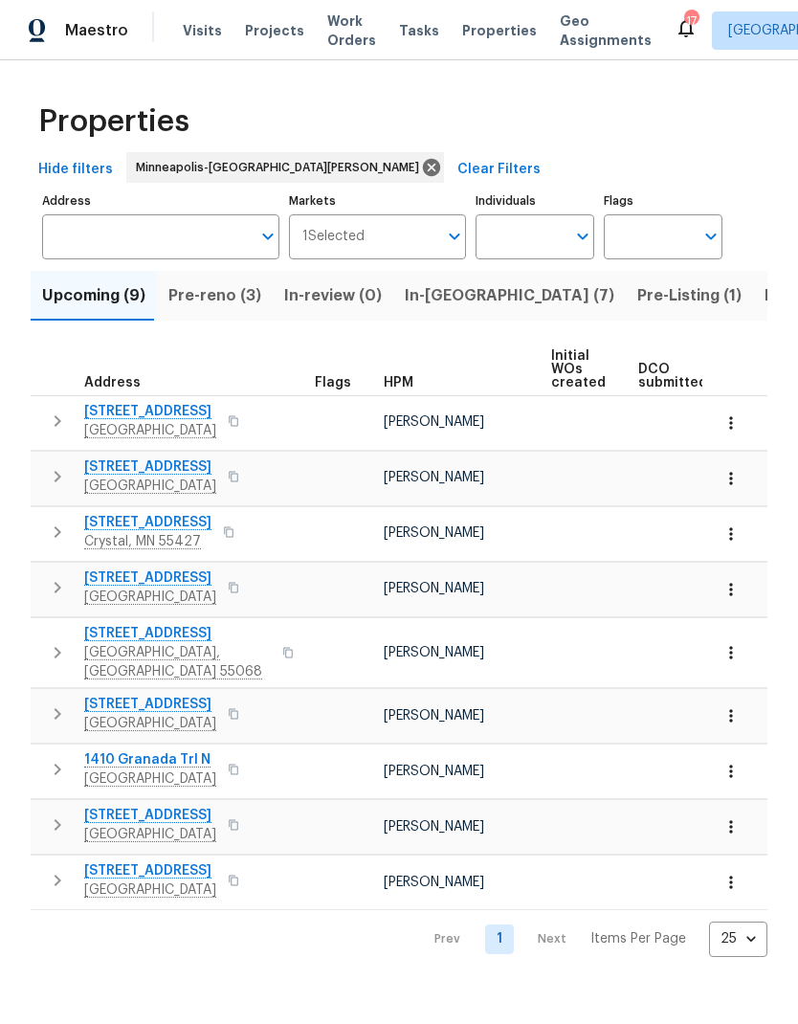
click at [221, 303] on span "Pre-reno (3)" at bounding box center [215, 295] width 93 height 27
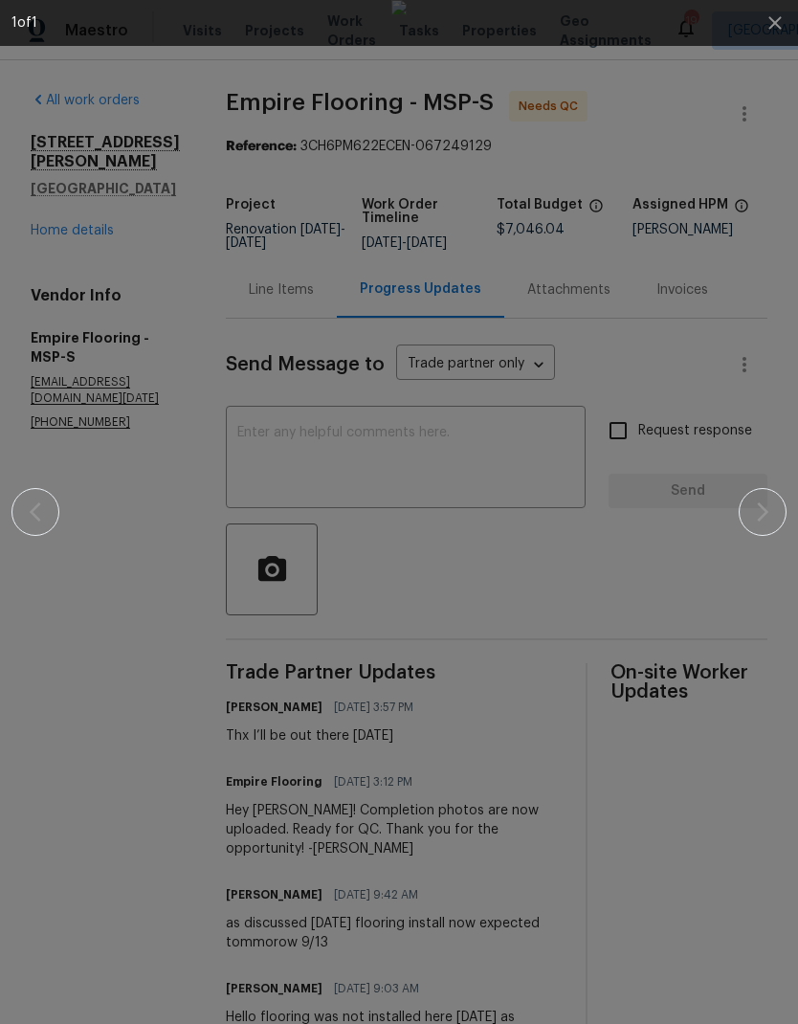
scroll to position [1067, 0]
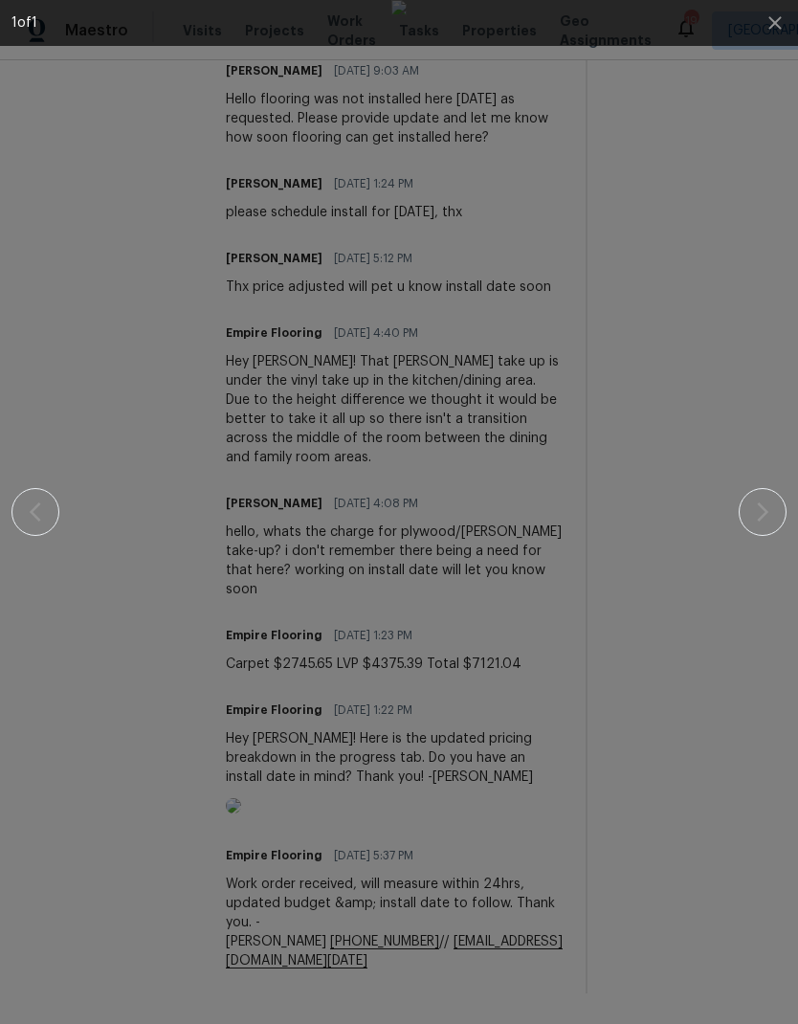
click at [407, 84] on img at bounding box center [399, 512] width 15 height 1024
click at [773, 20] on icon "button" at bounding box center [775, 22] width 12 height 12
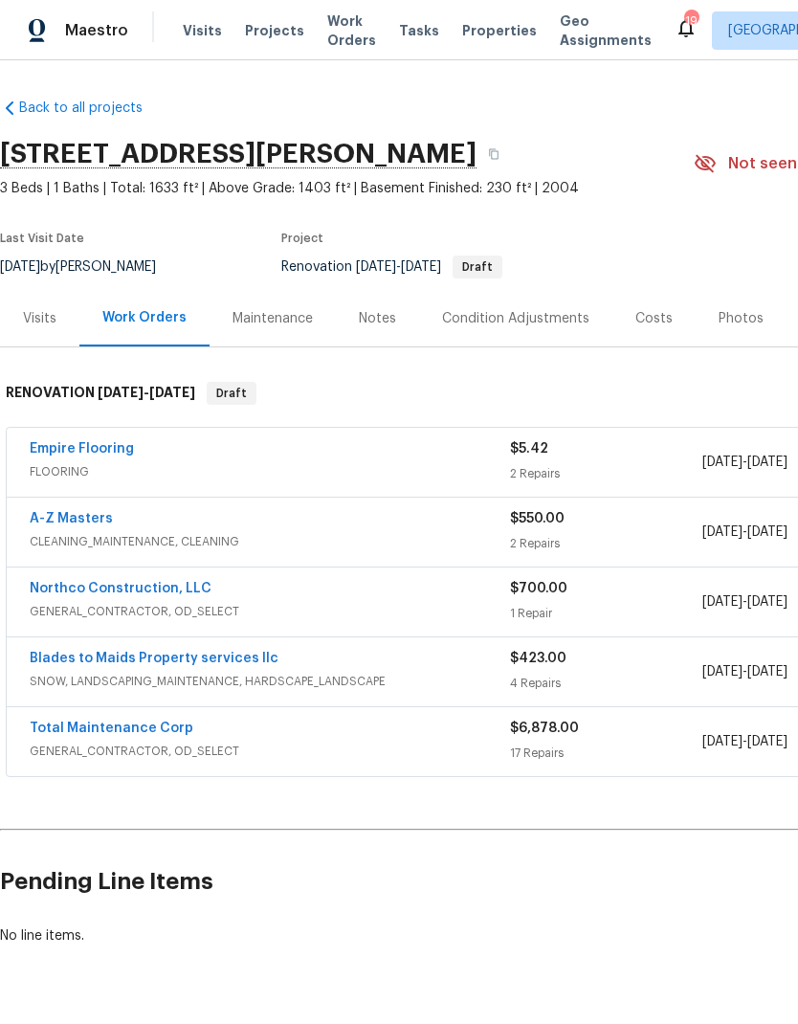
scroll to position [51, 0]
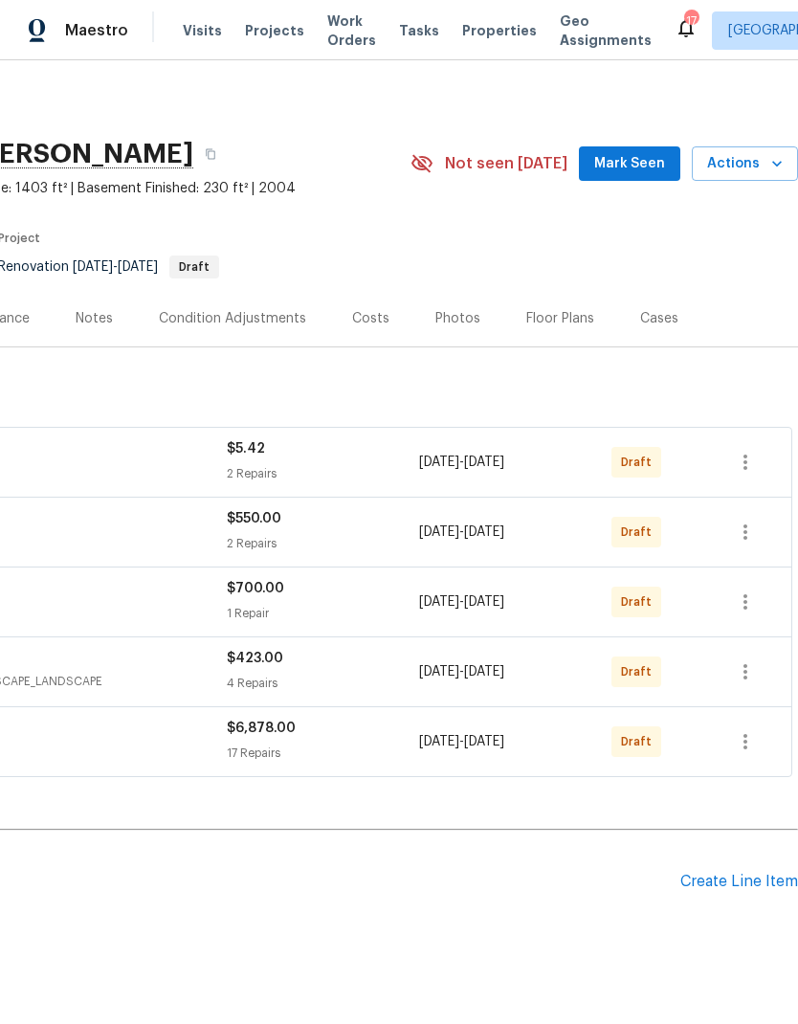
scroll to position [0, 283]
click at [745, 595] on icon "button" at bounding box center [746, 602] width 4 height 15
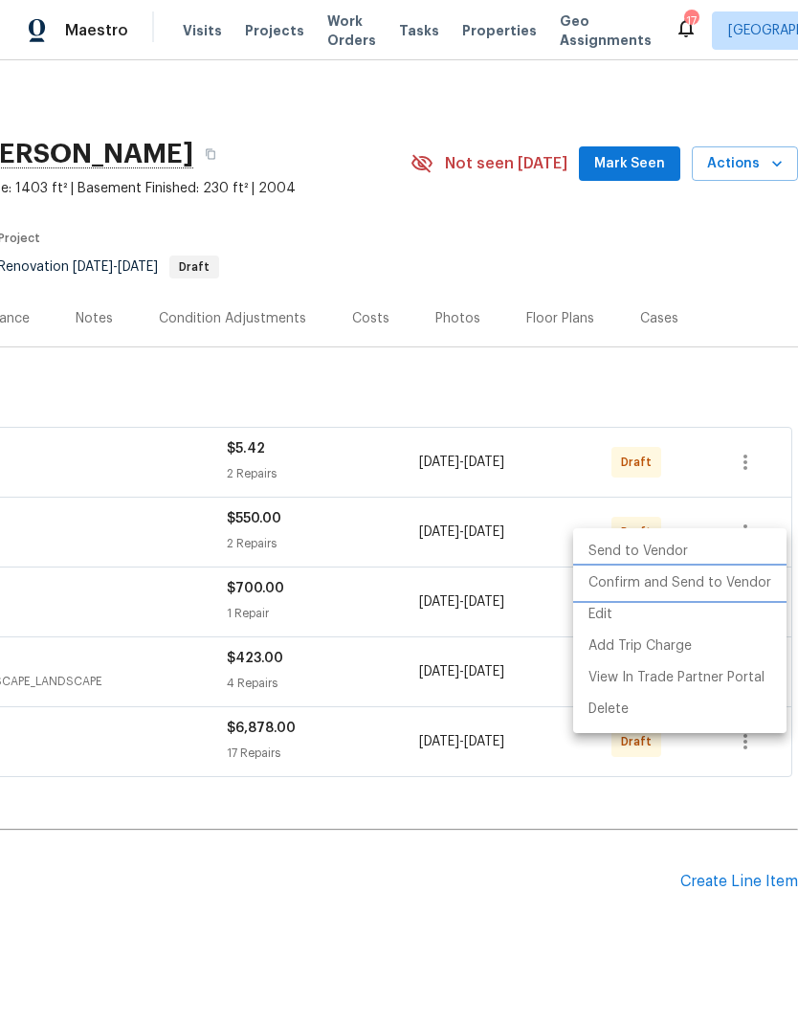
click at [731, 586] on li "Confirm and Send to Vendor" at bounding box center [680, 584] width 214 height 32
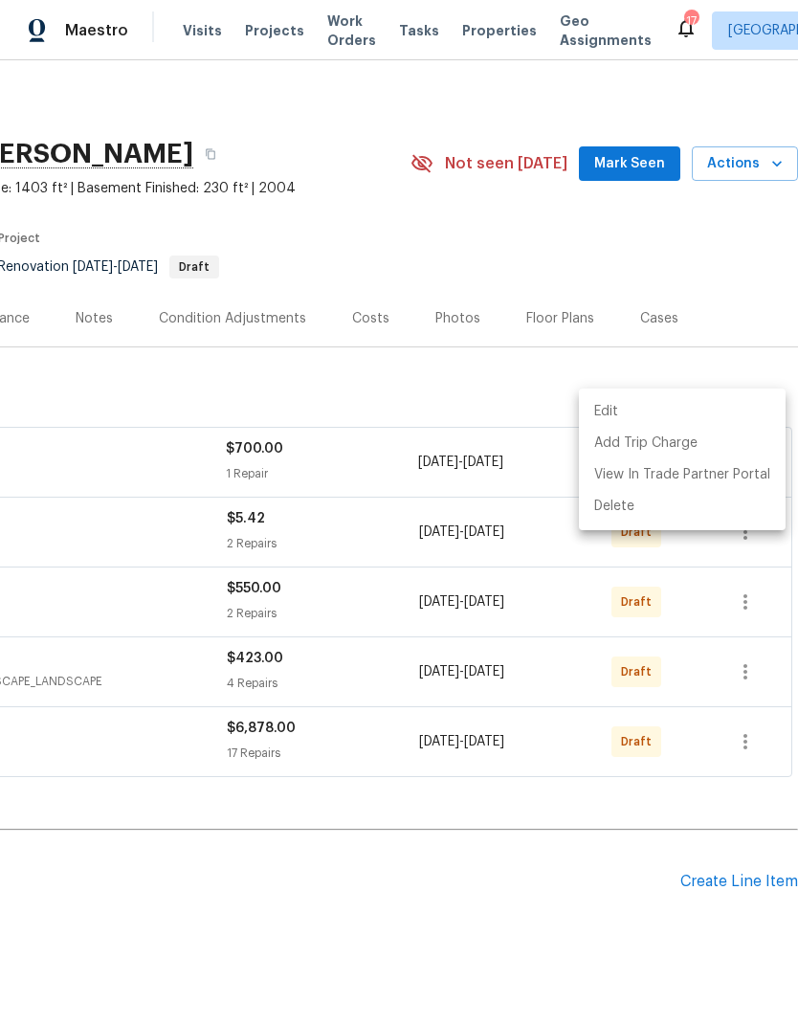
click at [518, 860] on div at bounding box center [399, 512] width 798 height 1024
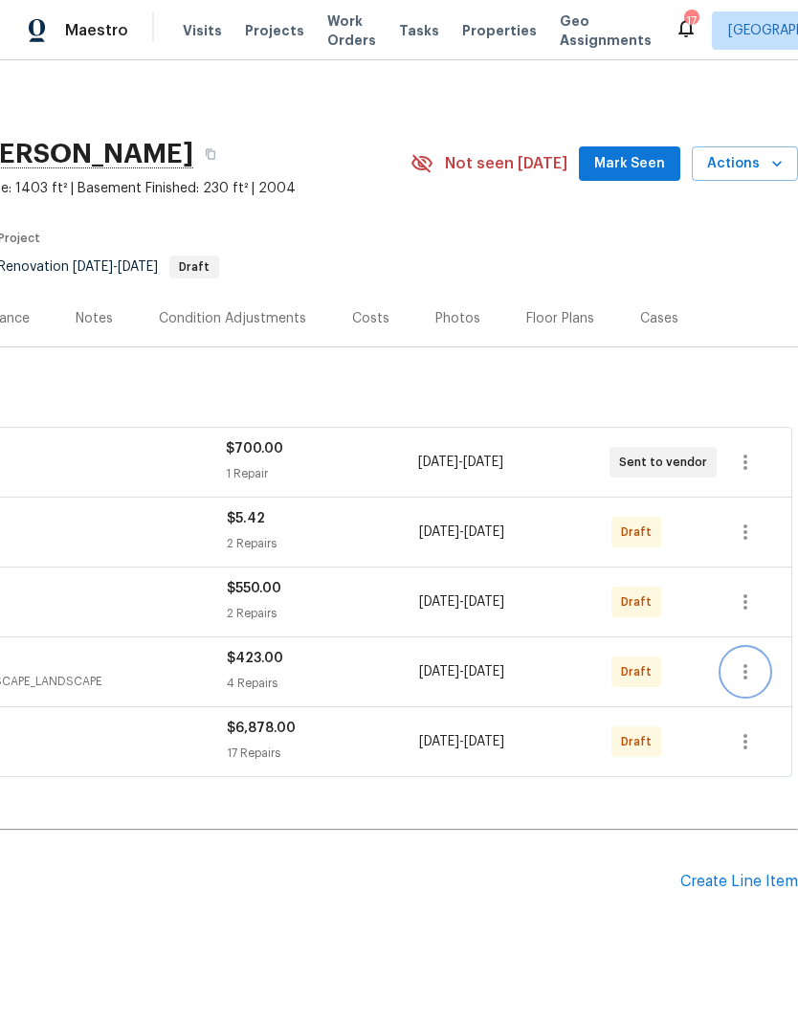
click at [742, 661] on icon "button" at bounding box center [745, 672] width 23 height 23
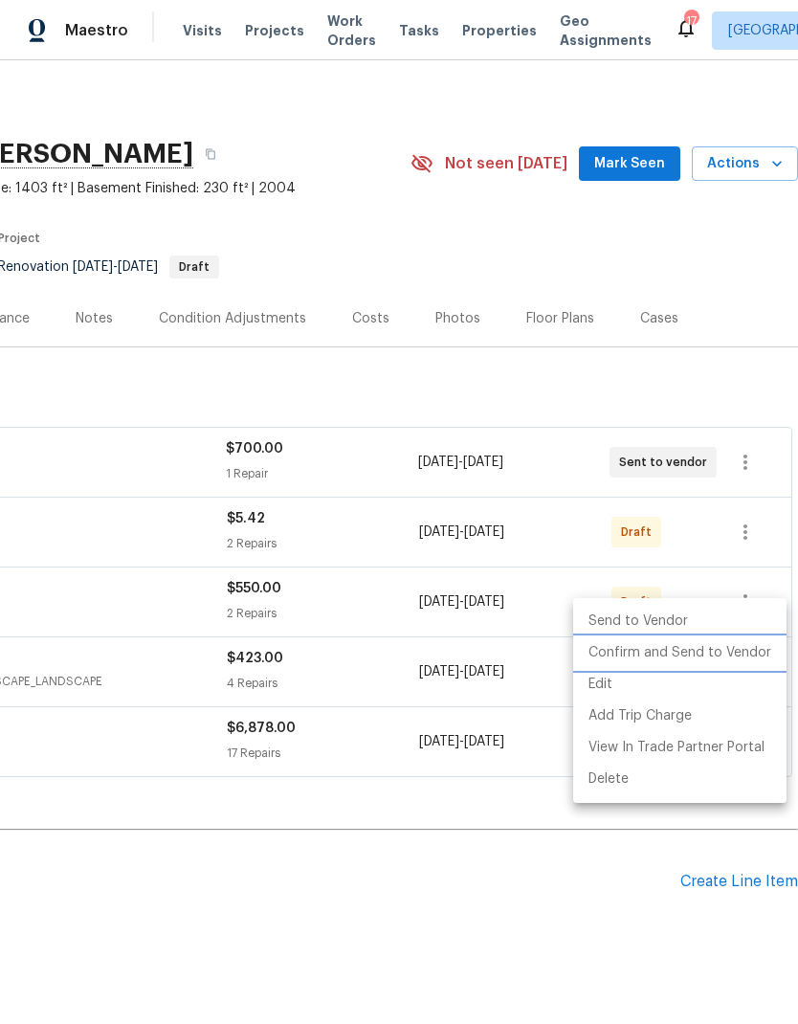
click at [728, 658] on li "Confirm and Send to Vendor" at bounding box center [680, 654] width 214 height 32
click at [447, 865] on div at bounding box center [399, 512] width 798 height 1024
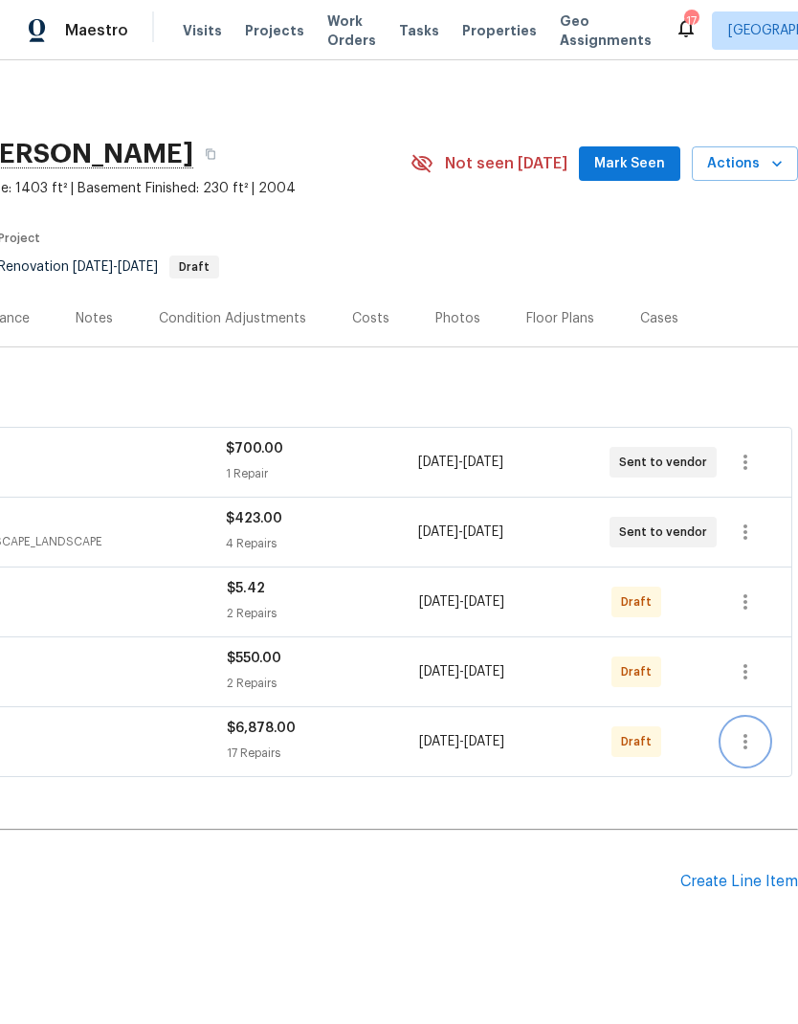
click at [747, 734] on icon "button" at bounding box center [746, 741] width 4 height 15
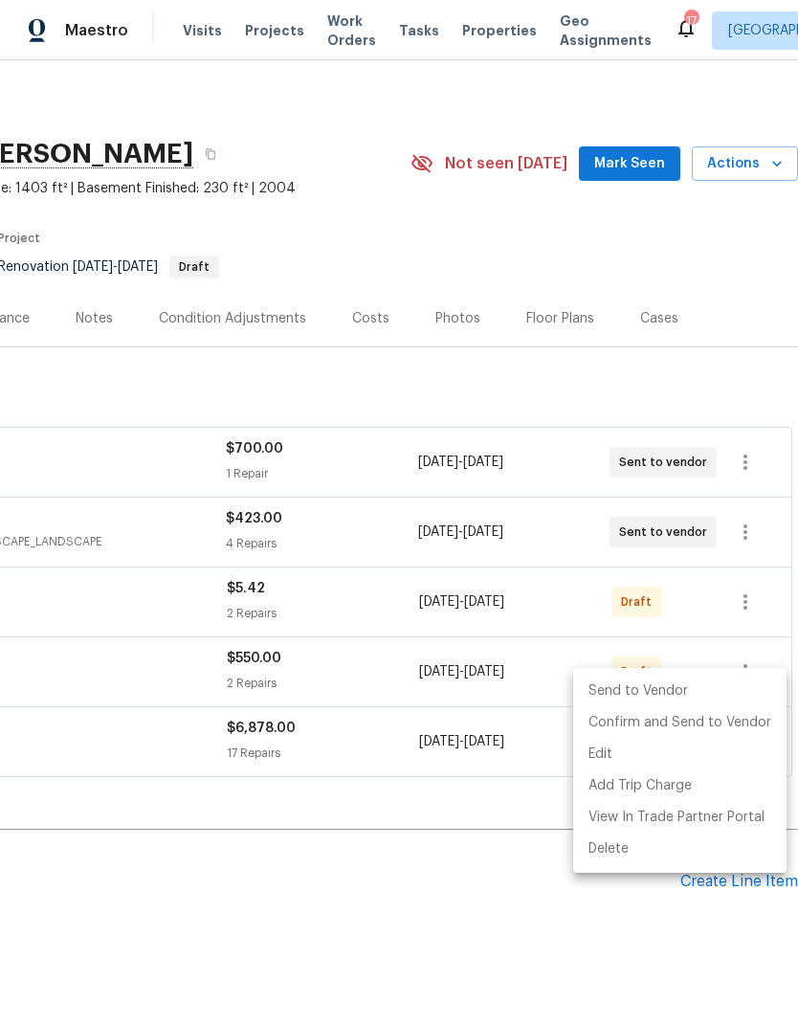
click at [435, 861] on div at bounding box center [399, 512] width 798 height 1024
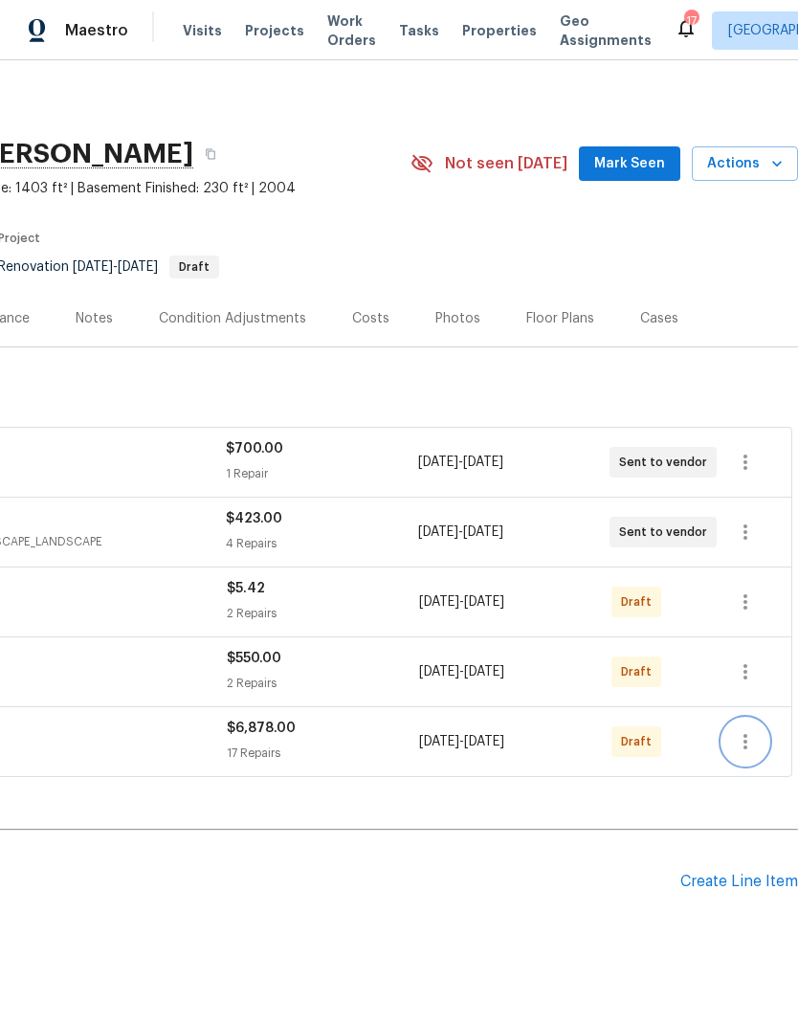
click at [753, 731] on icon "button" at bounding box center [745, 742] width 23 height 23
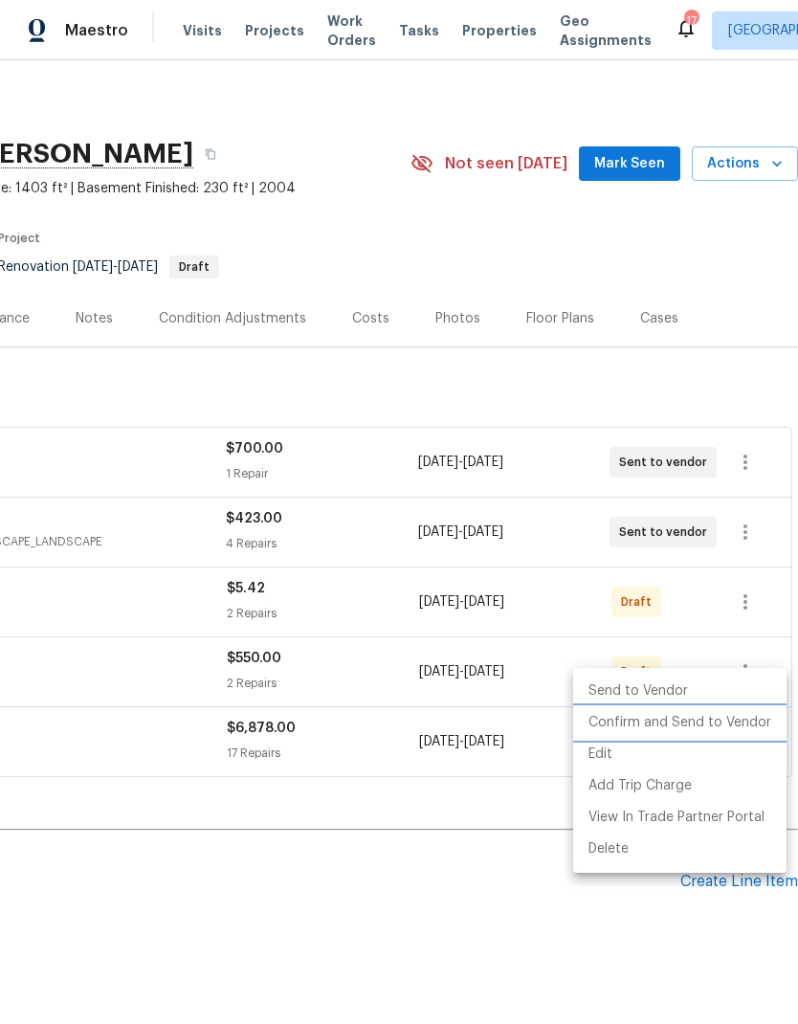
click at [730, 726] on li "Confirm and Send to Vendor" at bounding box center [680, 724] width 214 height 32
click at [434, 865] on div at bounding box center [399, 512] width 798 height 1024
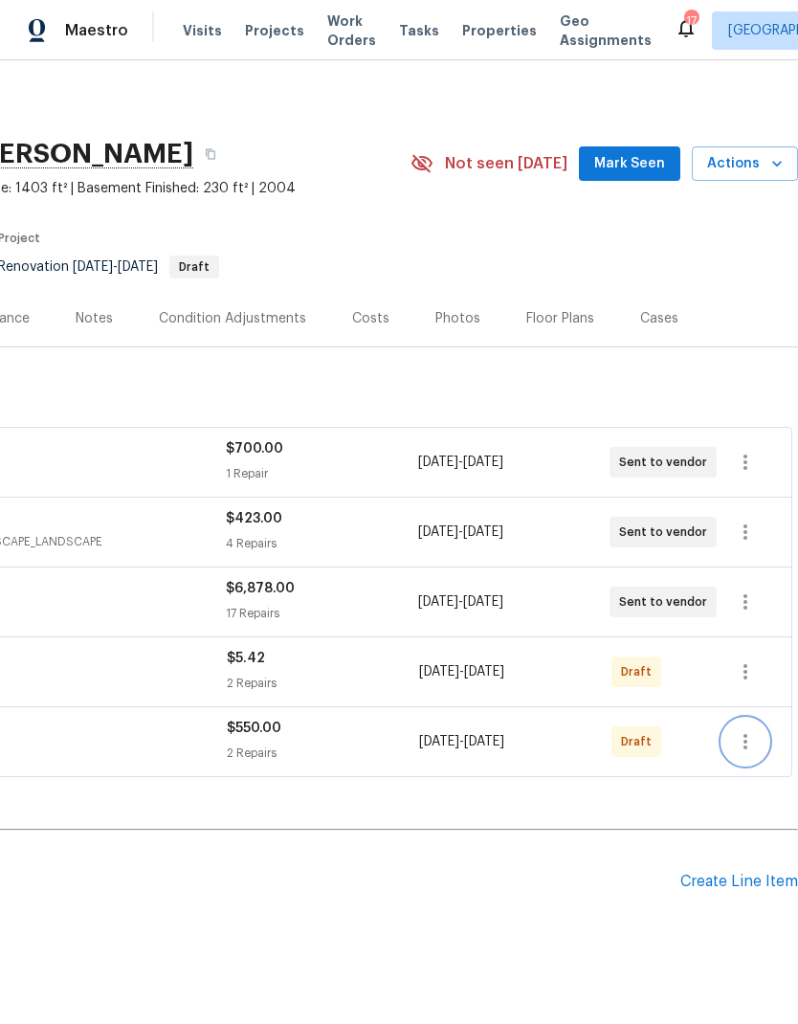
click at [753, 731] on icon "button" at bounding box center [745, 742] width 23 height 23
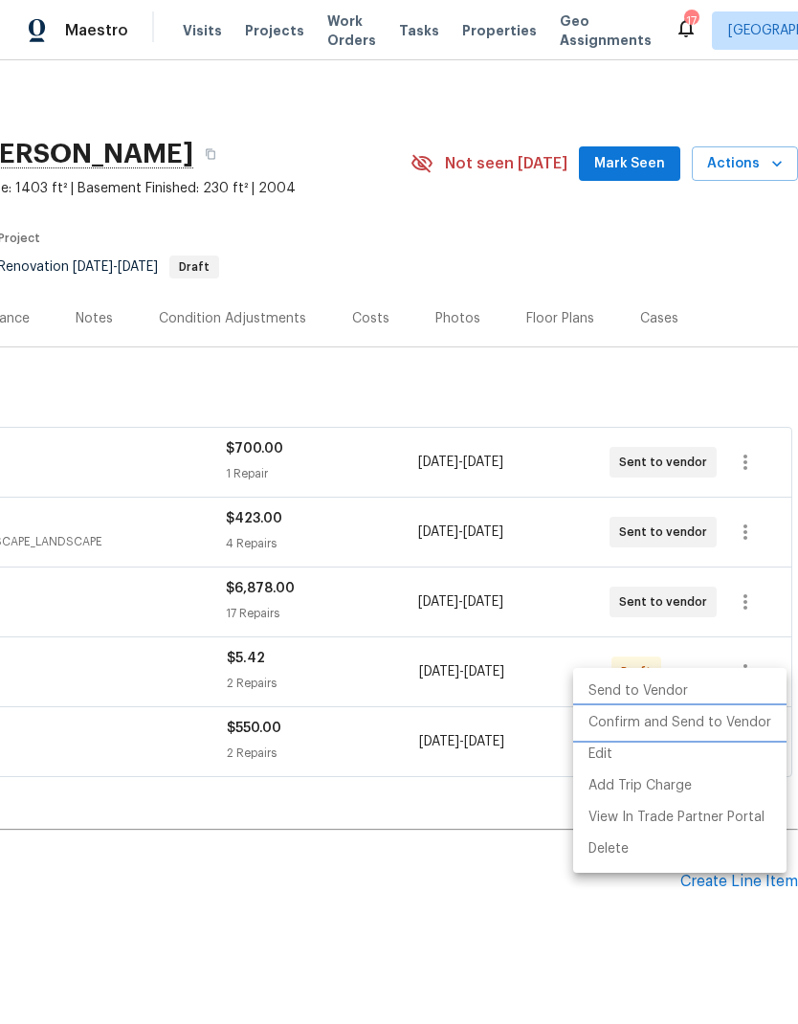
click at [727, 724] on li "Confirm and Send to Vendor" at bounding box center [680, 724] width 214 height 32
click at [358, 912] on div at bounding box center [399, 512] width 798 height 1024
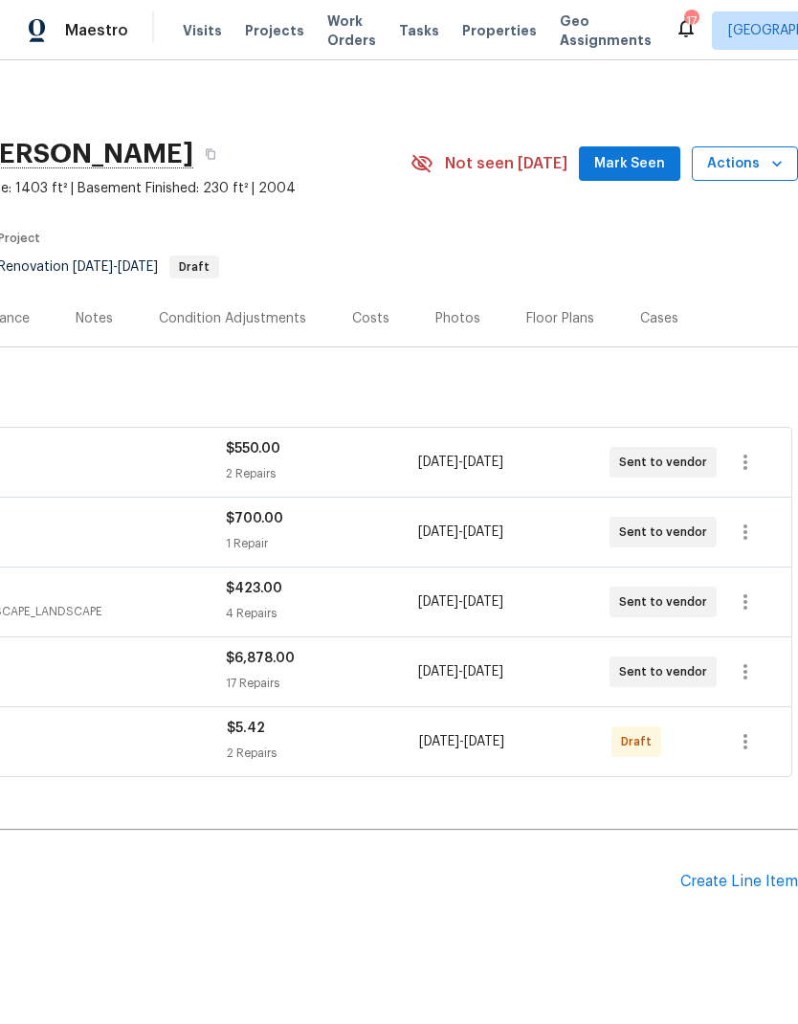
click at [766, 152] on span "Actions" at bounding box center [746, 164] width 76 height 24
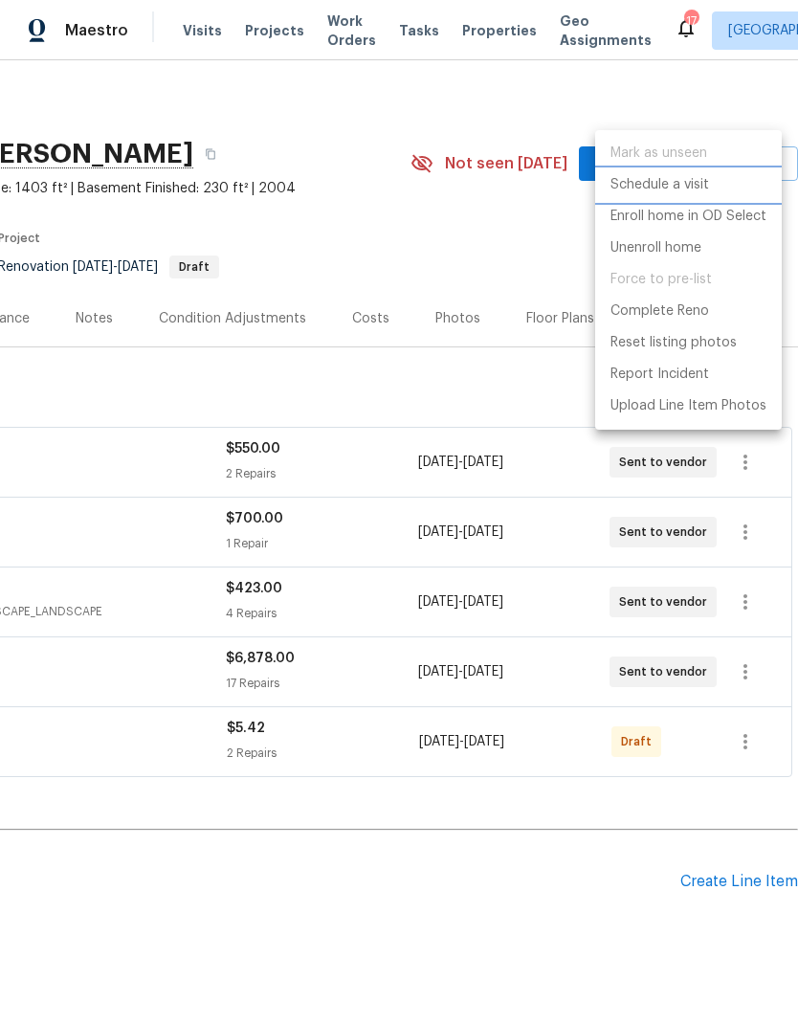
click at [700, 179] on p "Schedule a visit" at bounding box center [660, 185] width 99 height 20
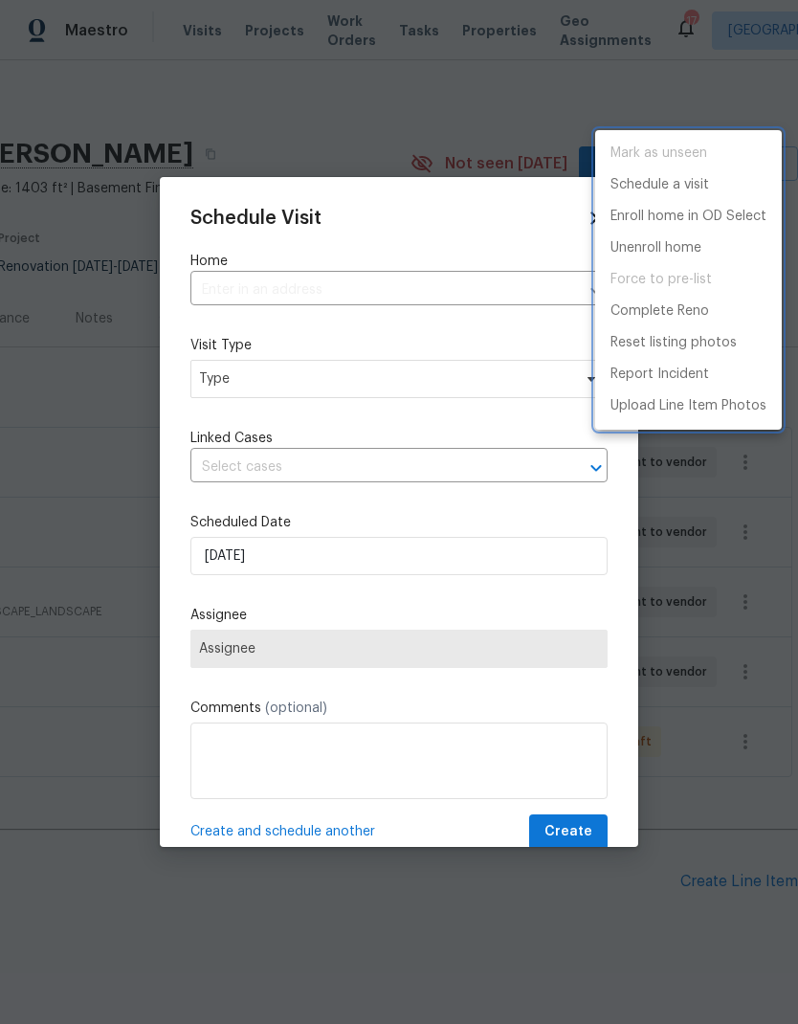
type input "137 Pheasant Ridge Dr, Montrose, MN 55363"
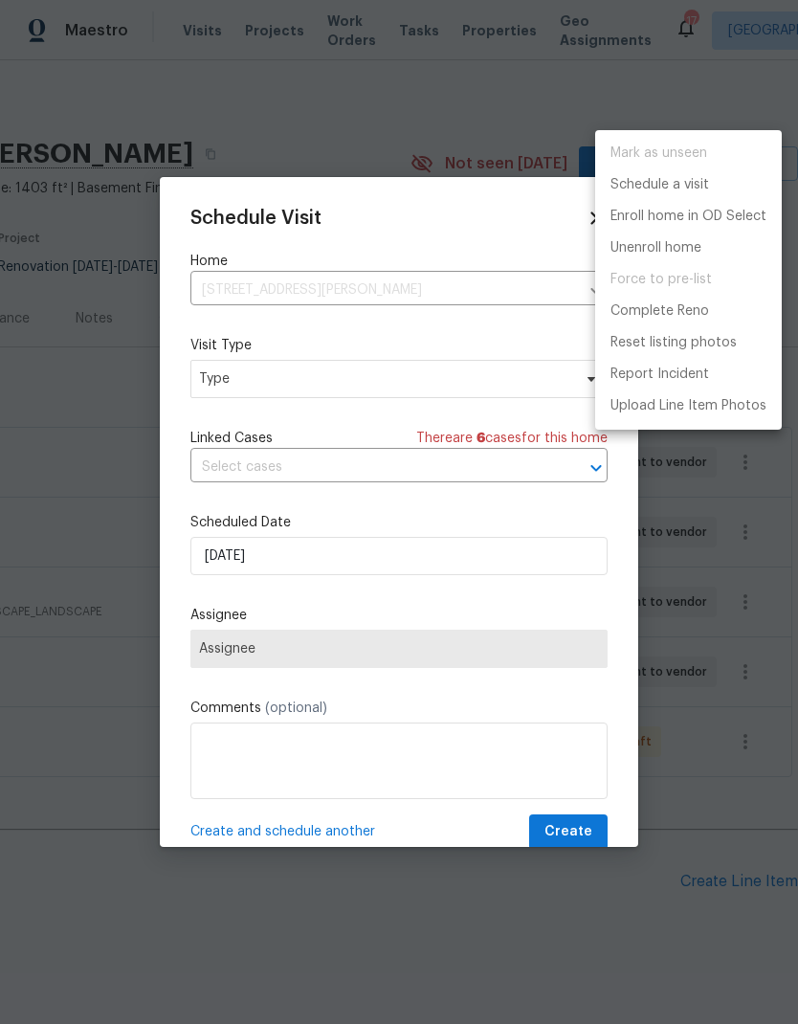
click at [291, 390] on div at bounding box center [399, 512] width 798 height 1024
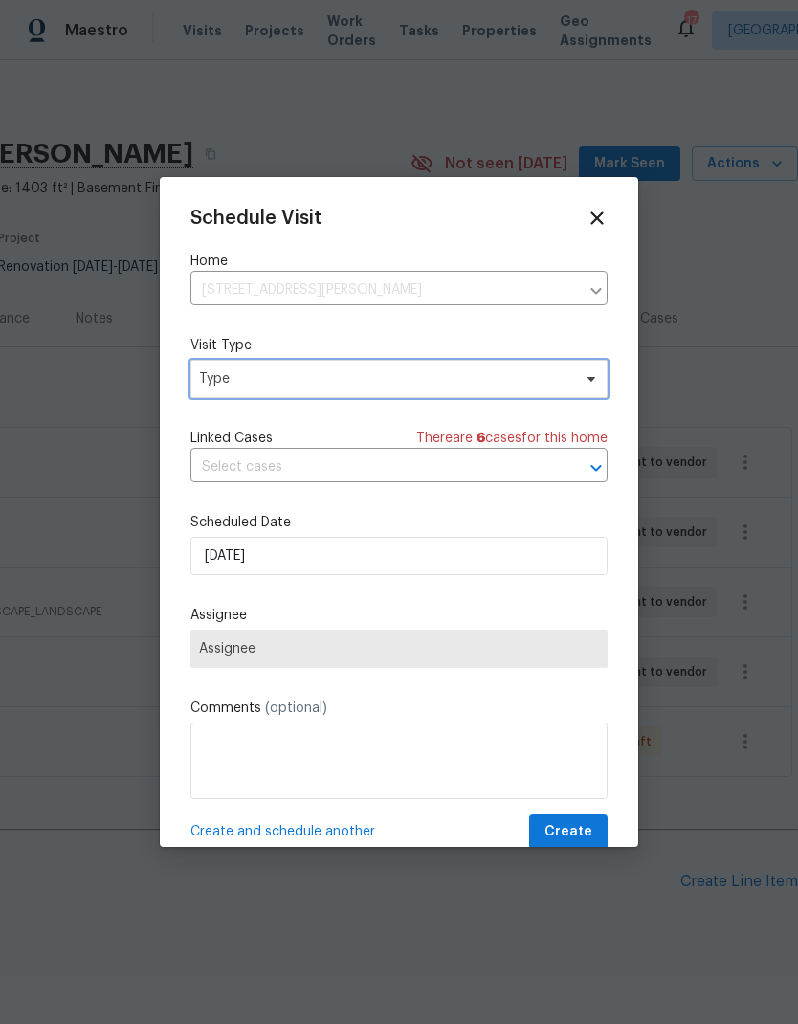
click at [326, 377] on span "Type" at bounding box center [385, 379] width 372 height 19
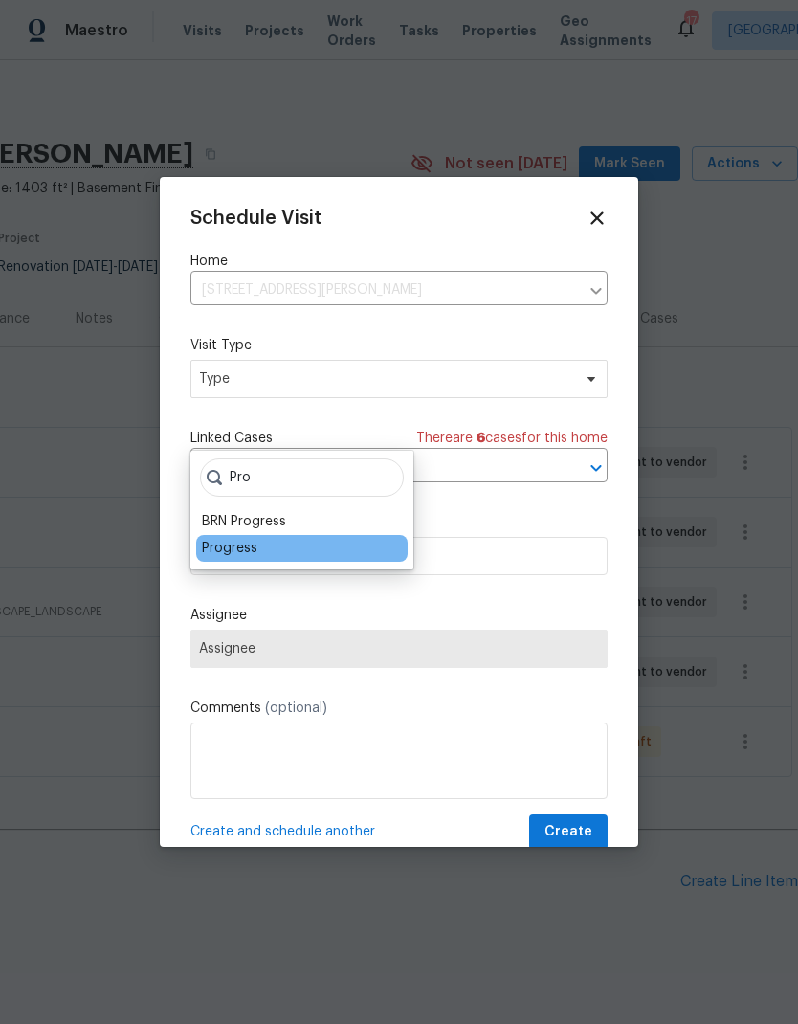
type input "Pro"
click at [256, 539] on div "Progress" at bounding box center [230, 548] width 56 height 19
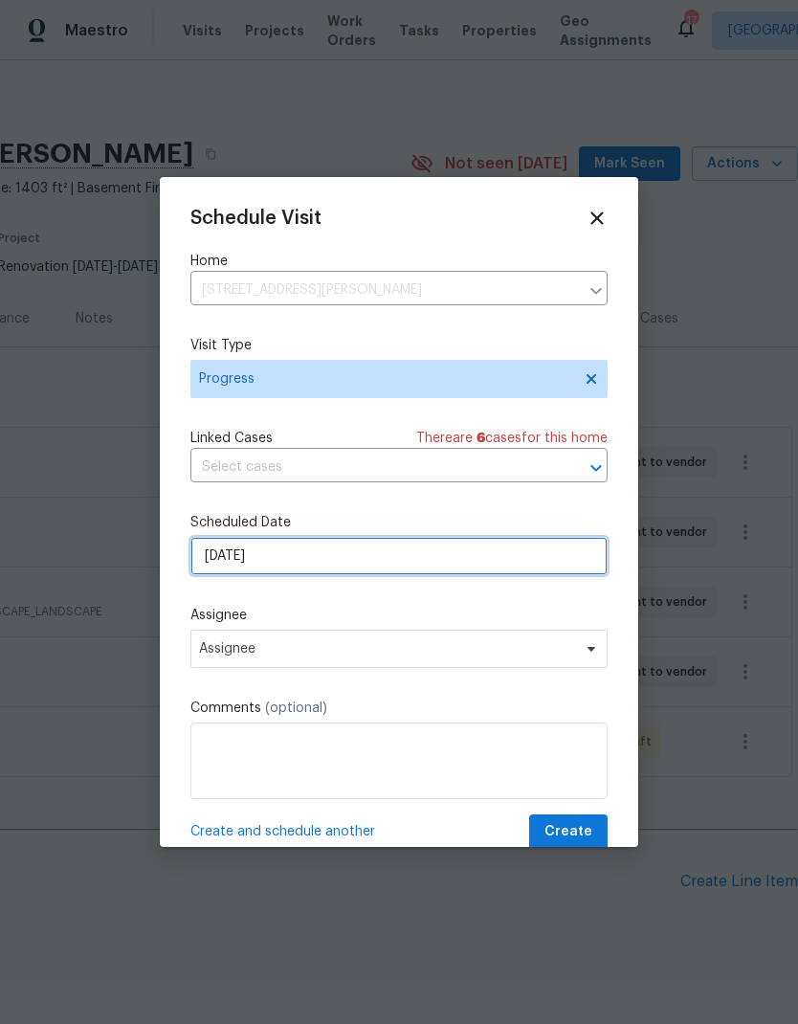
click at [369, 562] on input "[DATE]" at bounding box center [399, 556] width 417 height 38
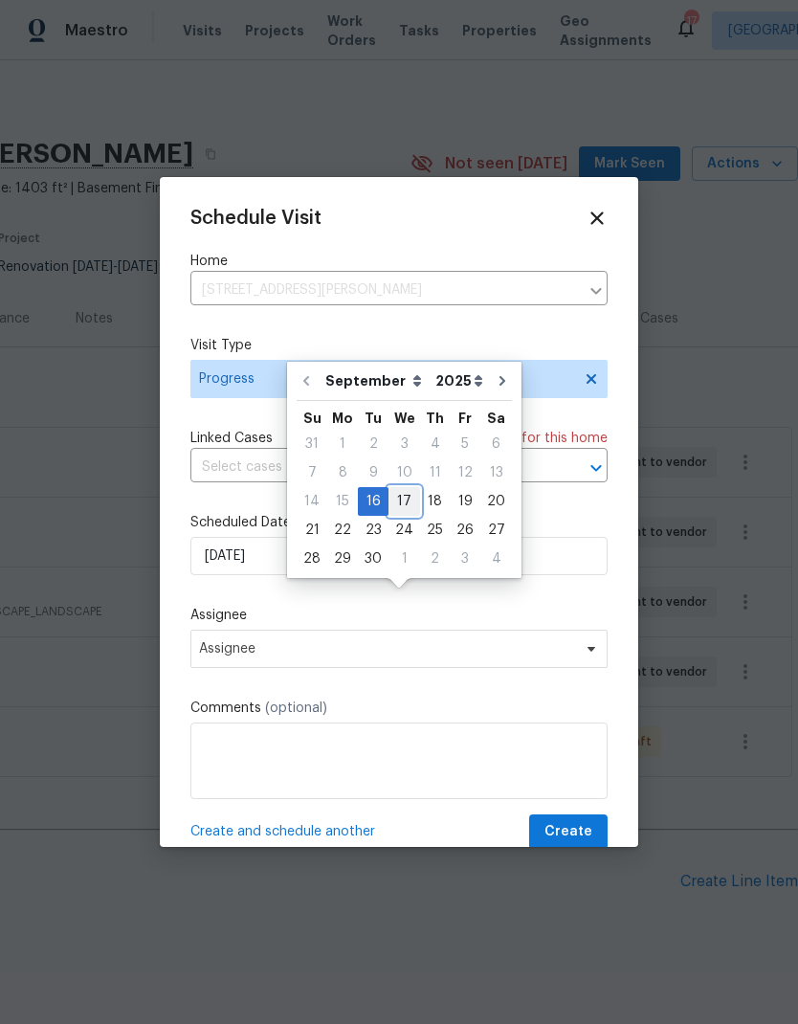
click at [412, 488] on div "17" at bounding box center [405, 501] width 32 height 27
type input "9/17/2025"
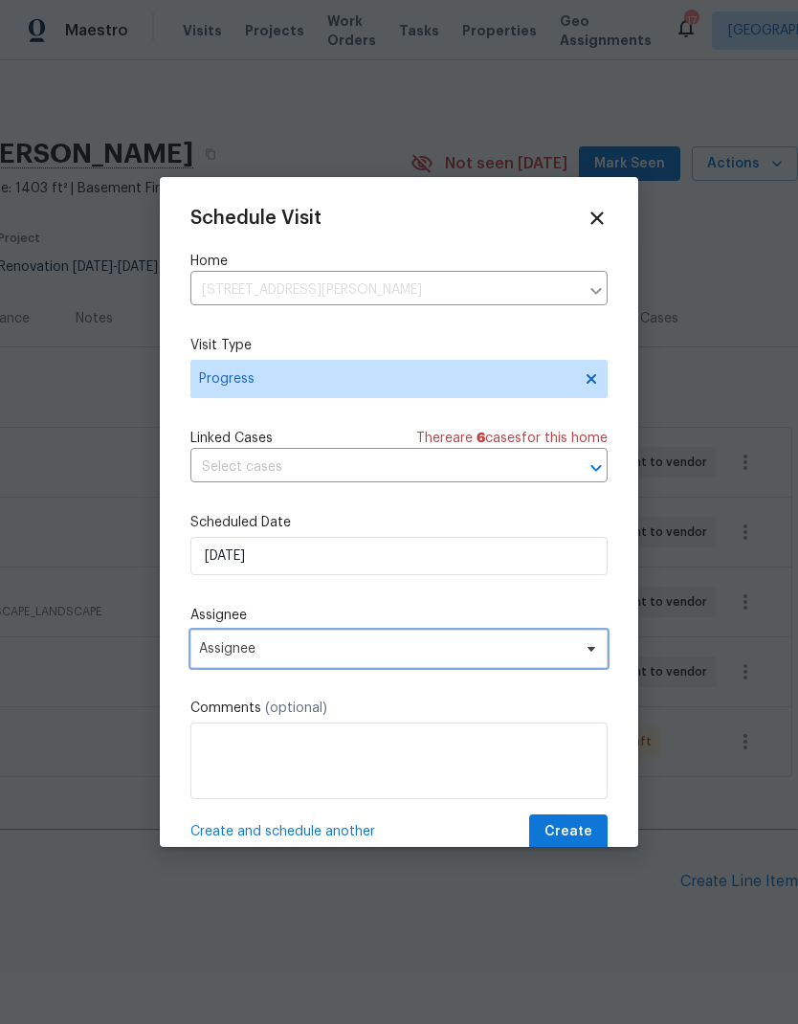
click at [334, 663] on span "Assignee" at bounding box center [399, 649] width 417 height 38
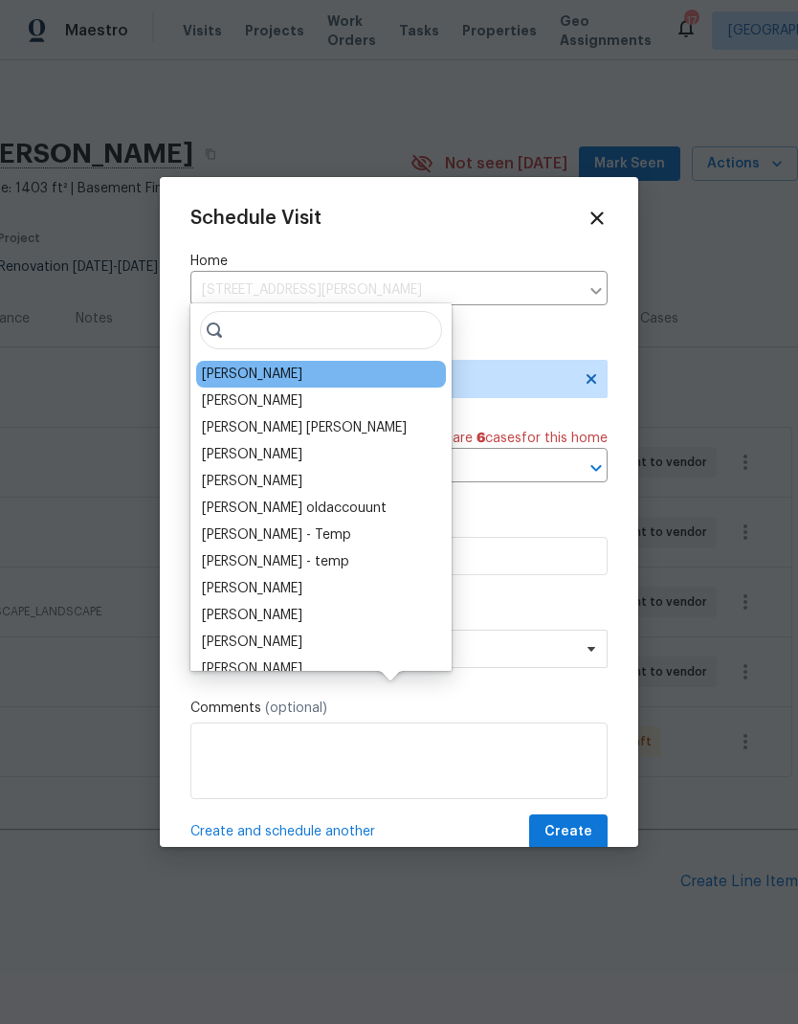
click at [274, 365] on div "[PERSON_NAME]" at bounding box center [252, 374] width 101 height 19
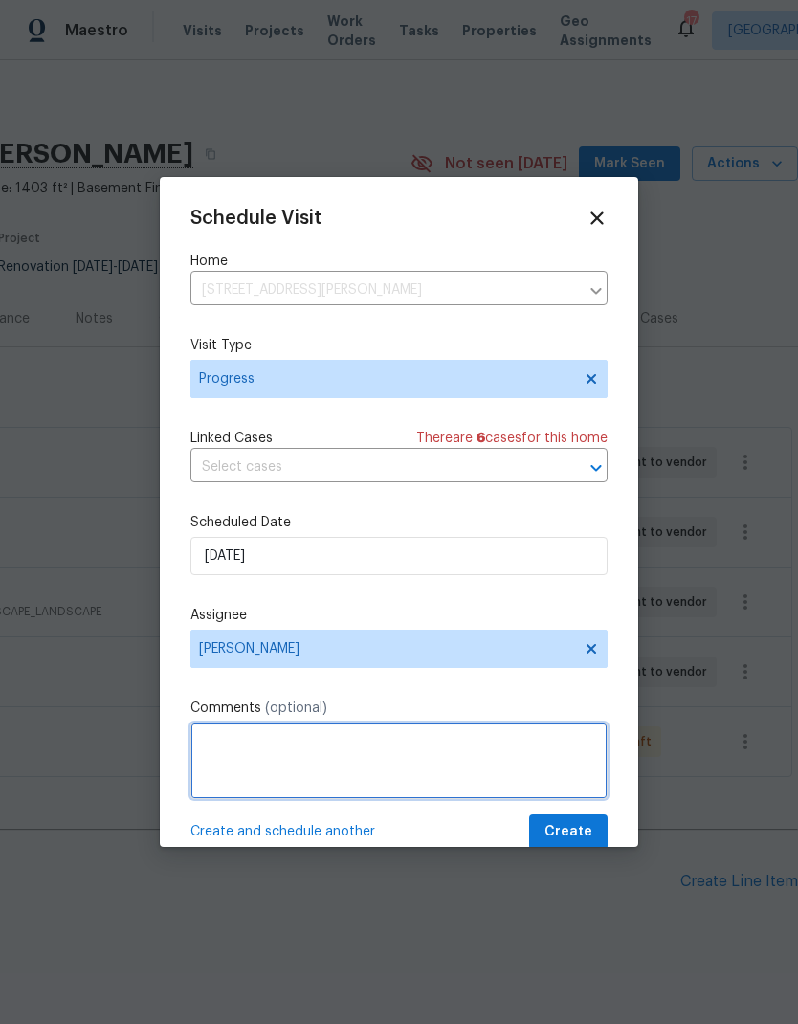
click at [334, 755] on textarea at bounding box center [399, 761] width 417 height 77
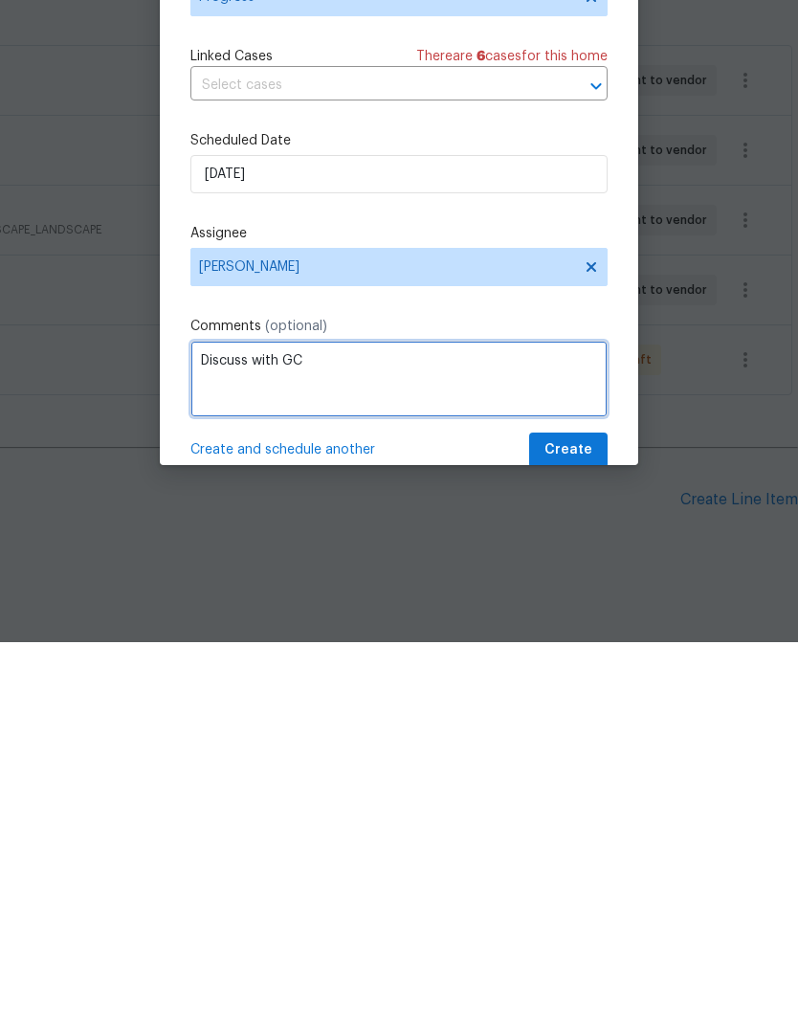
type textarea "Discuss with GC"
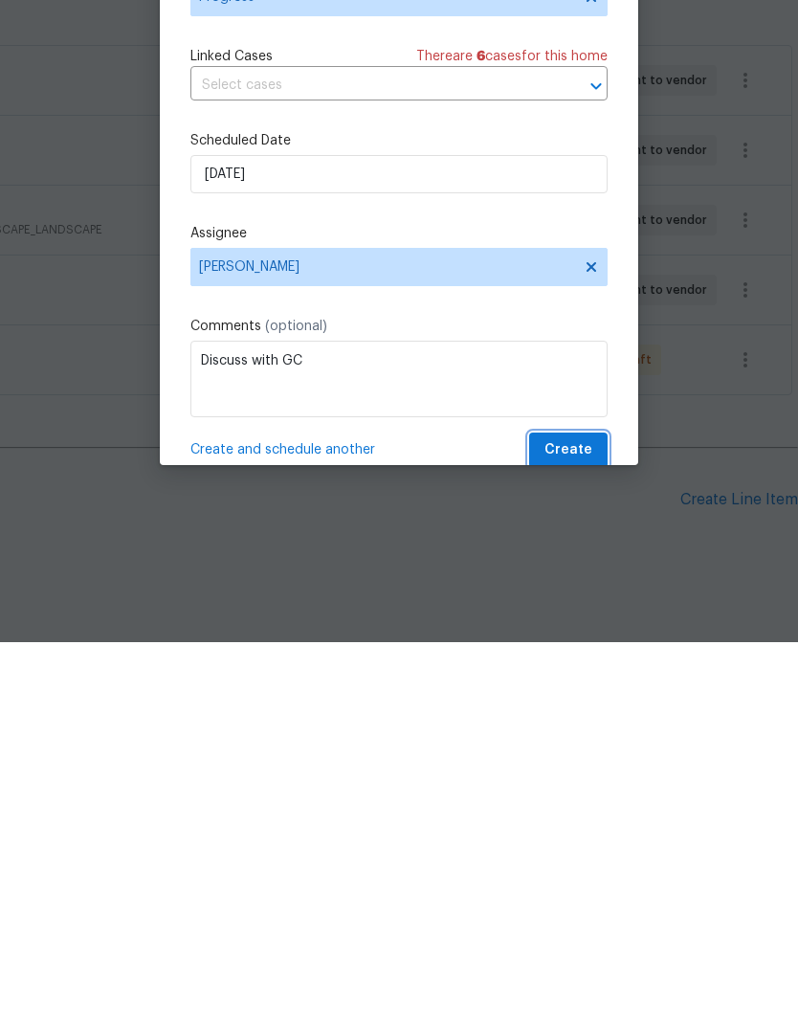
click at [575, 821] on span "Create" at bounding box center [569, 833] width 48 height 24
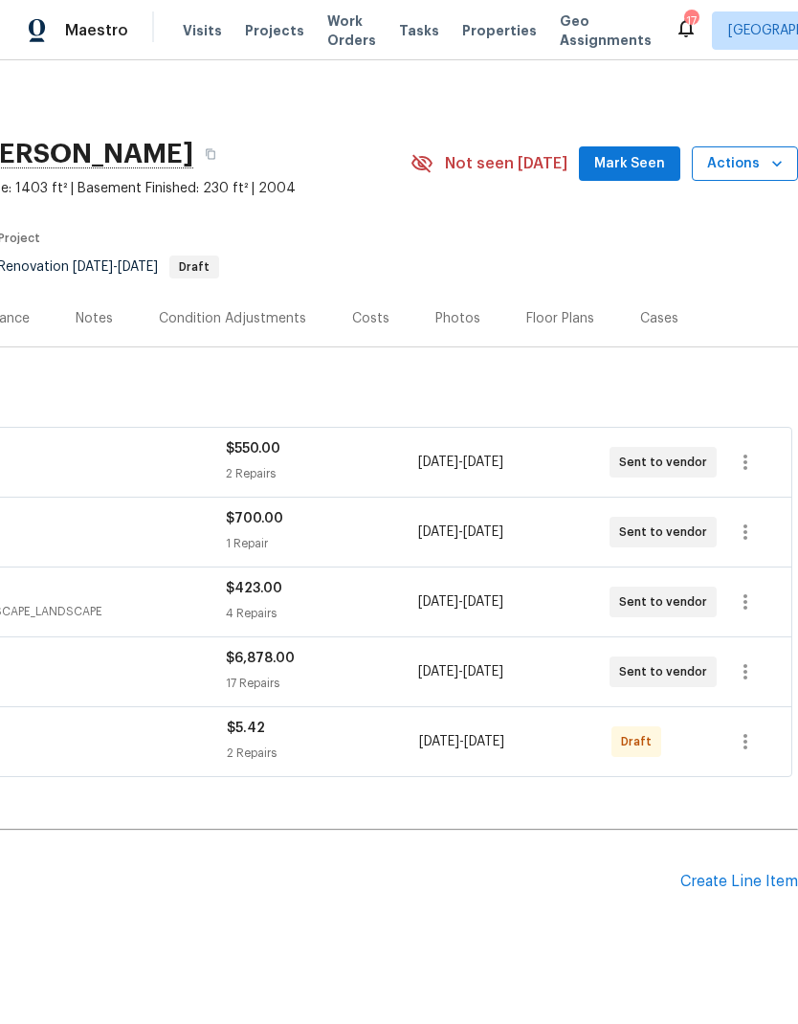
click at [756, 152] on span "Actions" at bounding box center [746, 164] width 76 height 24
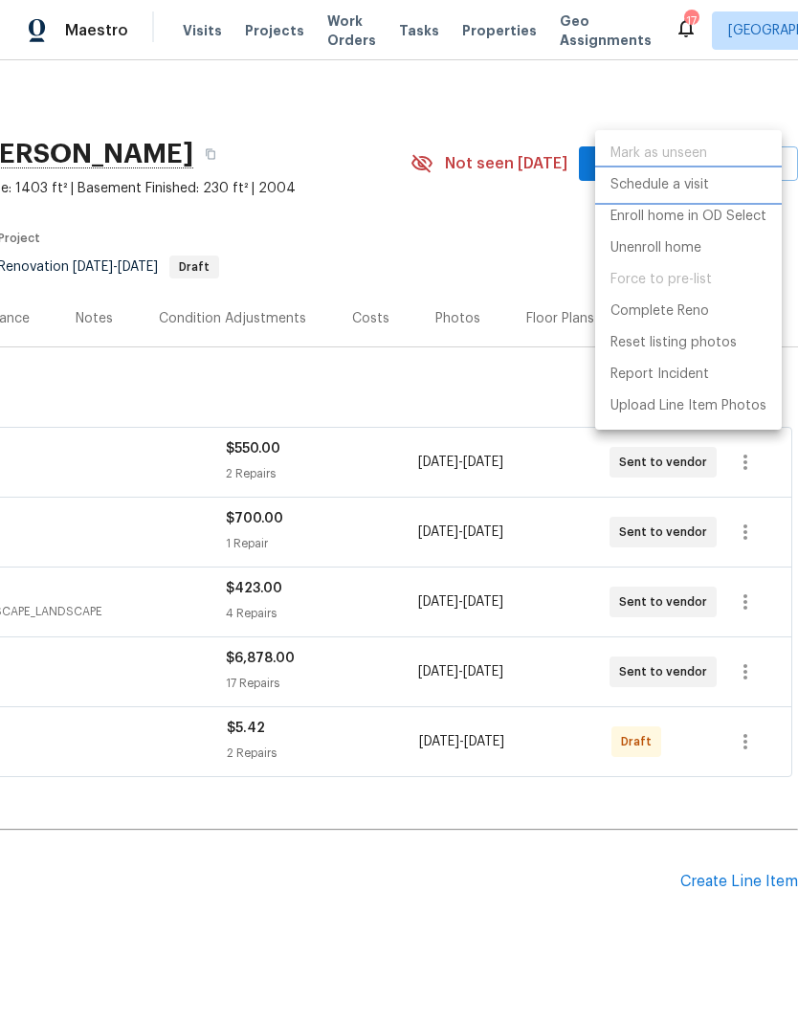
click at [687, 185] on p "Schedule a visit" at bounding box center [660, 185] width 99 height 20
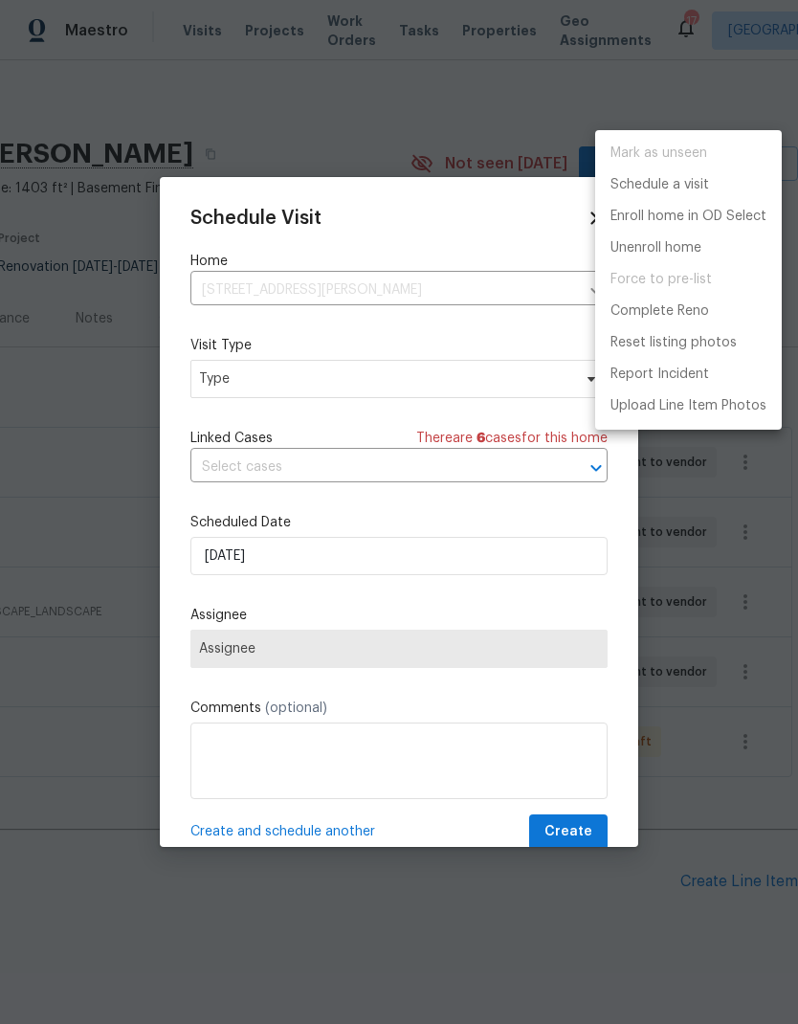
click at [321, 387] on div at bounding box center [399, 512] width 798 height 1024
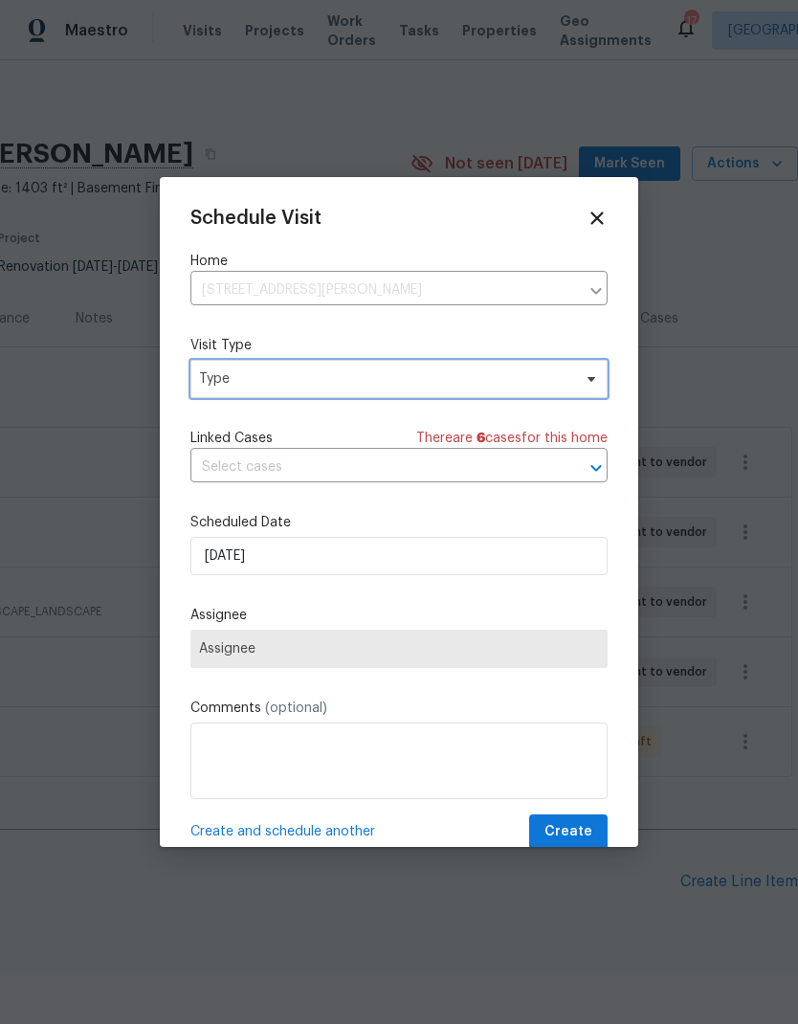
click at [371, 379] on span "Type" at bounding box center [385, 379] width 372 height 19
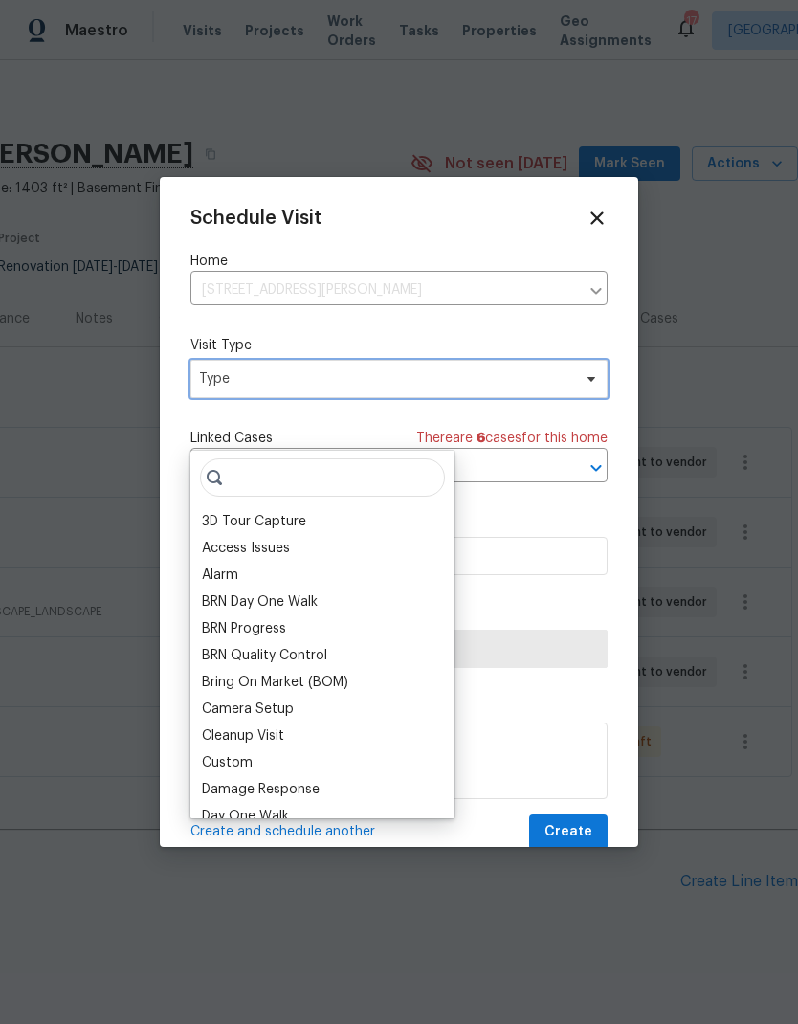
click at [357, 392] on span "Type" at bounding box center [399, 379] width 417 height 38
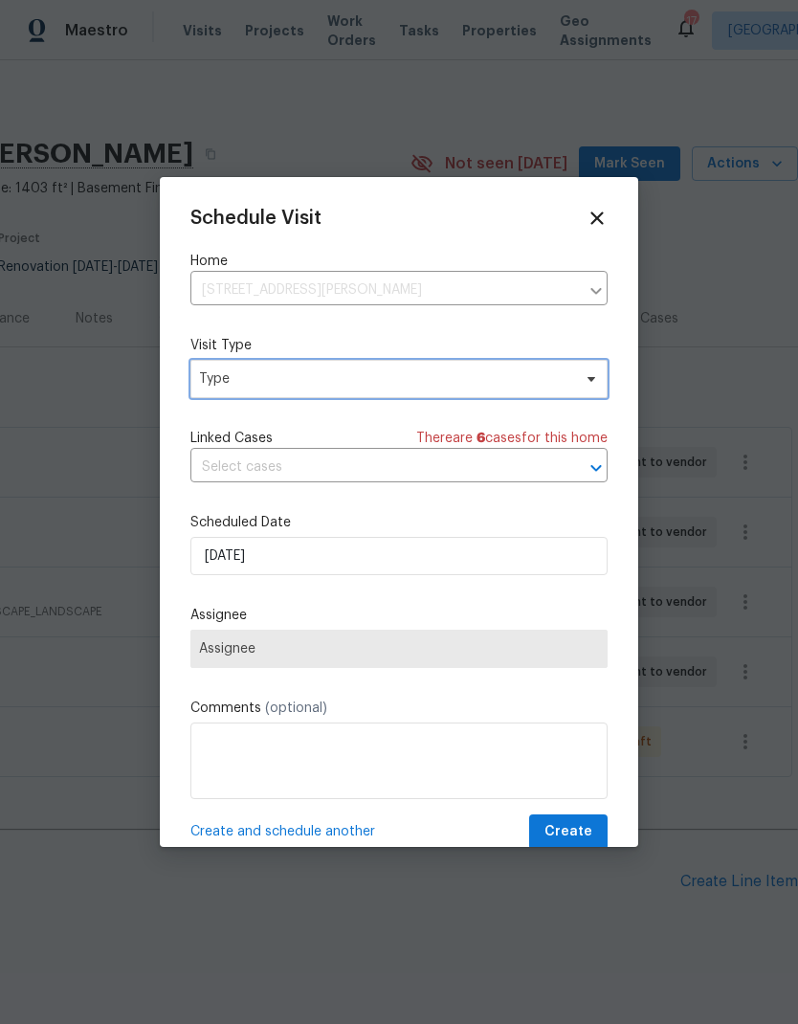
click at [377, 374] on span "Type" at bounding box center [385, 379] width 372 height 19
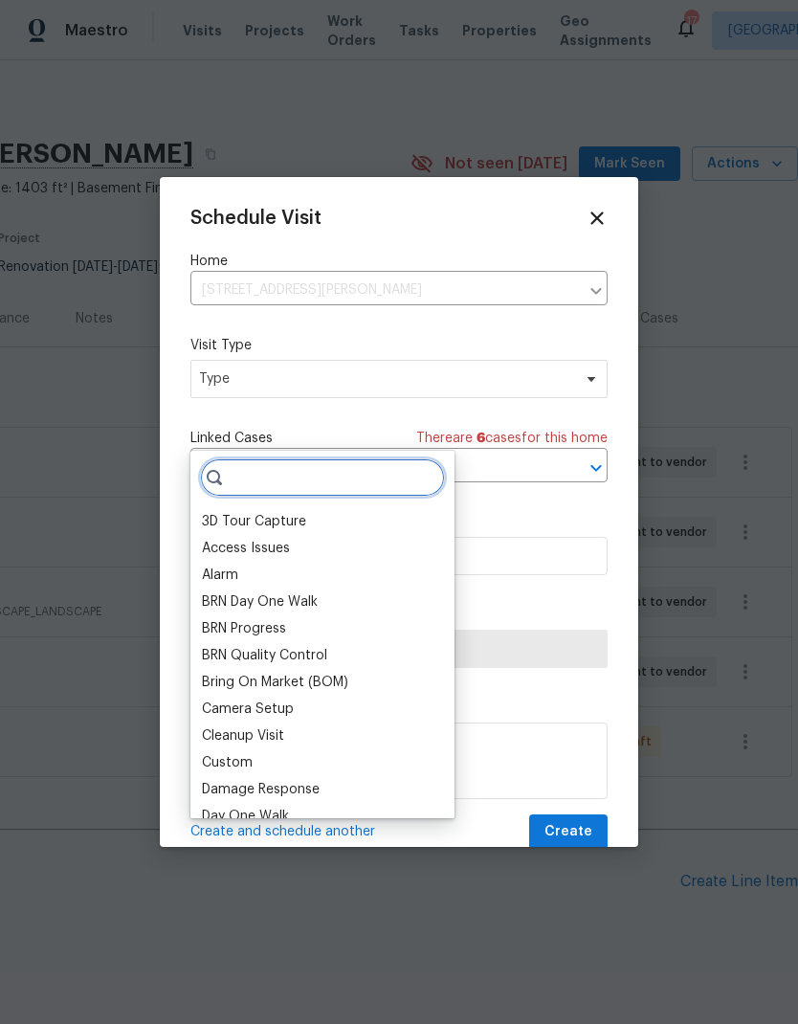
click at [337, 459] on input "search" at bounding box center [322, 478] width 245 height 38
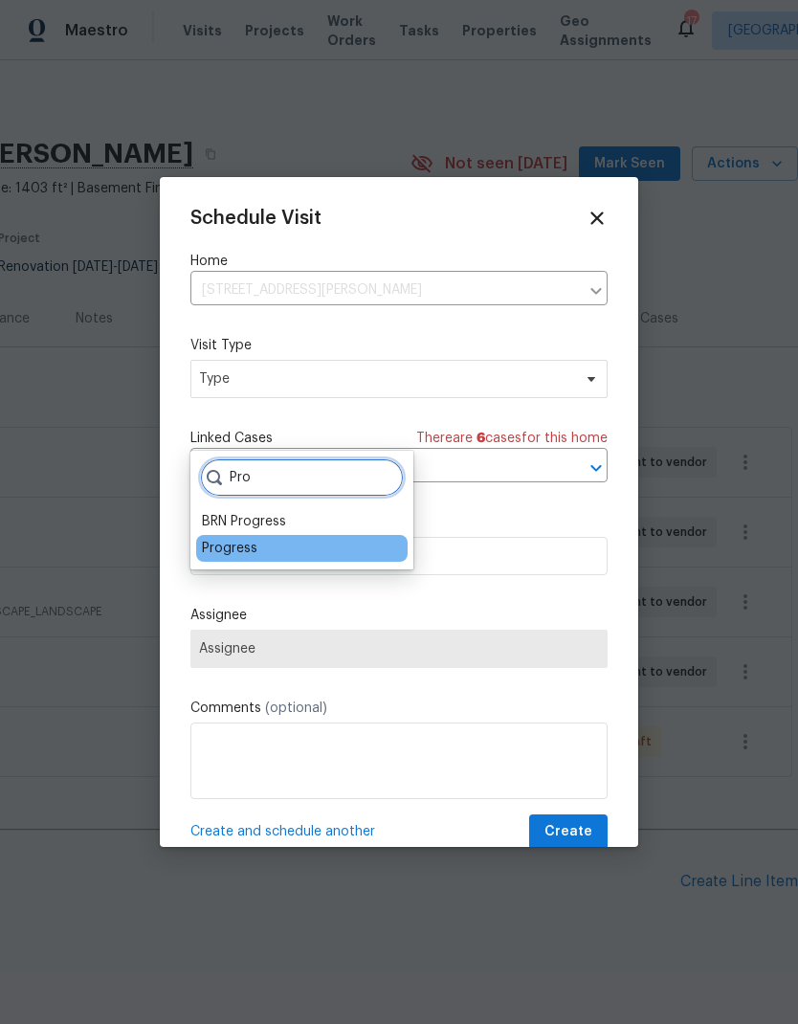
type input "Pro"
click at [260, 535] on div "Progress" at bounding box center [302, 548] width 212 height 27
click at [255, 539] on div "Progress" at bounding box center [230, 548] width 56 height 19
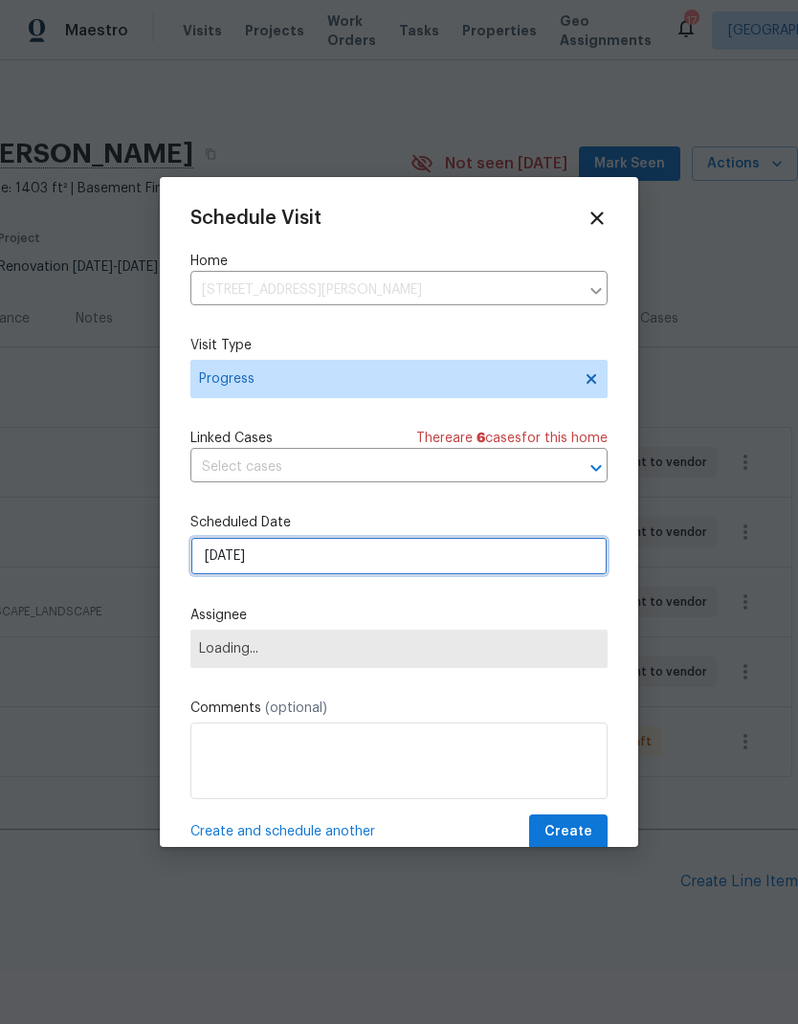
click at [340, 566] on input "[DATE]" at bounding box center [399, 556] width 417 height 38
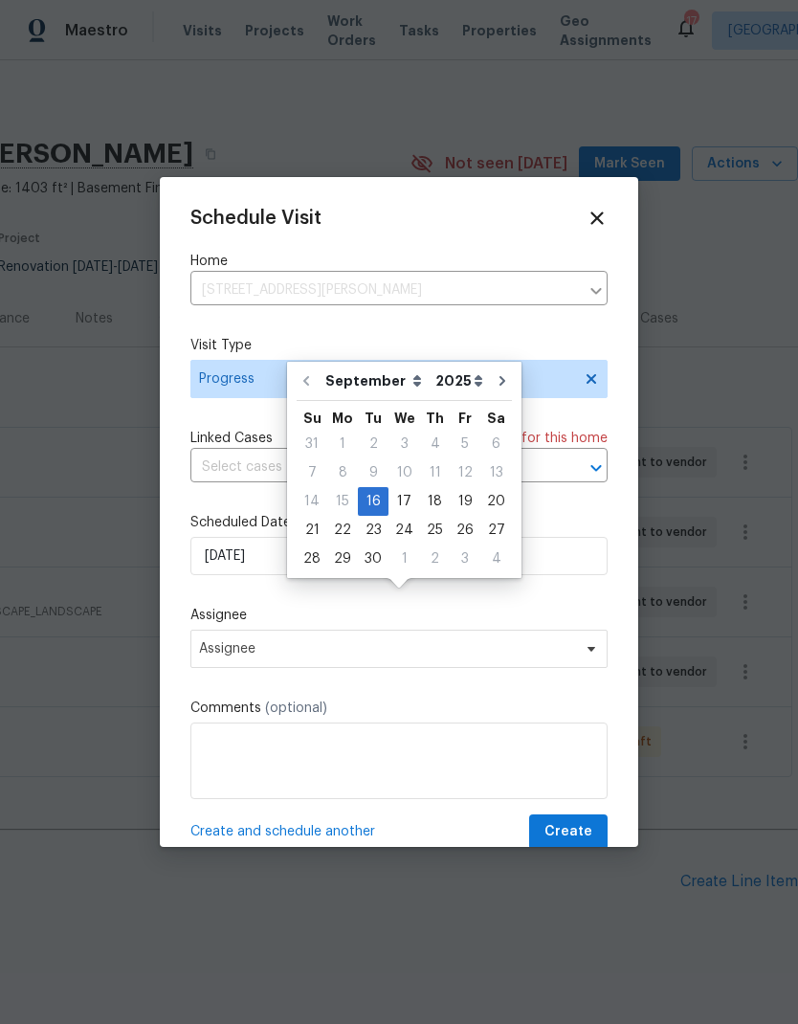
click at [237, 331] on div "Schedule Visit Home 137 Pheasant Ridge Dr, Montrose, MN 55363 ​ Visit Type Prog…" at bounding box center [399, 529] width 417 height 642
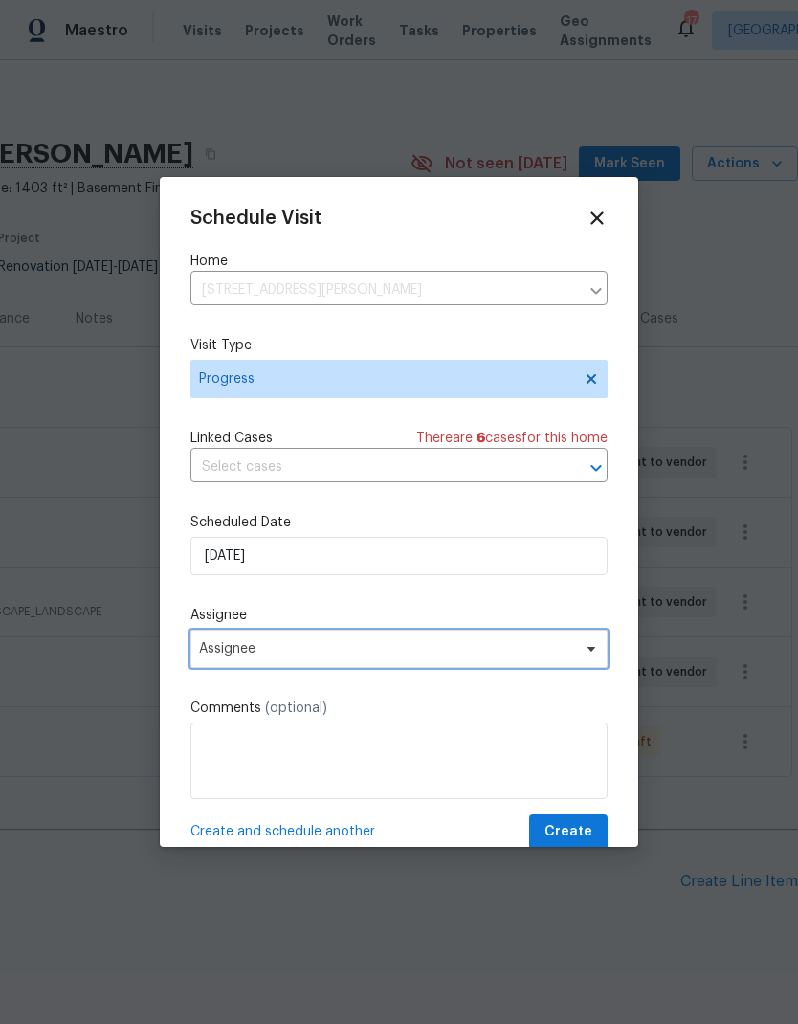
click at [328, 655] on span "Assignee" at bounding box center [386, 648] width 375 height 15
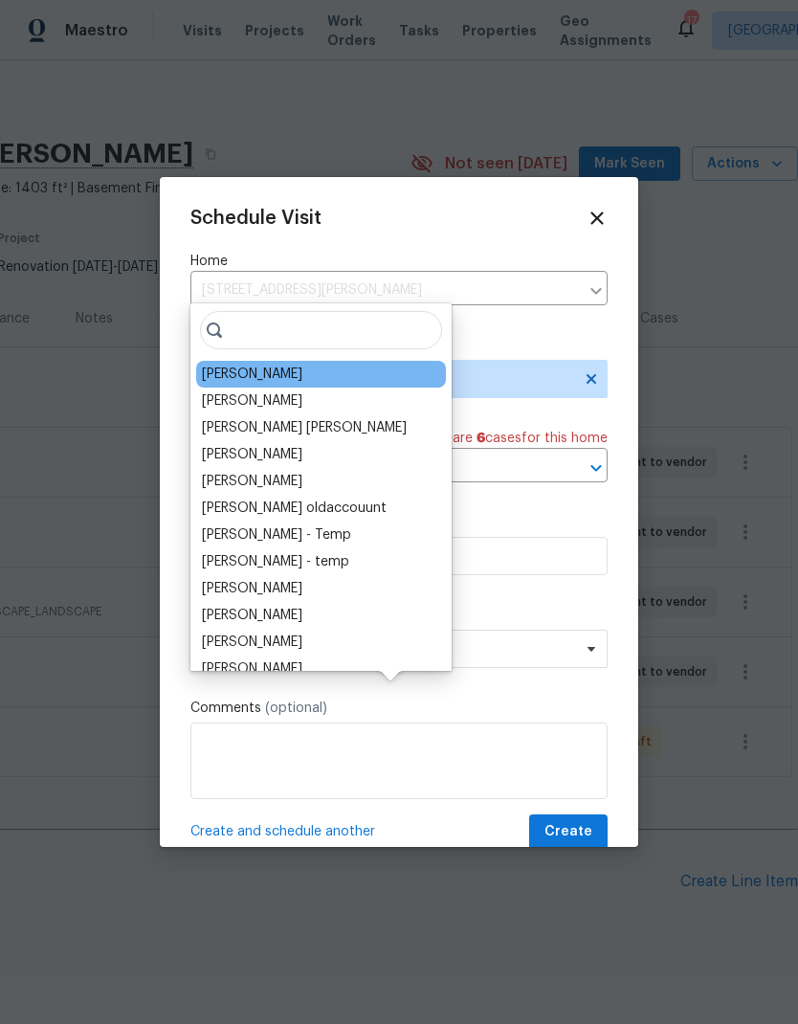
click at [256, 365] on div "[PERSON_NAME]" at bounding box center [252, 374] width 101 height 19
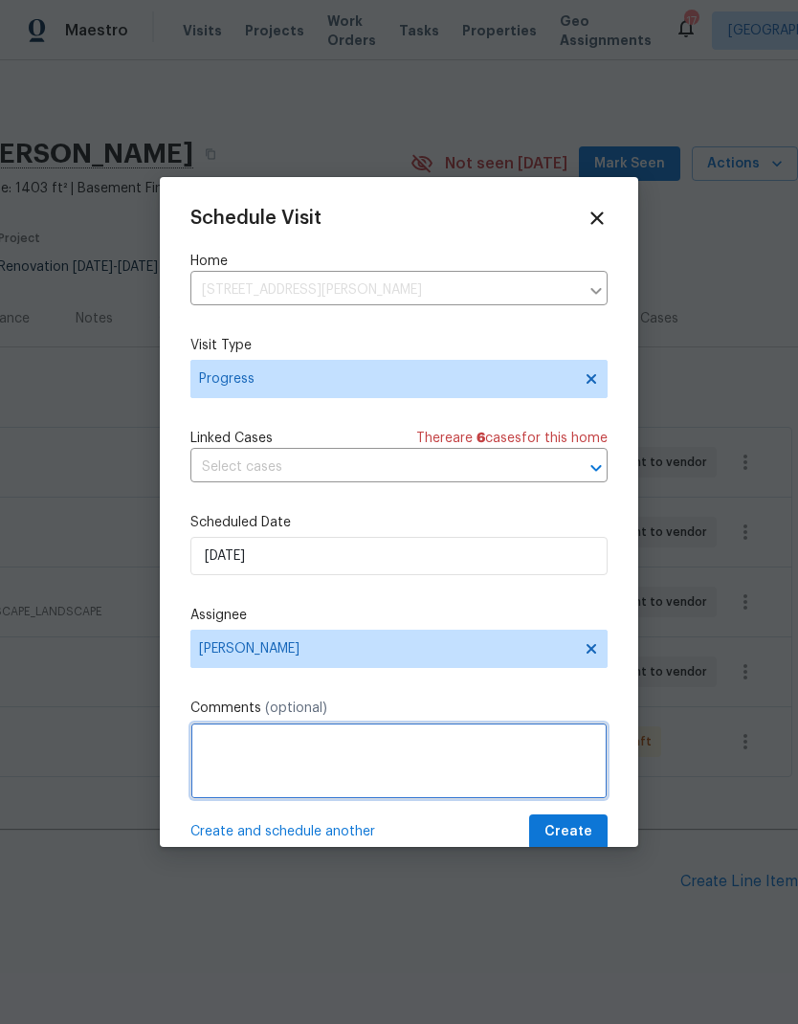
click at [328, 755] on textarea at bounding box center [399, 761] width 417 height 77
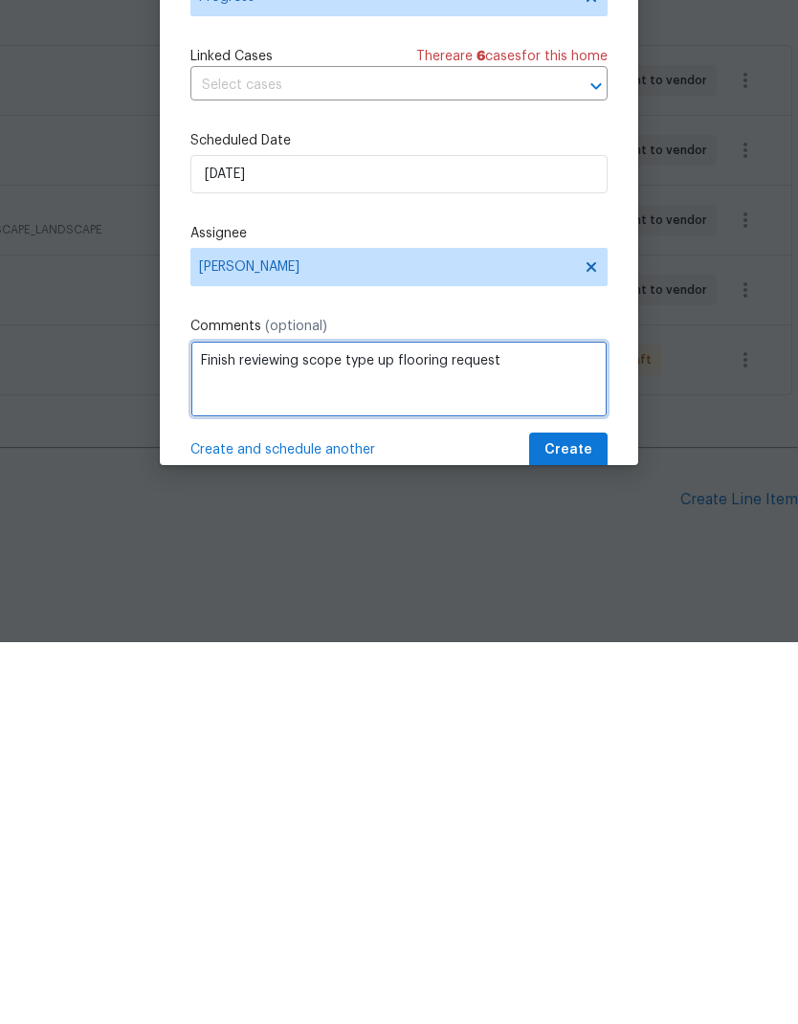
type textarea "Finish reviewing scope type up flooring request"
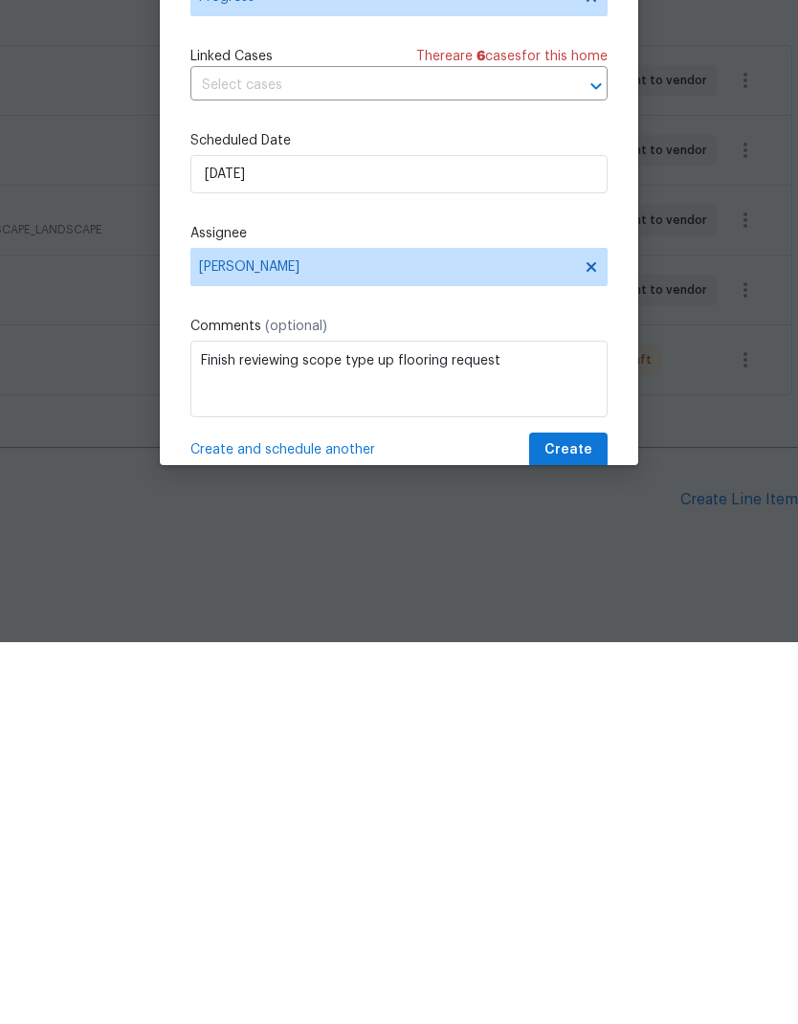
click at [518, 699] on label "Comments (optional)" at bounding box center [399, 708] width 417 height 19
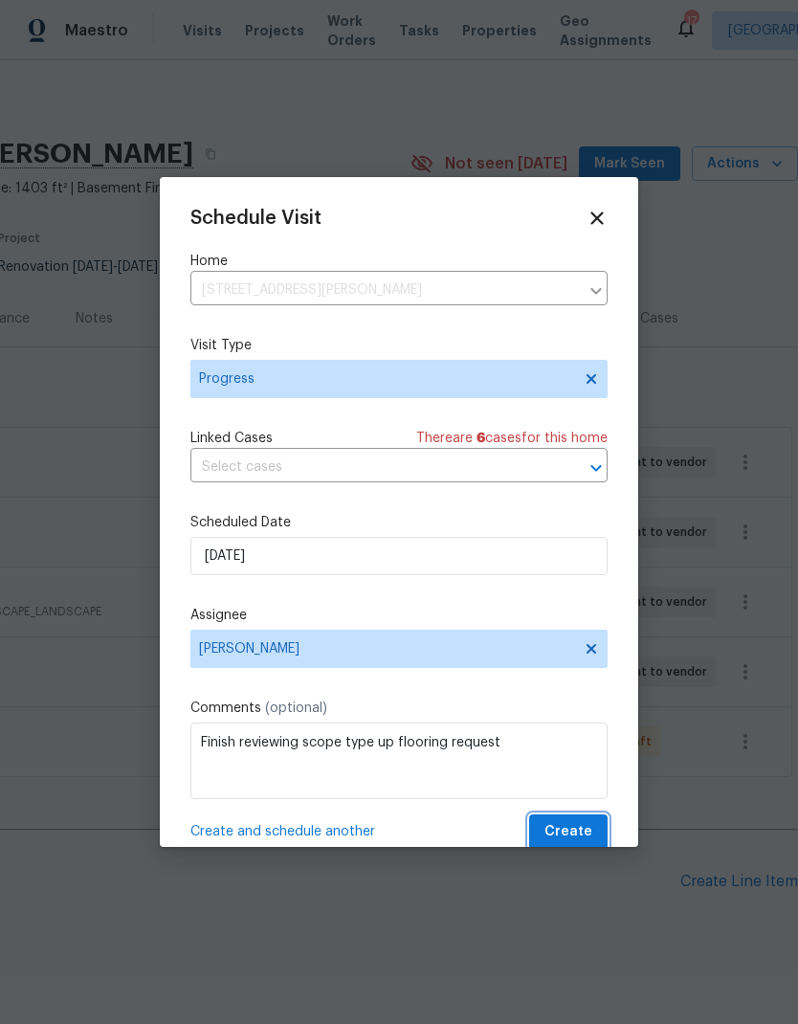
click at [587, 834] on span "Create" at bounding box center [569, 833] width 48 height 24
click at [579, 821] on button "Create" at bounding box center [568, 832] width 79 height 35
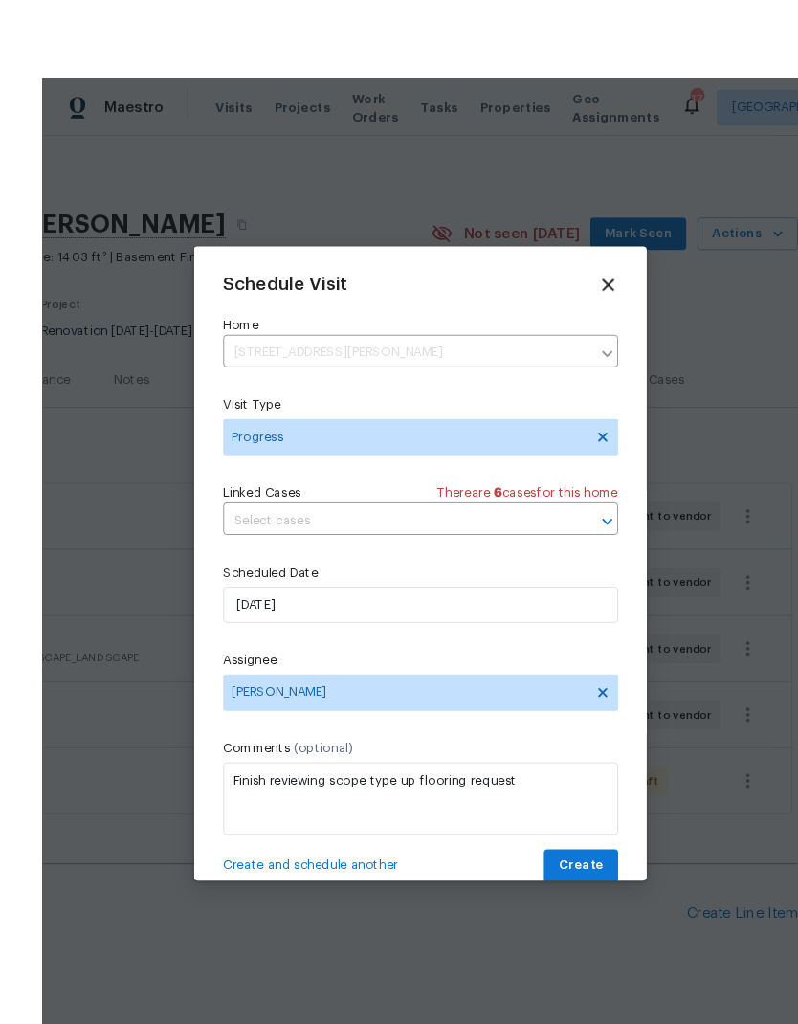
scroll to position [51, 0]
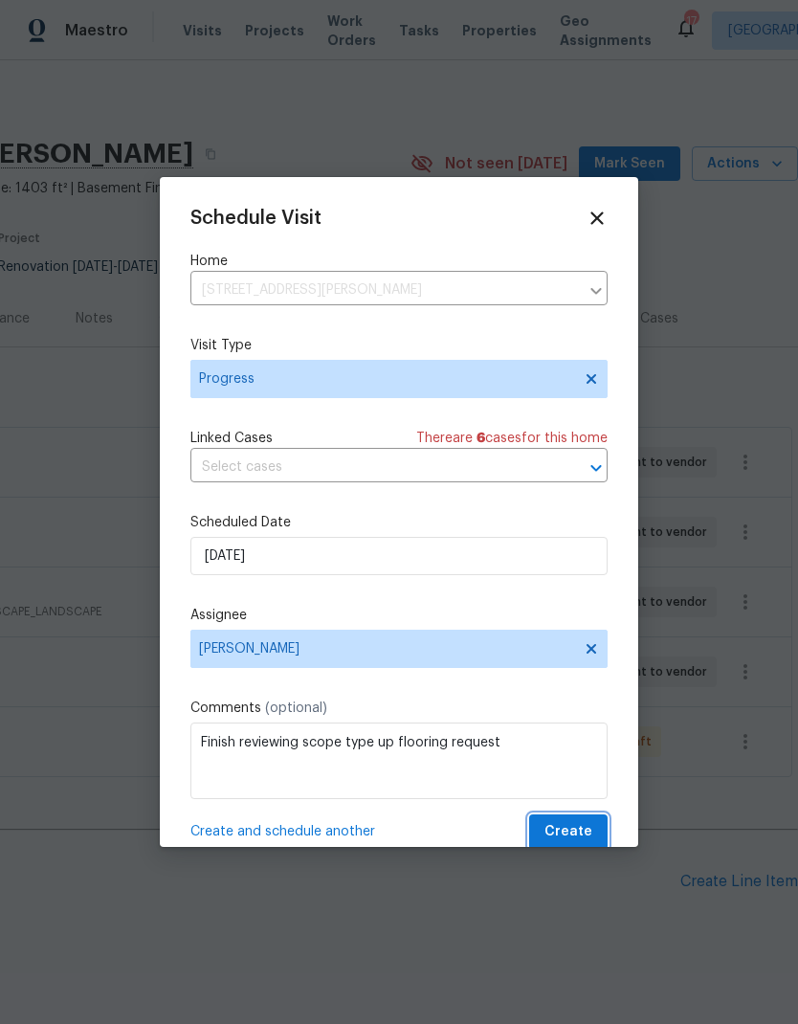
click at [582, 843] on span "Create" at bounding box center [569, 833] width 48 height 24
click at [577, 823] on button "Create" at bounding box center [568, 832] width 79 height 35
click at [591, 226] on icon at bounding box center [597, 218] width 22 height 22
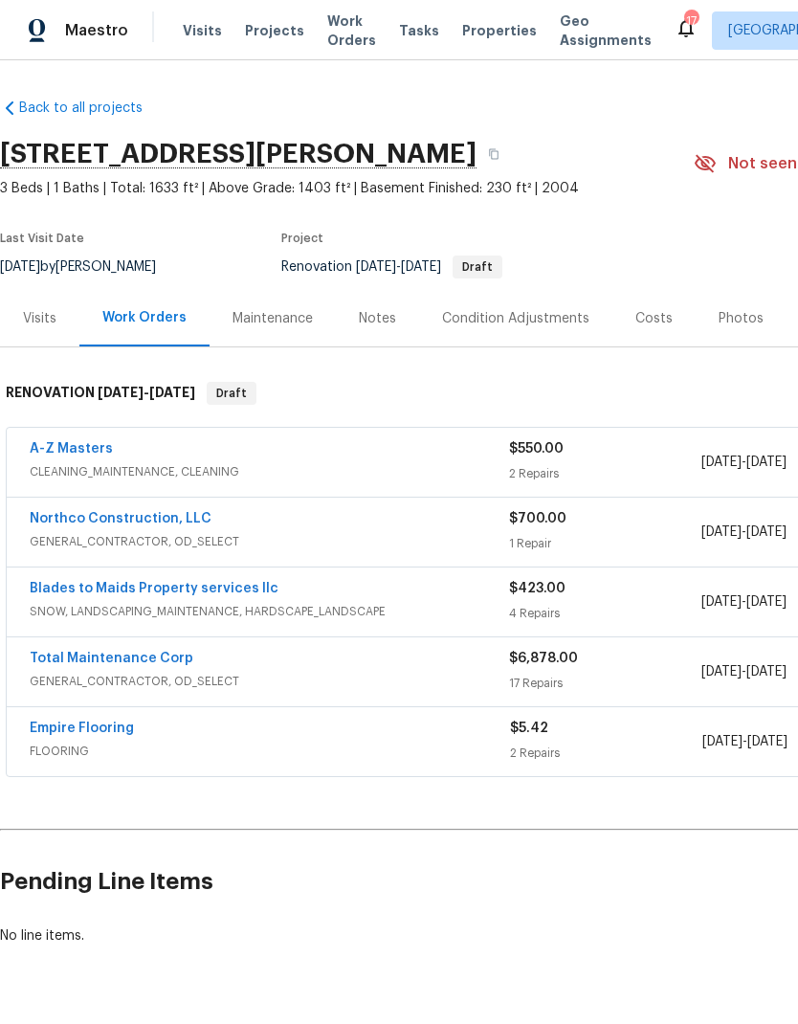
scroll to position [0, 0]
click at [51, 309] on div "Visits" at bounding box center [40, 318] width 34 height 19
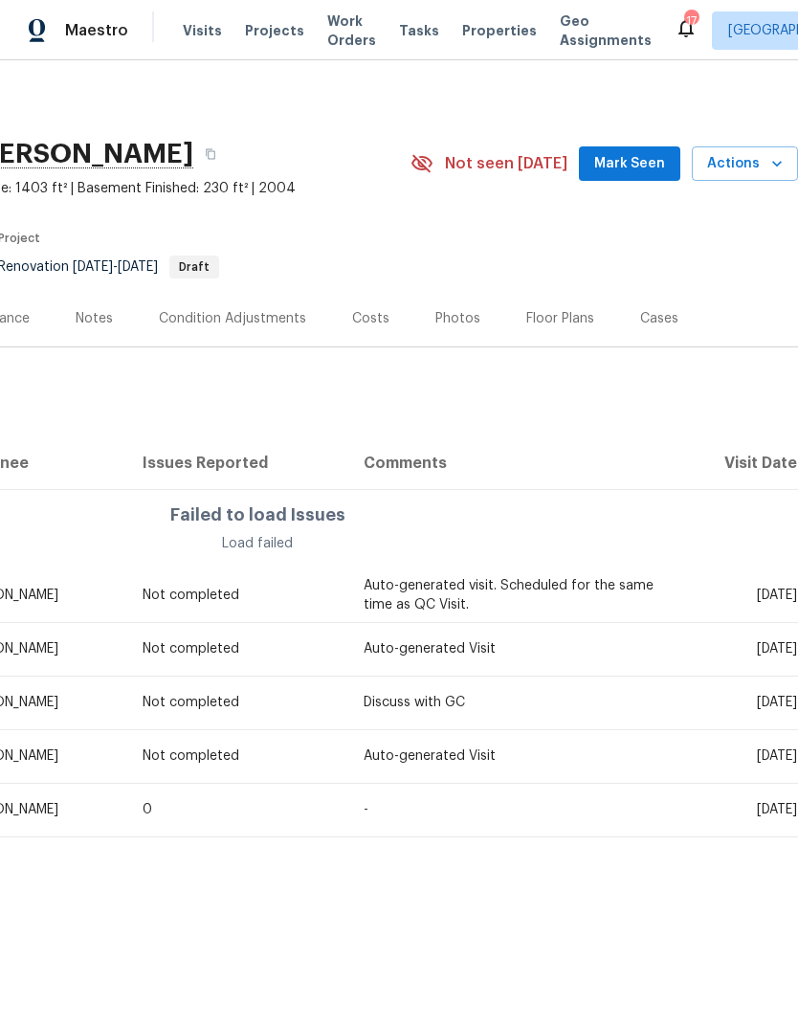
scroll to position [0, 283]
click at [769, 173] on span "Actions" at bounding box center [746, 164] width 76 height 24
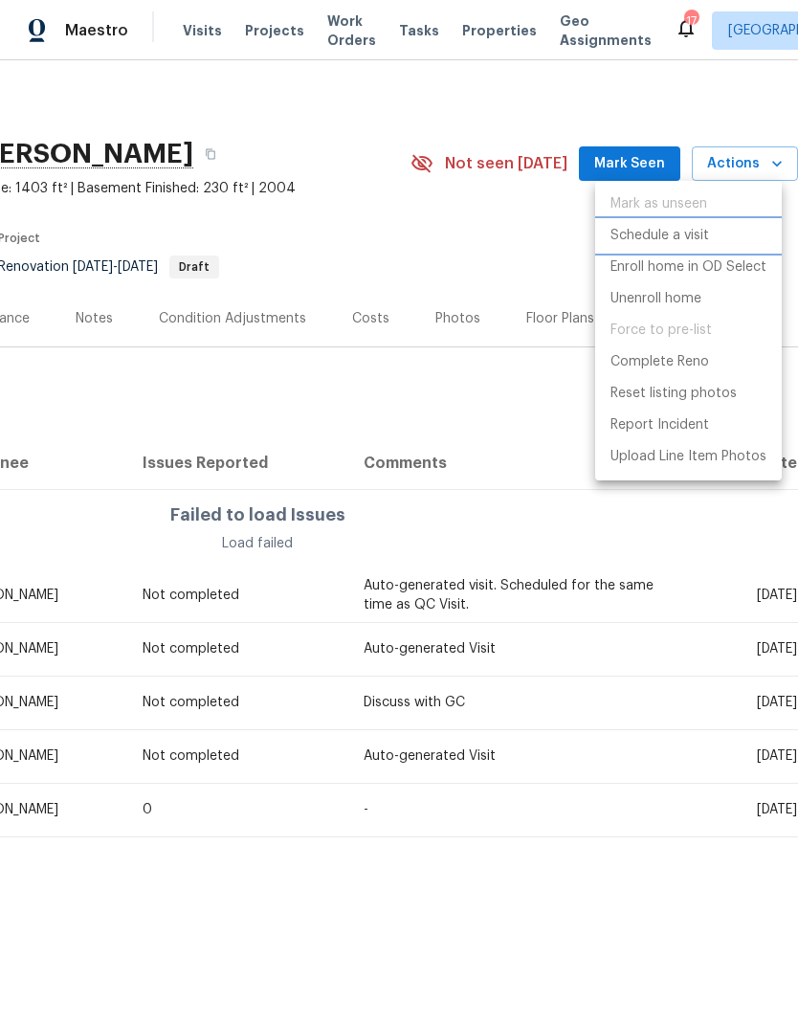
click at [640, 230] on p "Schedule a visit" at bounding box center [660, 236] width 99 height 20
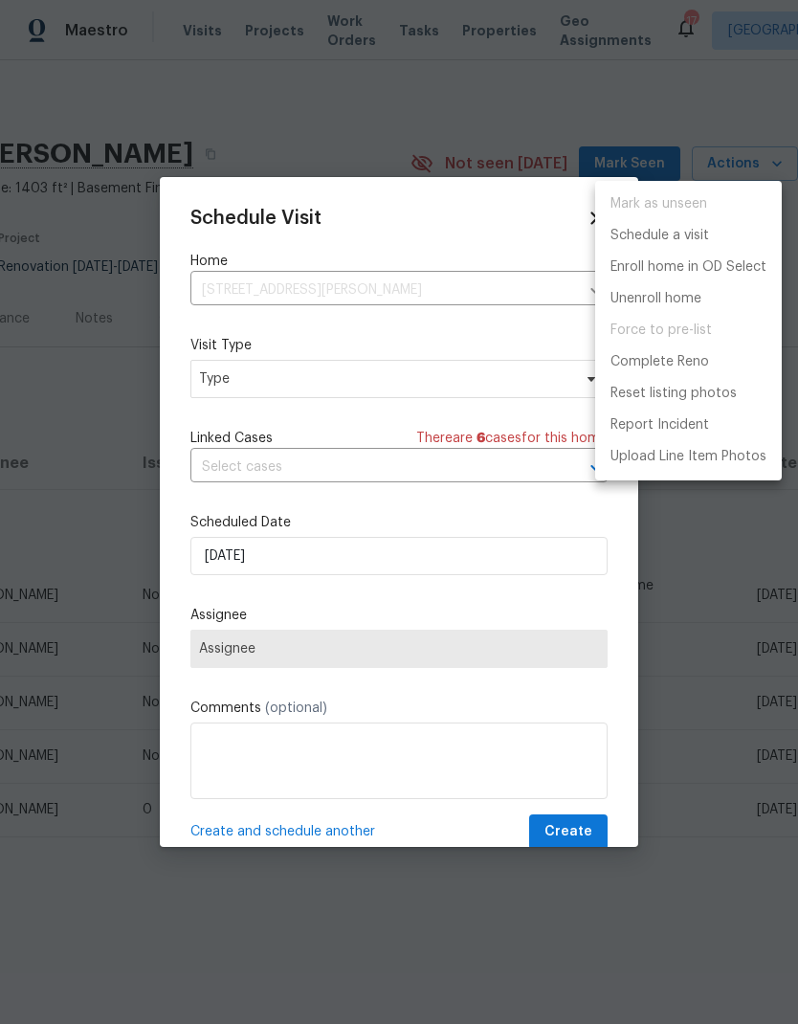
click at [347, 560] on div at bounding box center [399, 512] width 798 height 1024
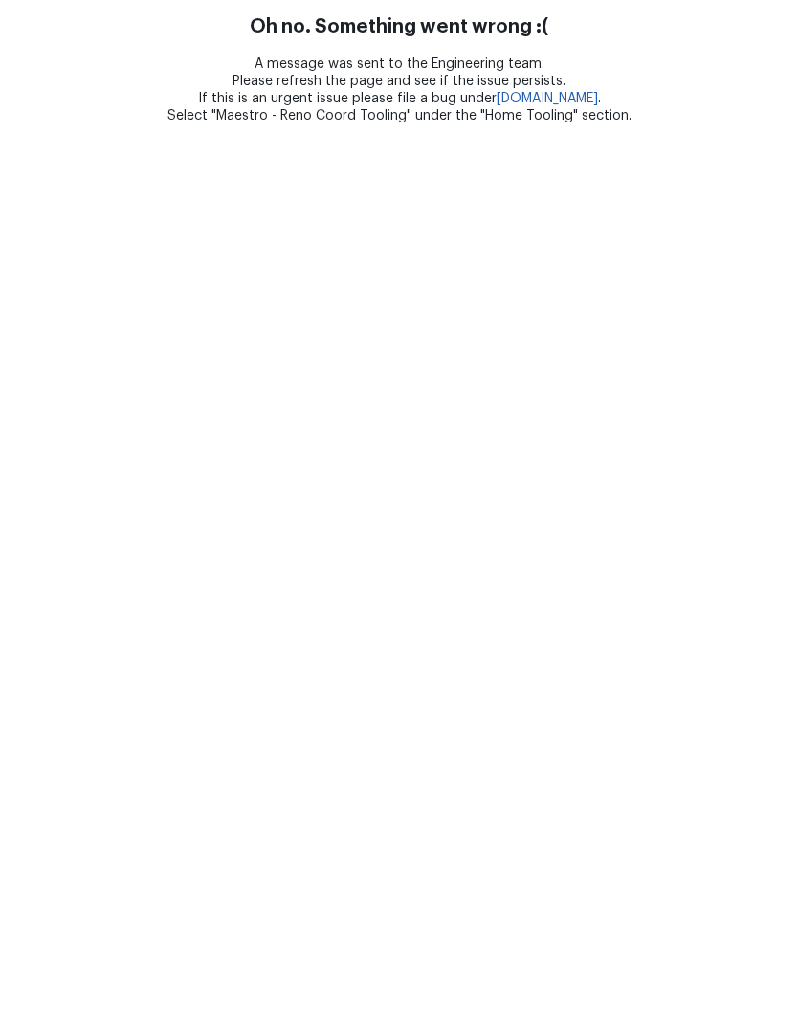
click at [344, 124] on html "Oh no. Something went wrong :( A message was sent to the Engineering team. Plea…" at bounding box center [399, 62] width 798 height 124
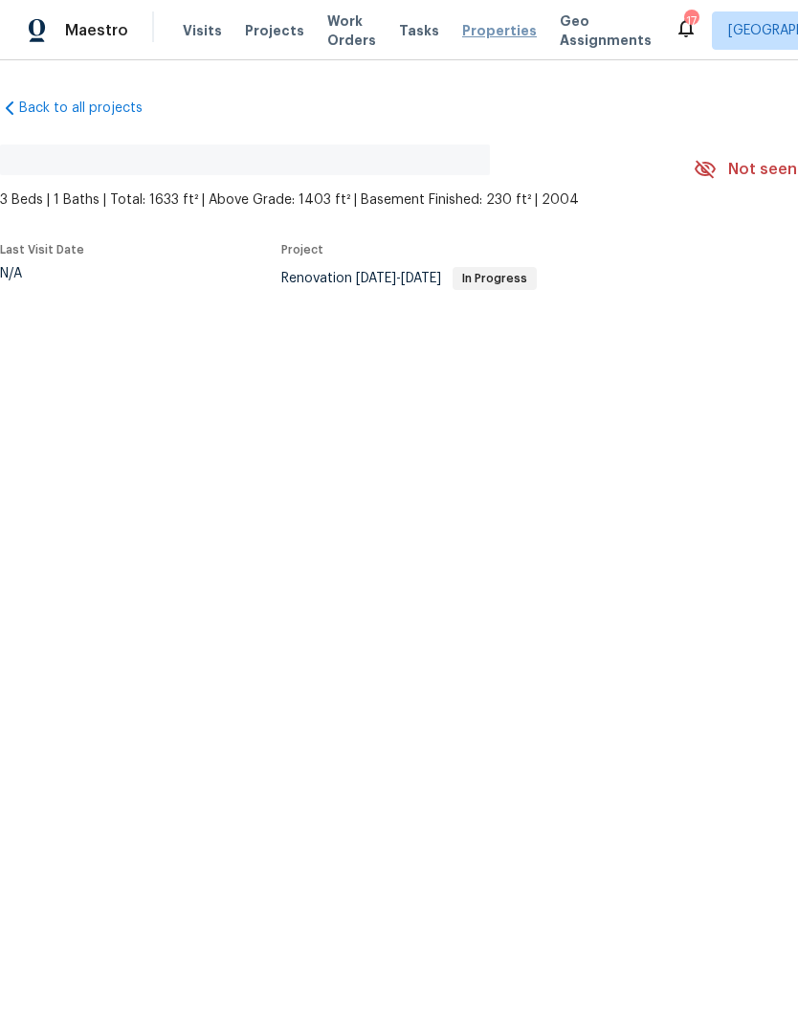
click at [489, 24] on span "Properties" at bounding box center [499, 30] width 75 height 19
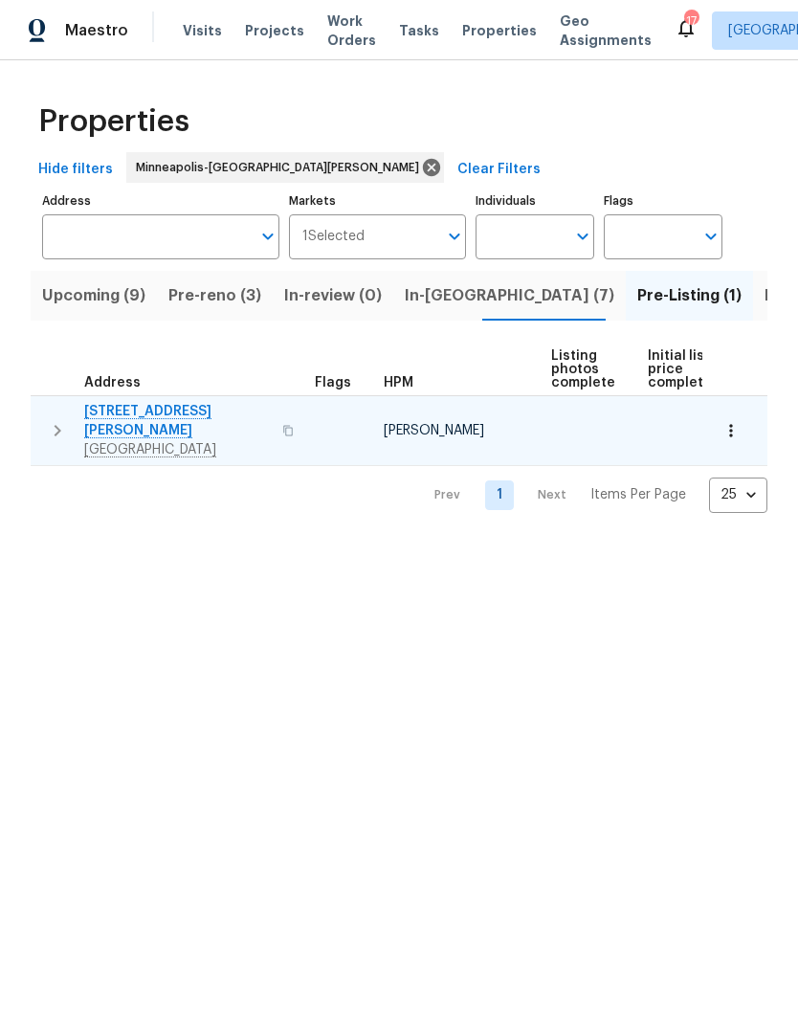
click at [140, 417] on span "[STREET_ADDRESS][PERSON_NAME]" at bounding box center [177, 421] width 187 height 38
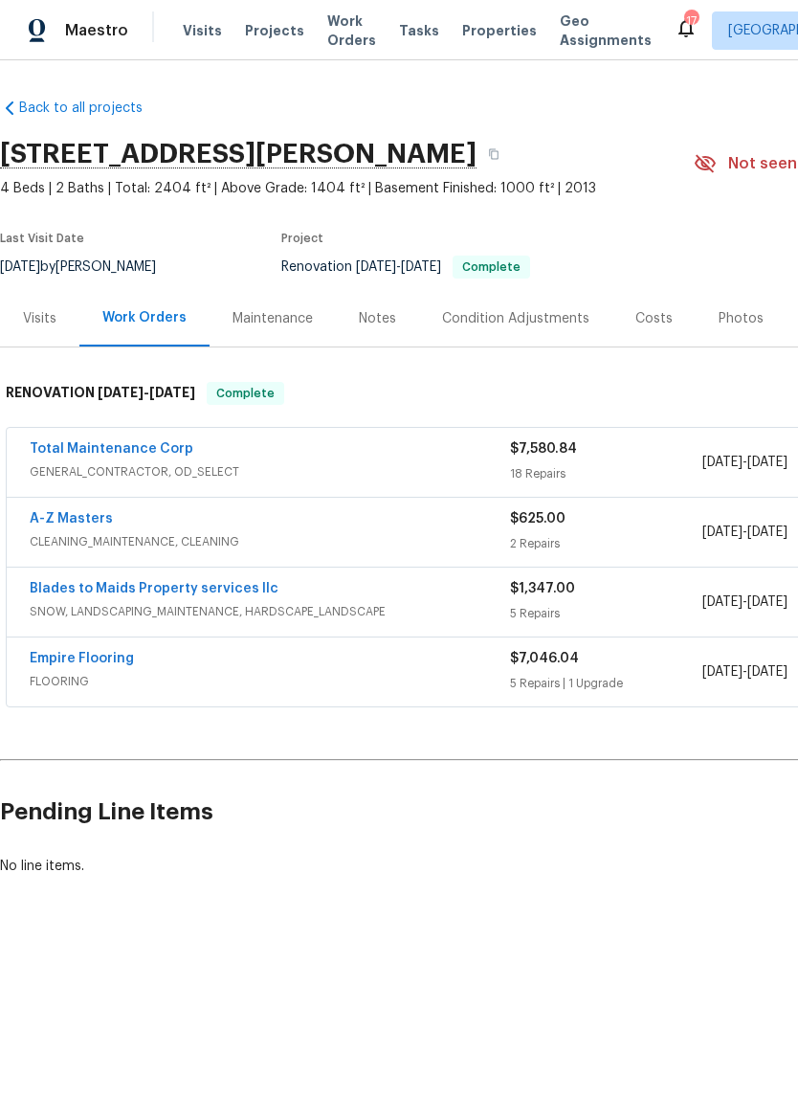
click at [719, 327] on div "Photos" at bounding box center [741, 318] width 45 height 19
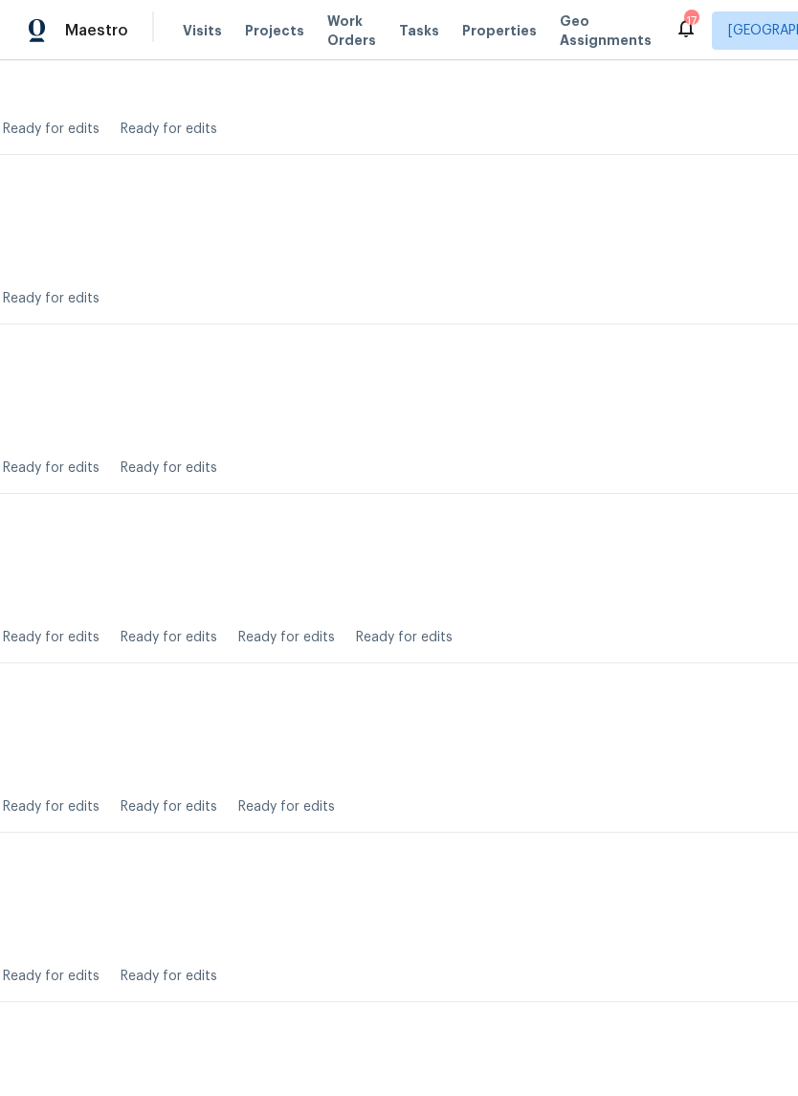
scroll to position [3240, 119]
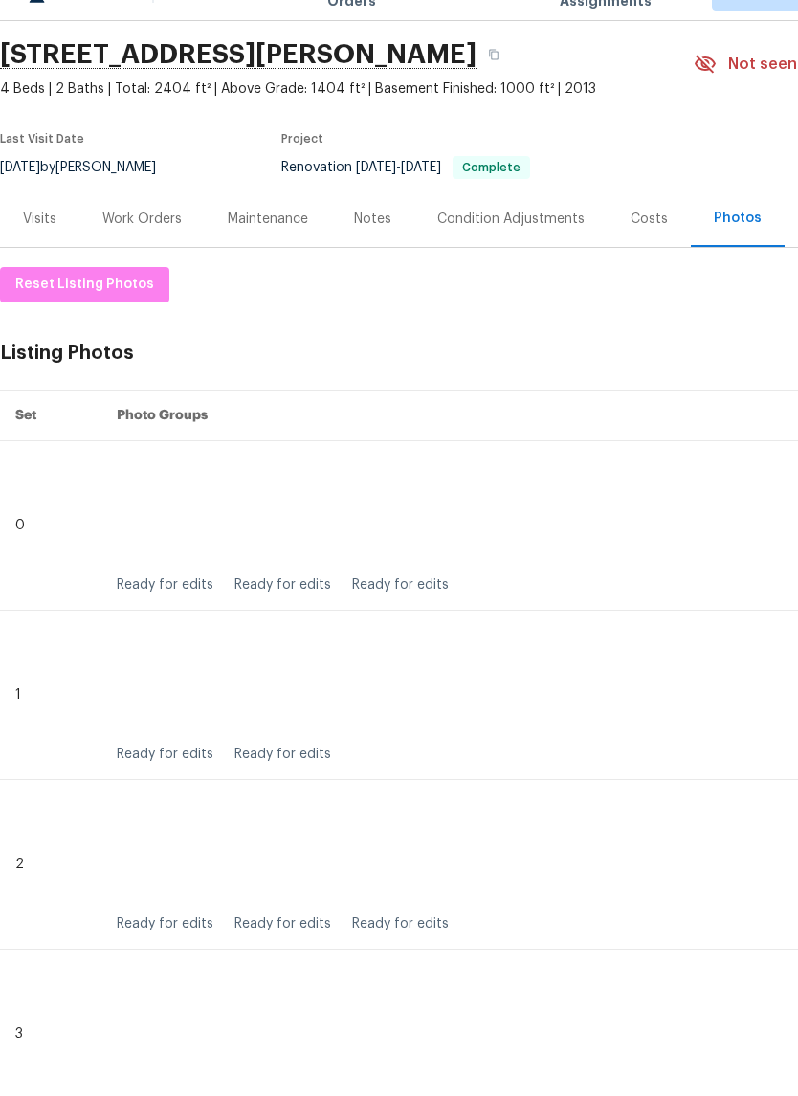
scroll to position [60, 0]
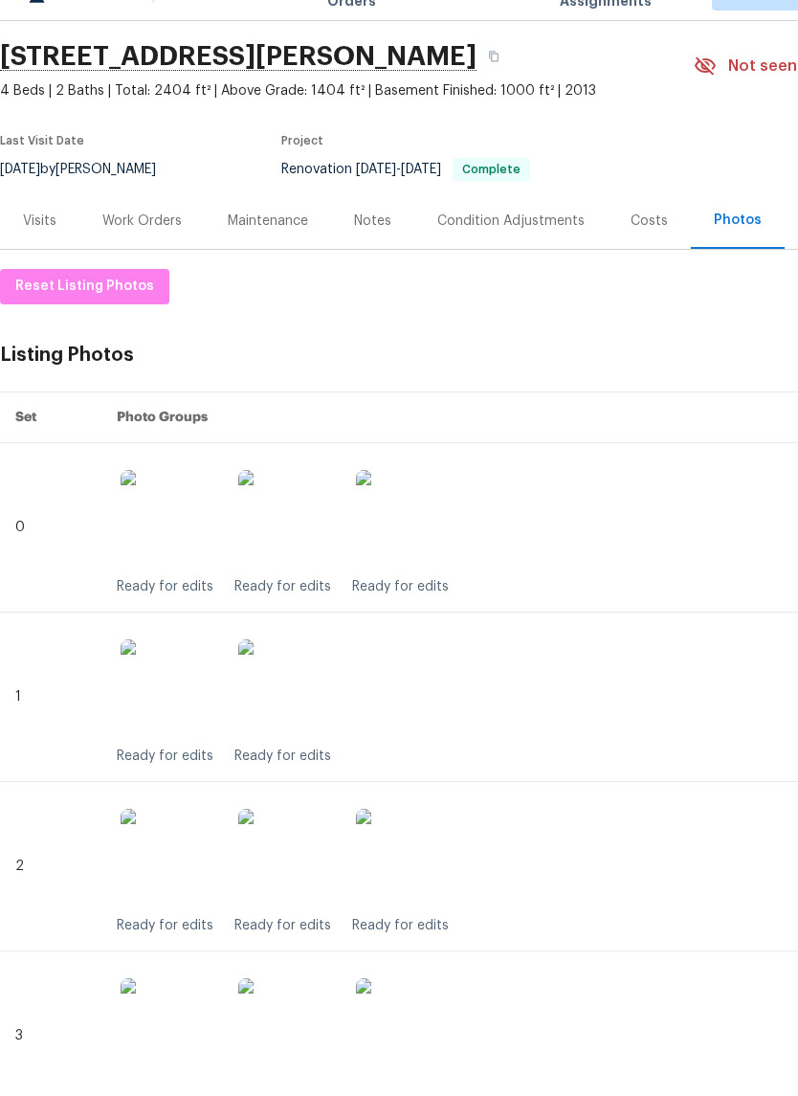
scroll to position [61, 0]
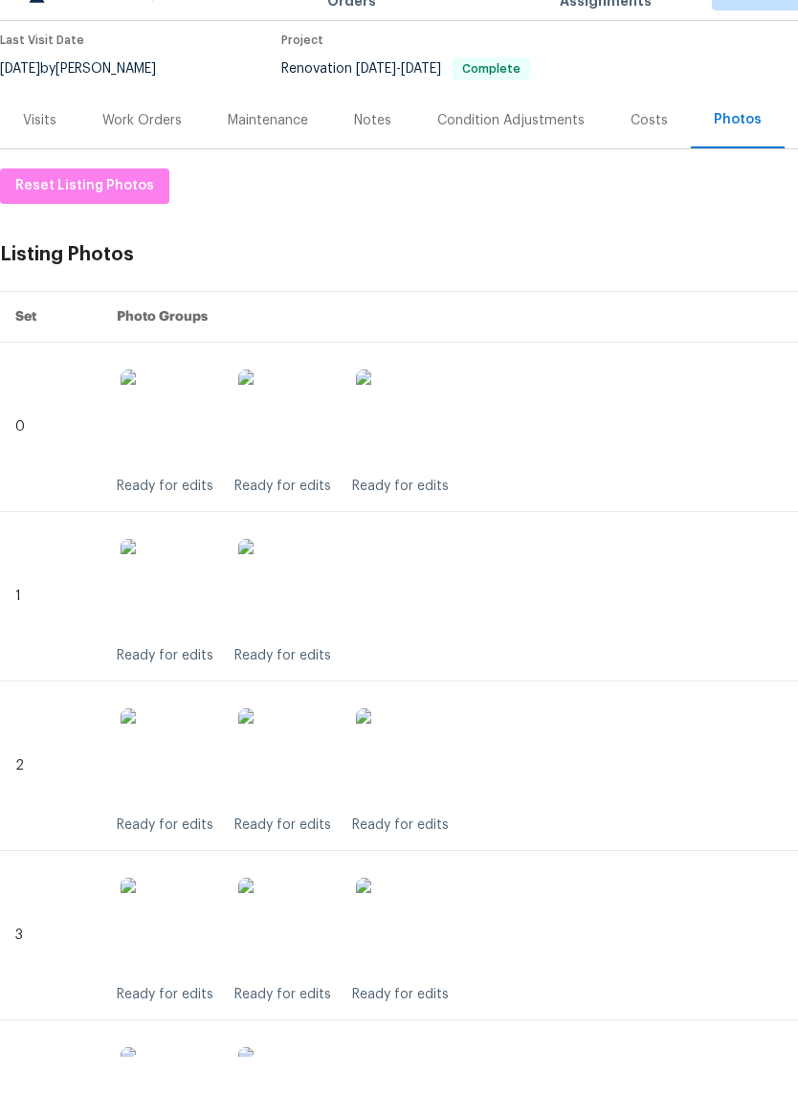
scroll to position [159, 0]
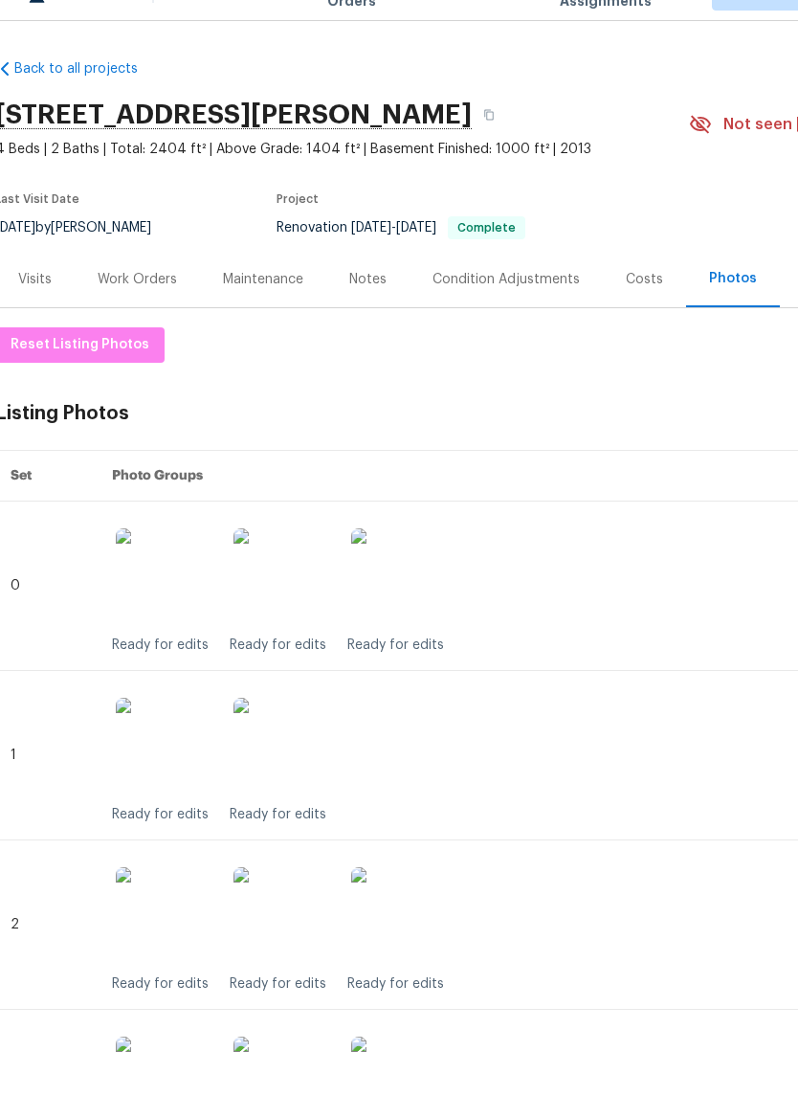
scroll to position [0, 5]
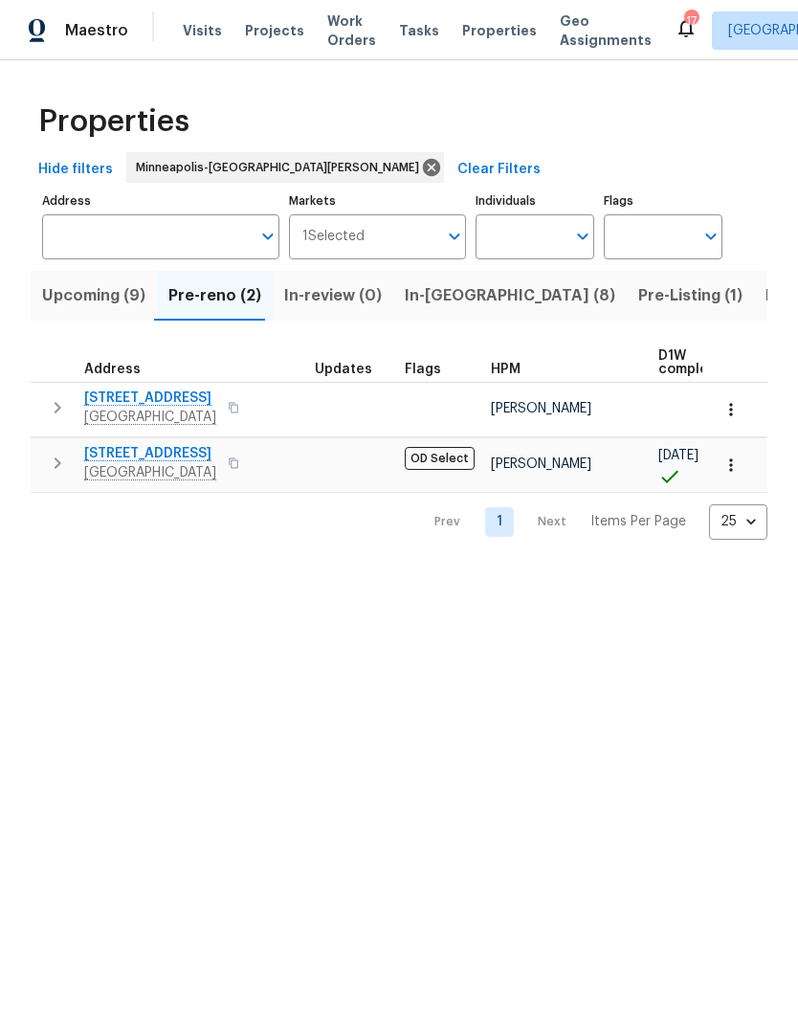
click at [424, 304] on span "In-[GEOGRAPHIC_DATA] (8)" at bounding box center [510, 295] width 211 height 27
